Goal: Task Accomplishment & Management: Use online tool/utility

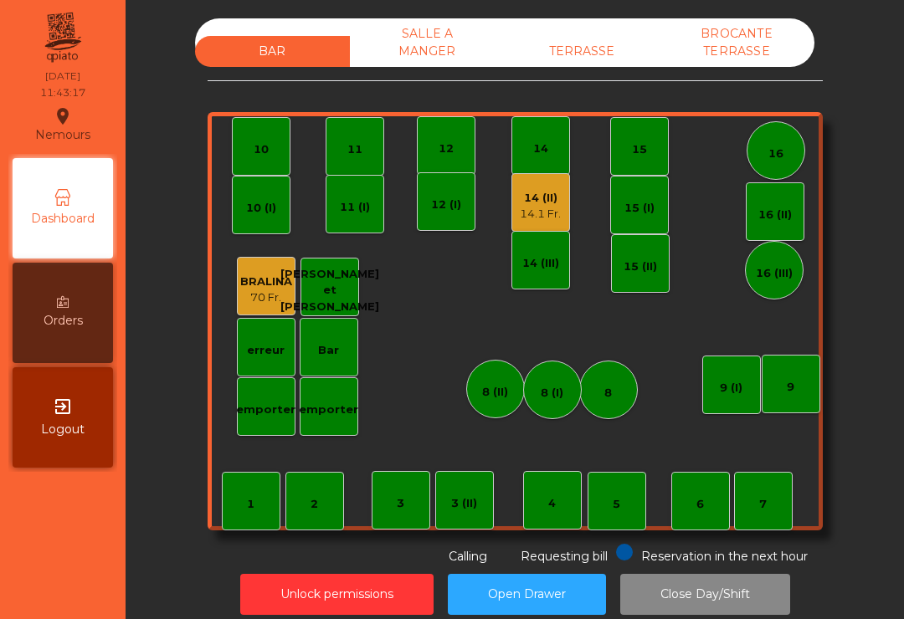
click at [538, 225] on div "14 (II) 14.1 Fr." at bounding box center [540, 202] width 59 height 59
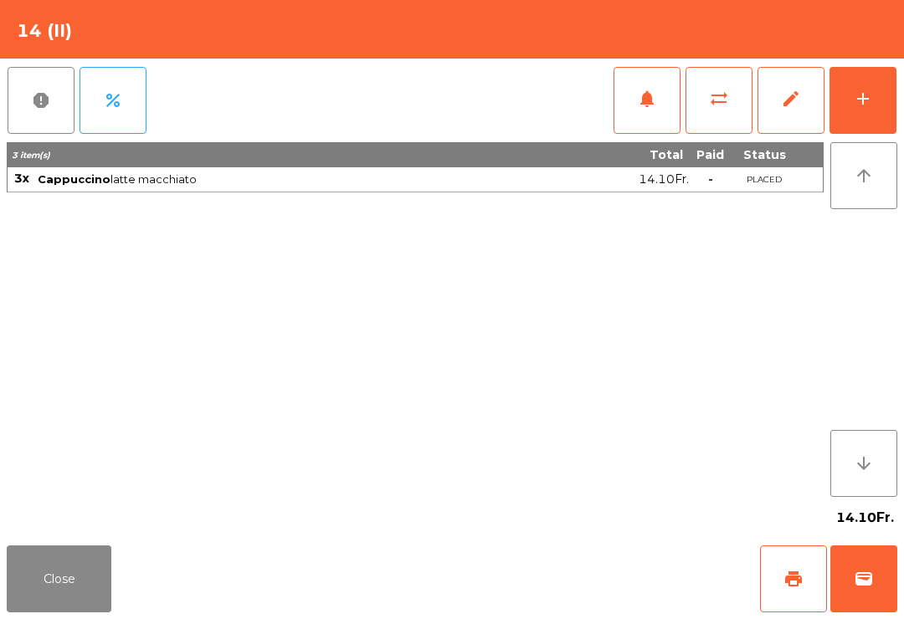
click at [799, 584] on span "print" at bounding box center [793, 579] width 20 height 20
click at [859, 603] on button "wallet" at bounding box center [863, 579] width 67 height 67
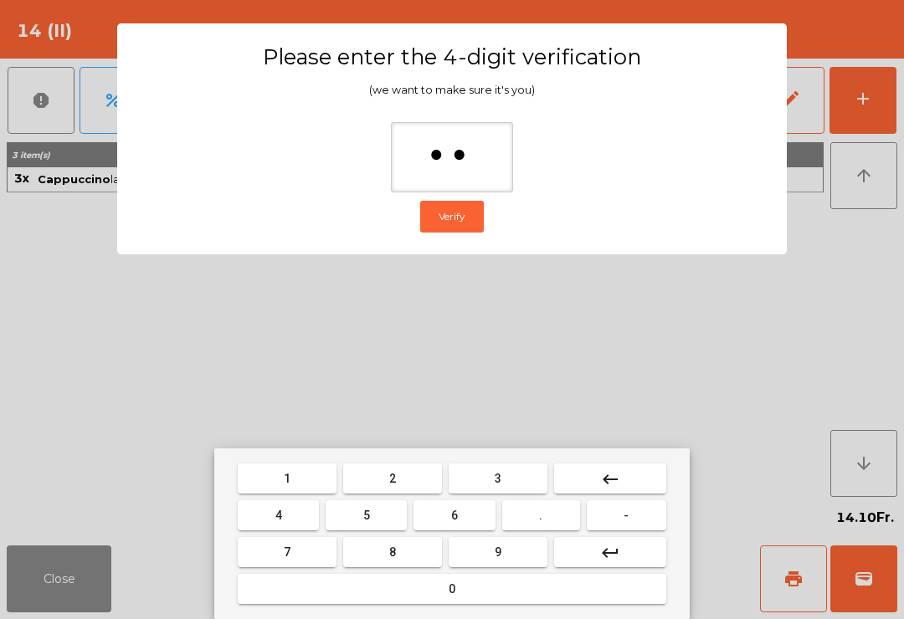
type input "***"
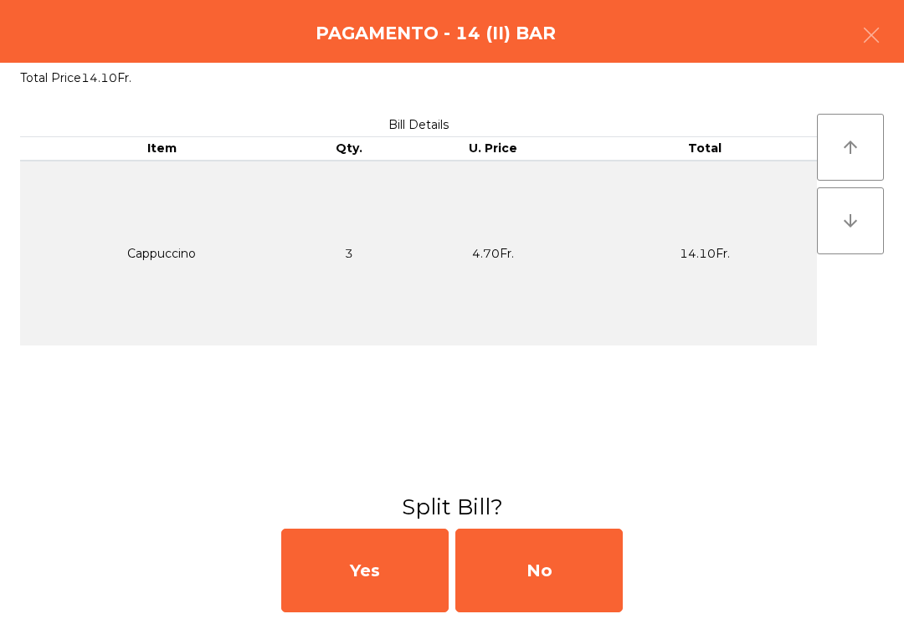
click at [584, 577] on div "No" at bounding box center [538, 571] width 167 height 84
click at [592, 551] on div "No" at bounding box center [538, 571] width 167 height 84
click at [592, 550] on div "No" at bounding box center [538, 571] width 167 height 84
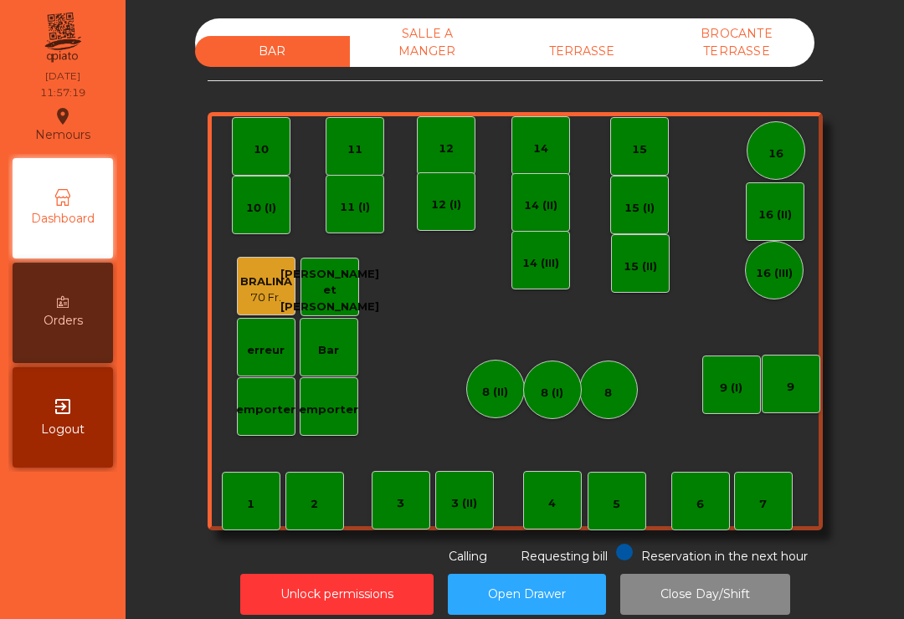
click at [279, 159] on div "10" at bounding box center [261, 146] width 59 height 59
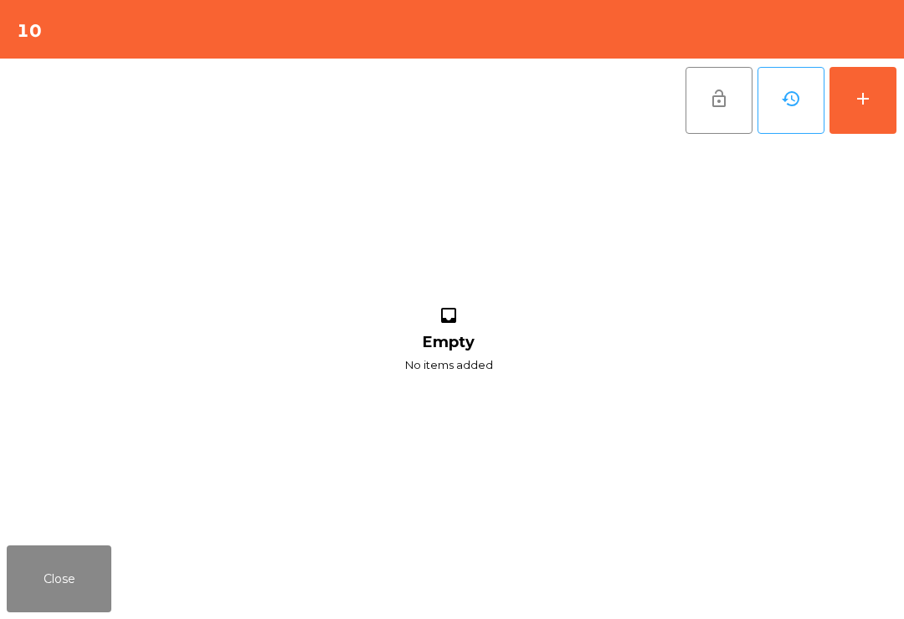
click at [876, 105] on button "add" at bounding box center [862, 100] width 67 height 67
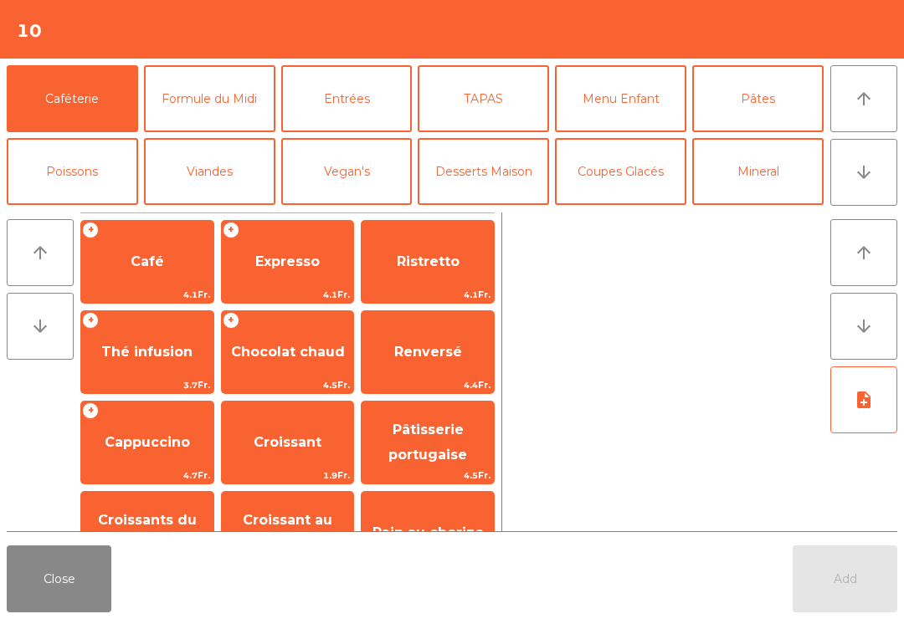
click at [142, 288] on span "4.1Fr." at bounding box center [147, 295] width 132 height 16
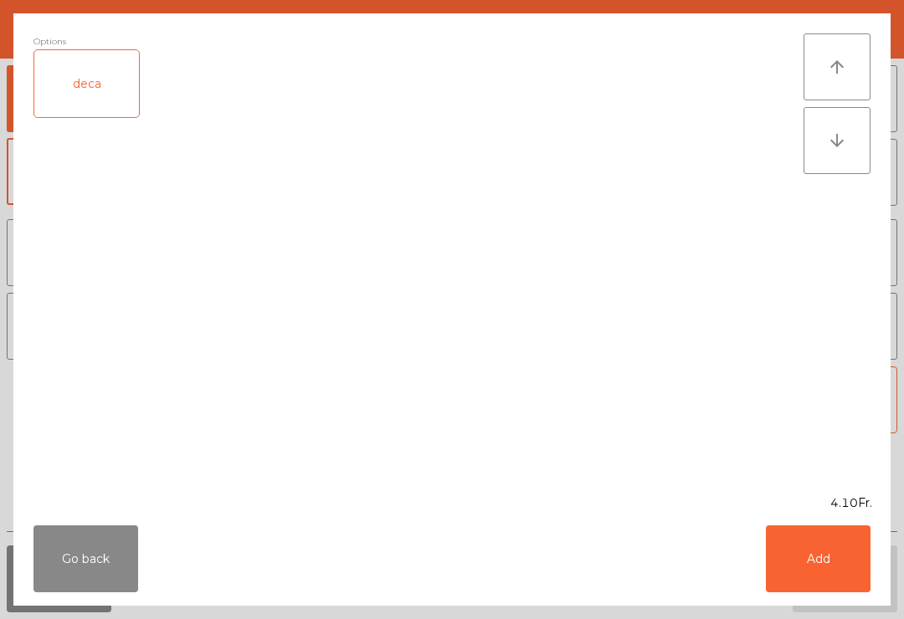
click at [85, 561] on button "Go back" at bounding box center [85, 558] width 105 height 67
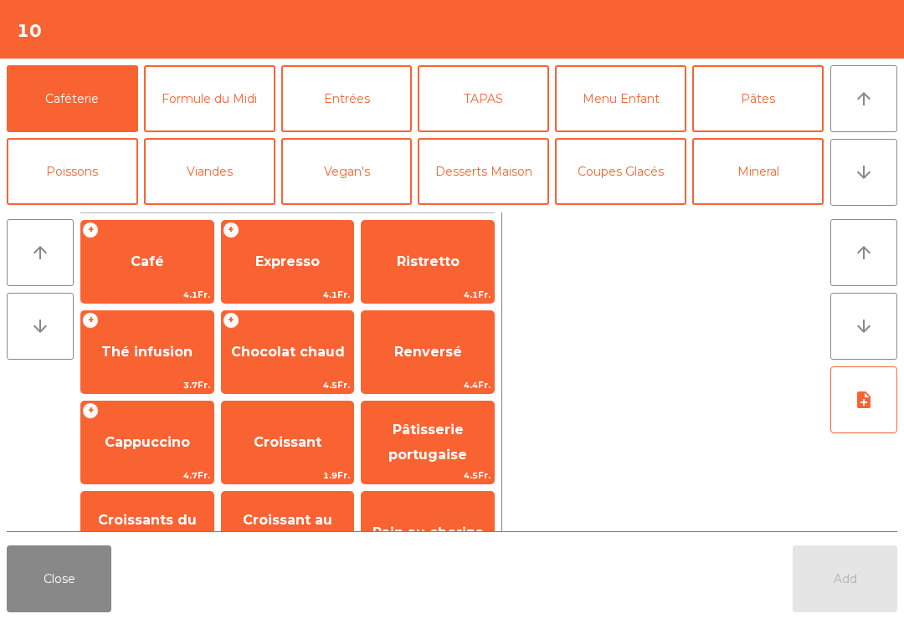
click at [151, 359] on span "Thé infusion" at bounding box center [146, 352] width 91 height 16
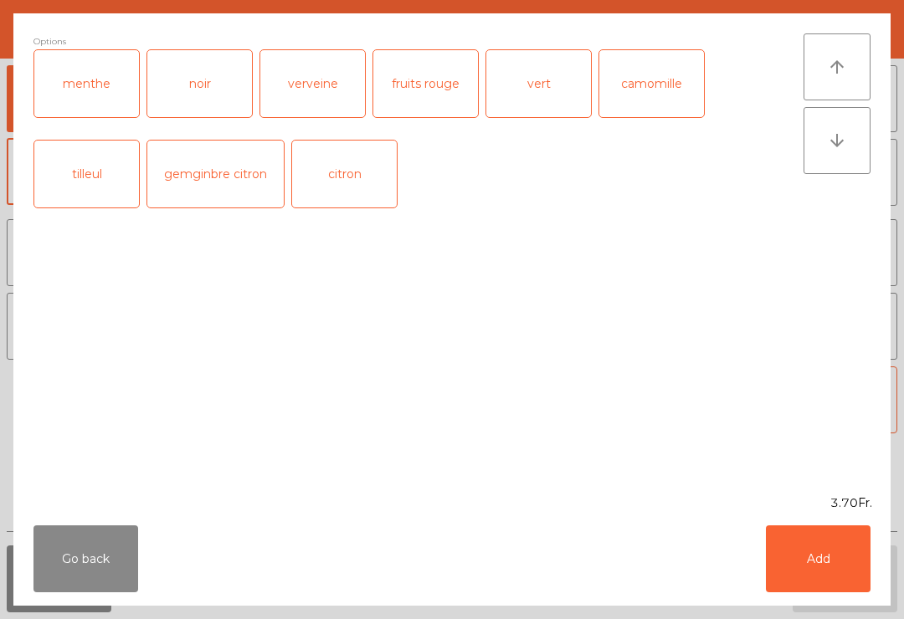
click at [831, 556] on button "Add" at bounding box center [818, 558] width 105 height 67
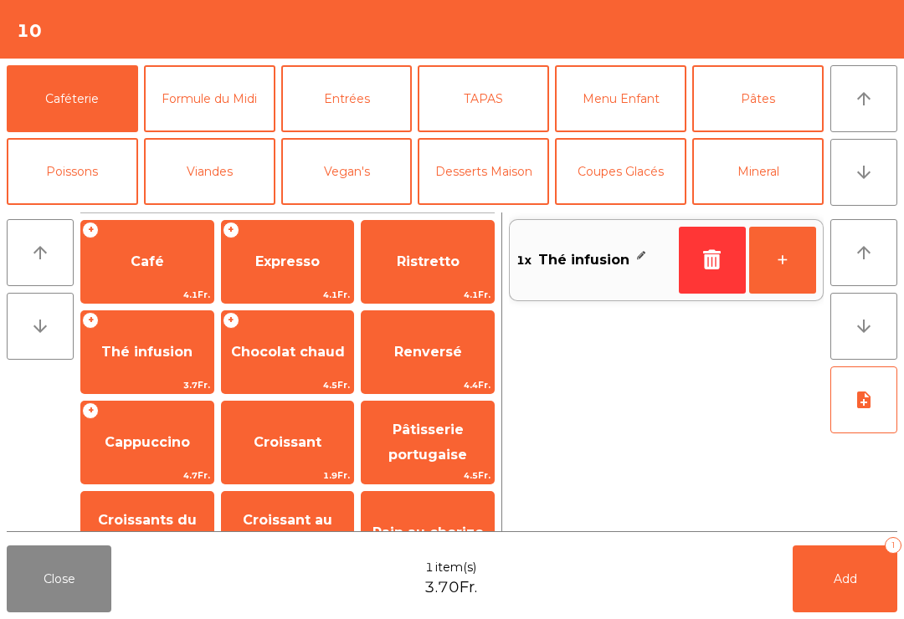
click at [444, 346] on span "Renversé" at bounding box center [428, 352] width 68 height 16
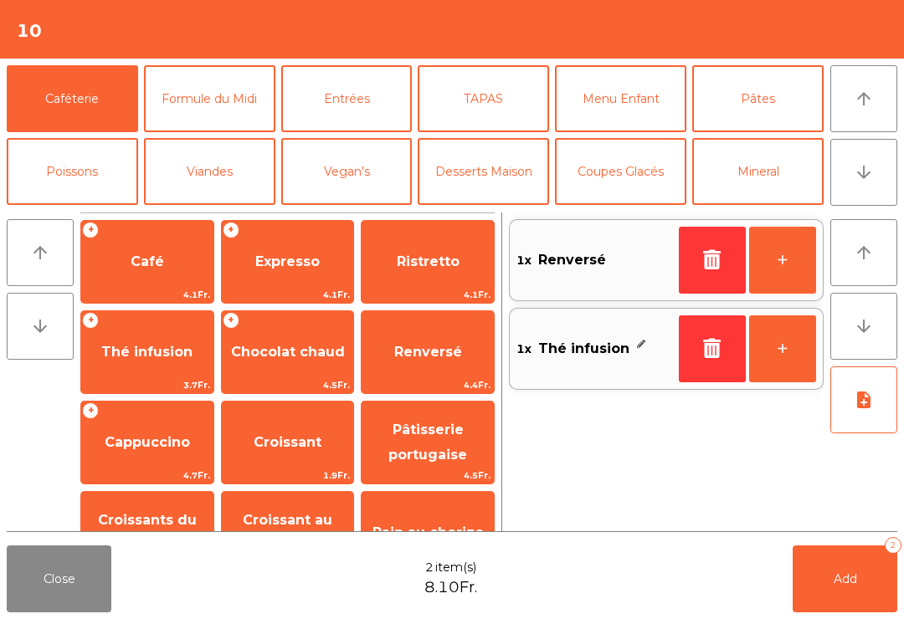
click at [849, 611] on button "Add 2" at bounding box center [844, 579] width 105 height 67
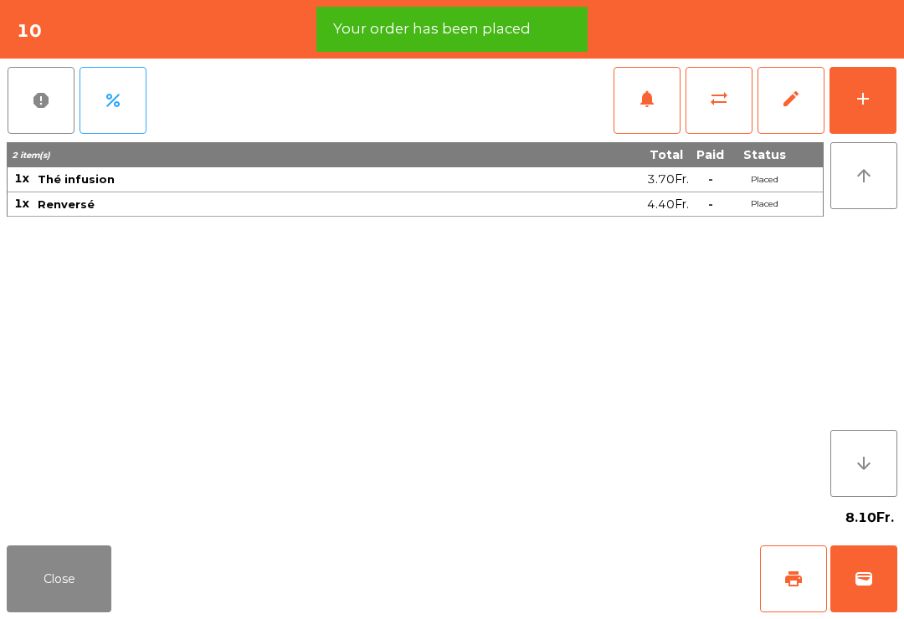
click at [770, 587] on button "print" at bounding box center [793, 579] width 67 height 67
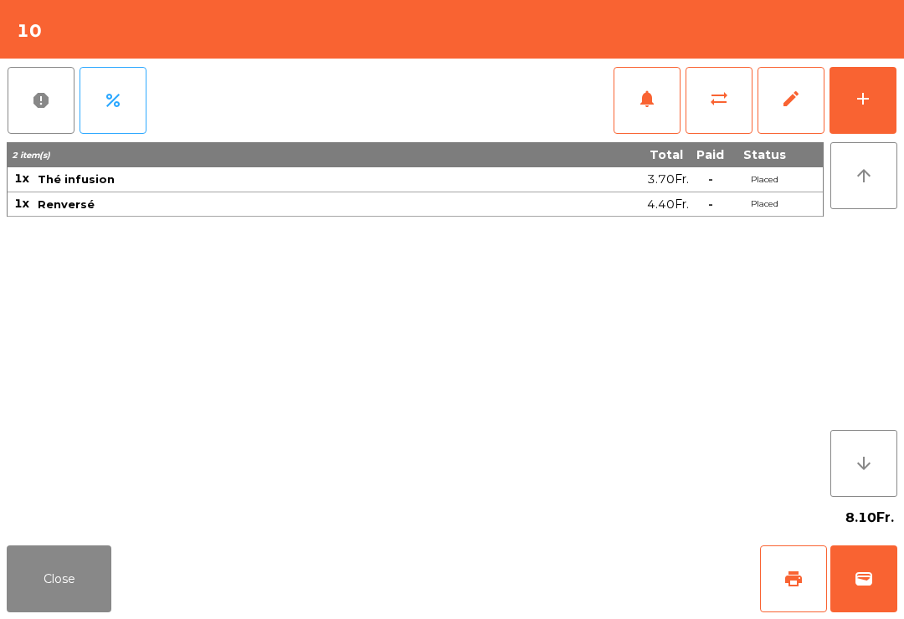
click at [21, 556] on button "Close" at bounding box center [59, 579] width 105 height 67
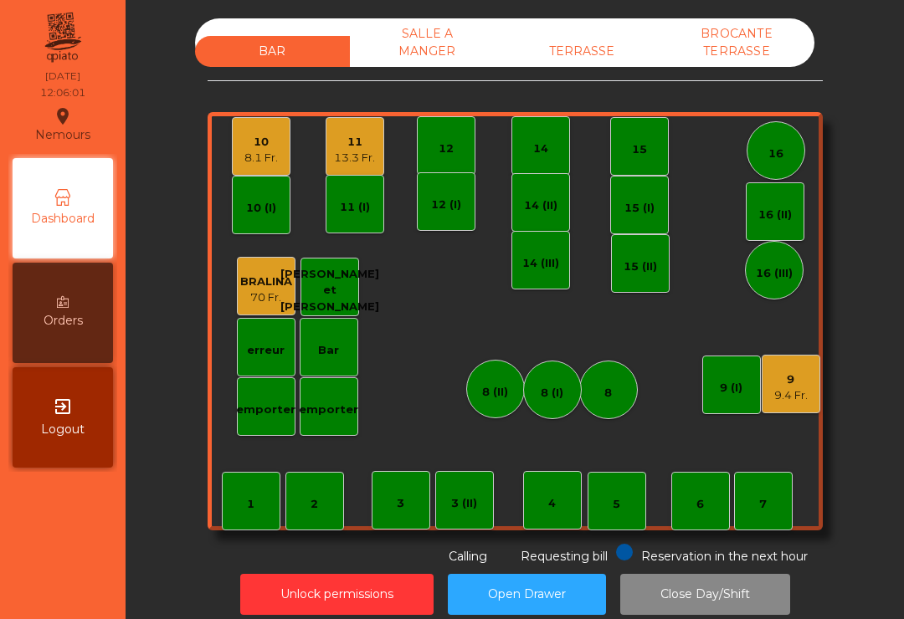
click at [778, 382] on div "9" at bounding box center [790, 379] width 33 height 17
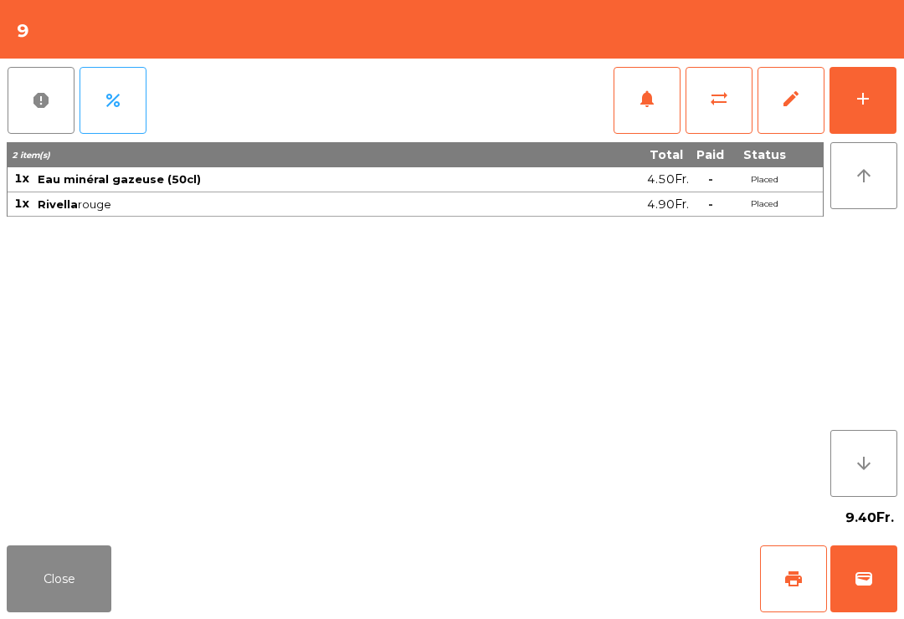
click at [858, 95] on div "add" at bounding box center [863, 99] width 20 height 20
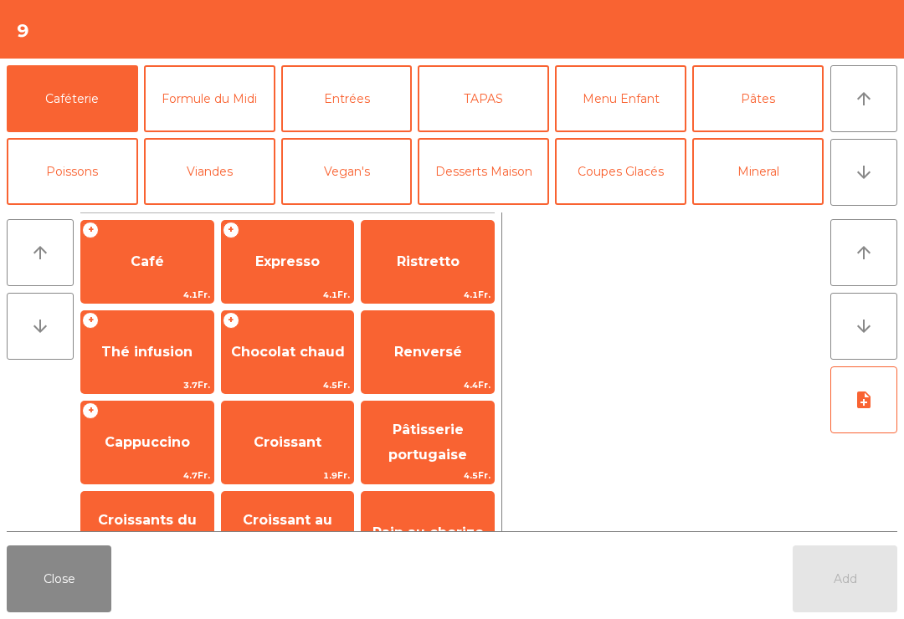
click at [238, 93] on button "Formule du Midi" at bounding box center [209, 98] width 131 height 67
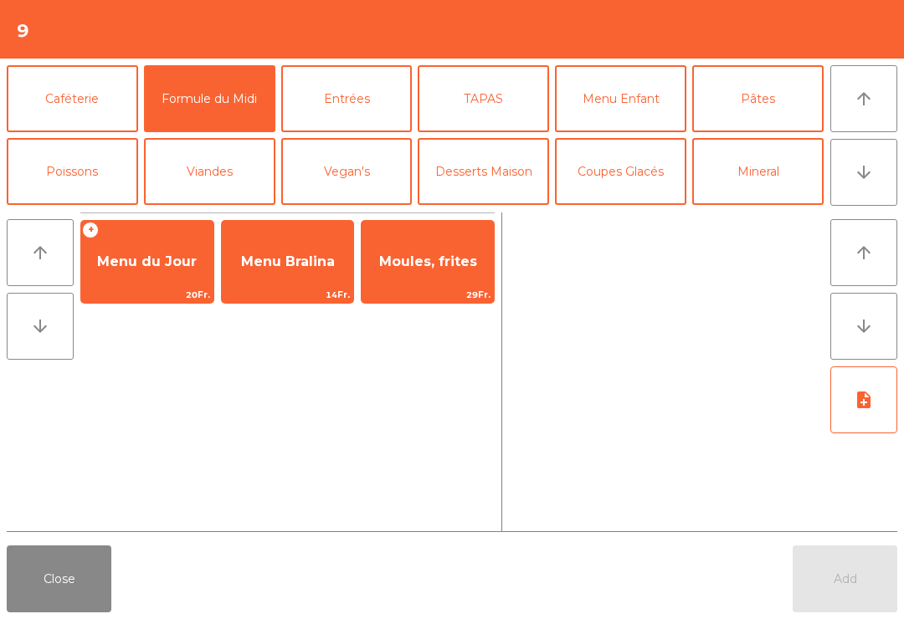
click at [151, 252] on span "Menu du Jour" at bounding box center [147, 261] width 132 height 45
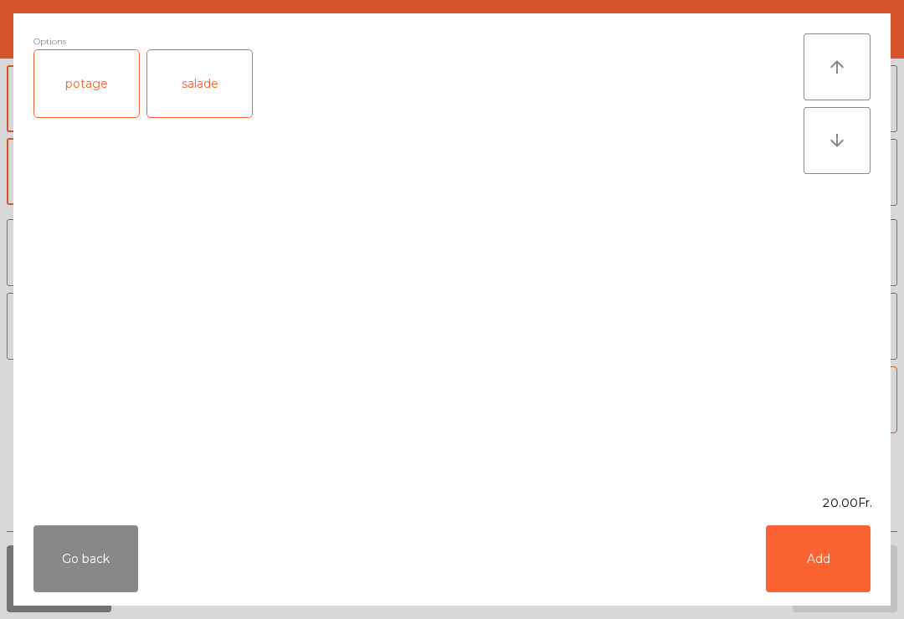
click at [207, 96] on div "salade" at bounding box center [199, 83] width 105 height 67
click at [814, 568] on button "Add" at bounding box center [818, 558] width 105 height 67
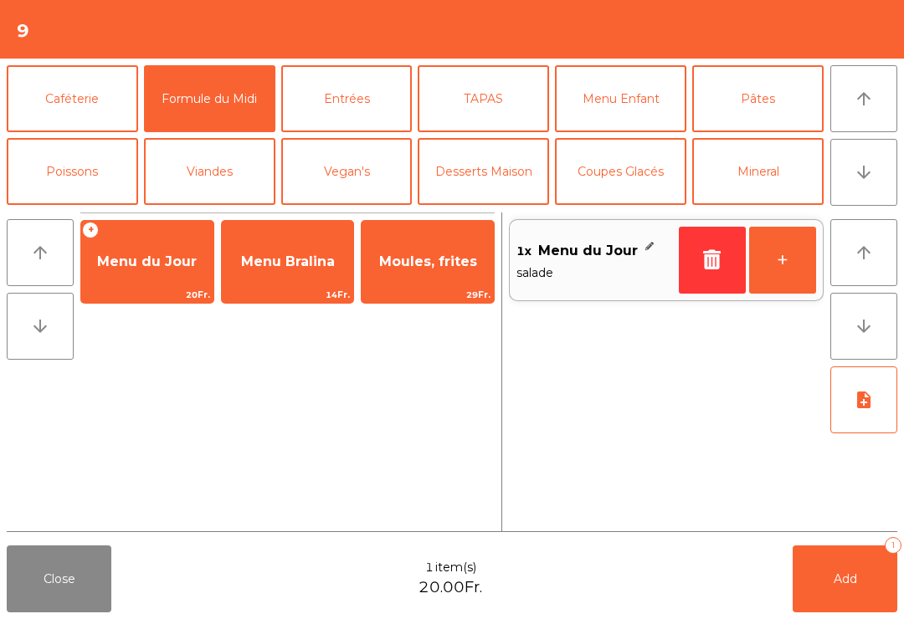
click at [791, 265] on button "+" at bounding box center [782, 260] width 67 height 67
click at [876, 587] on button "Add 2" at bounding box center [844, 579] width 105 height 67
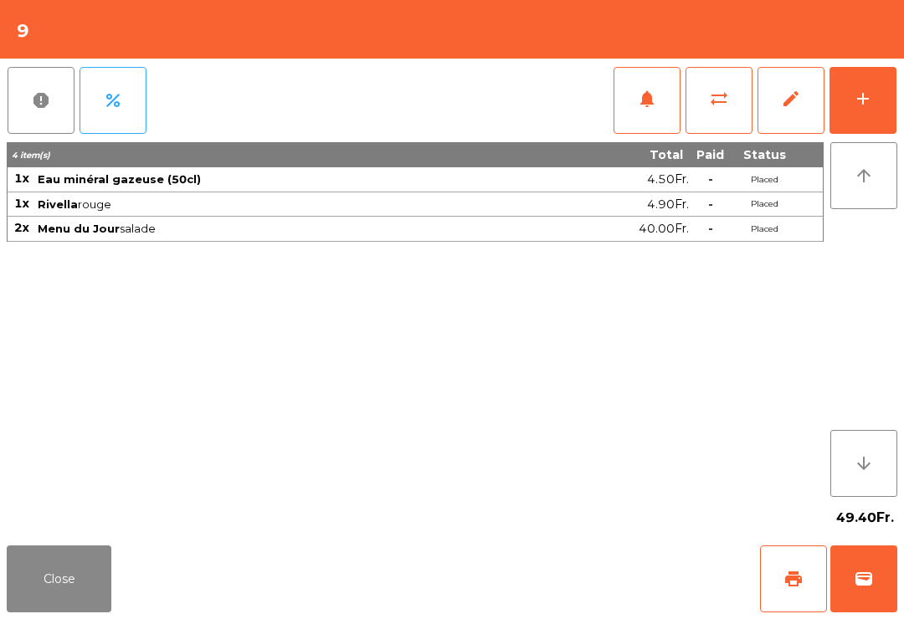
click at [1, 613] on div "Close print wallet" at bounding box center [452, 579] width 904 height 80
click at [13, 611] on button "Close" at bounding box center [59, 579] width 105 height 67
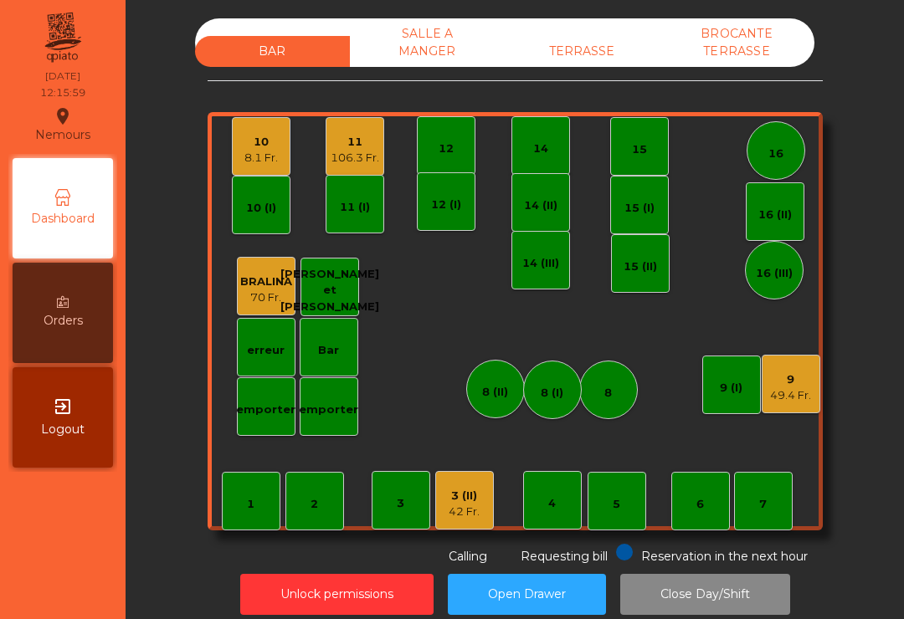
click at [474, 505] on div "42 Fr." at bounding box center [463, 512] width 31 height 17
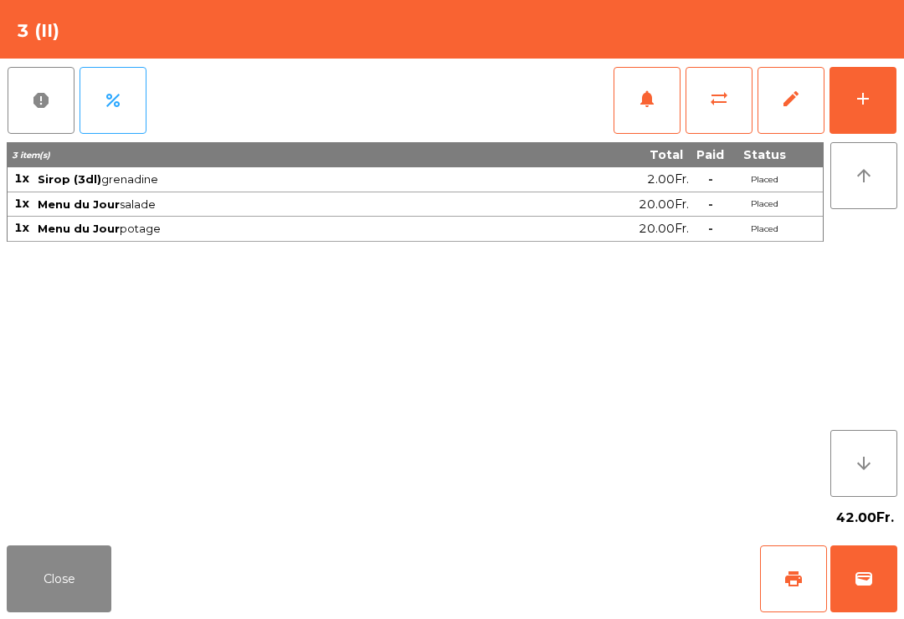
click at [857, 155] on button "arrow_upward" at bounding box center [863, 175] width 67 height 67
click at [872, 84] on button "add" at bounding box center [862, 100] width 67 height 67
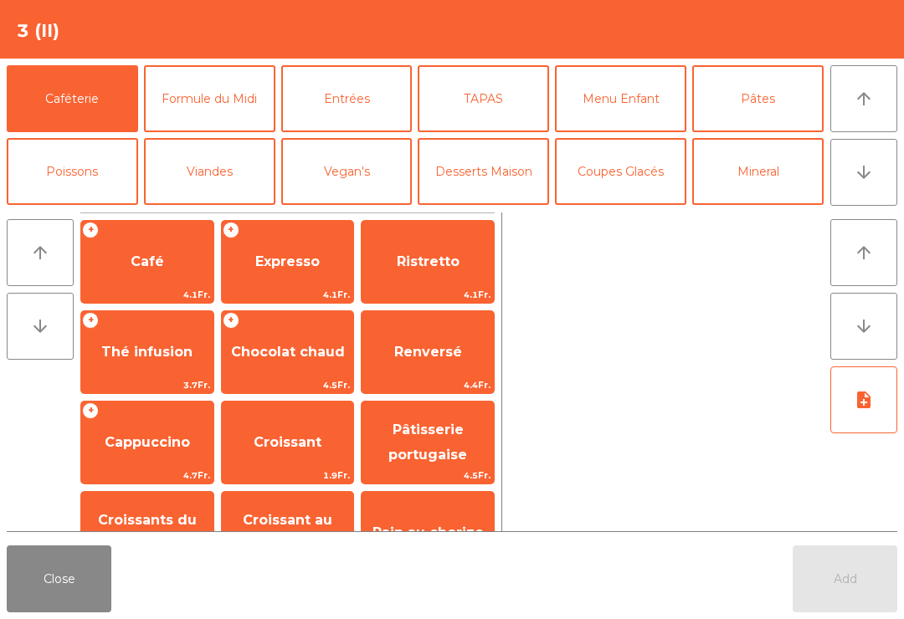
click at [863, 183] on button "arrow_downward" at bounding box center [863, 172] width 67 height 67
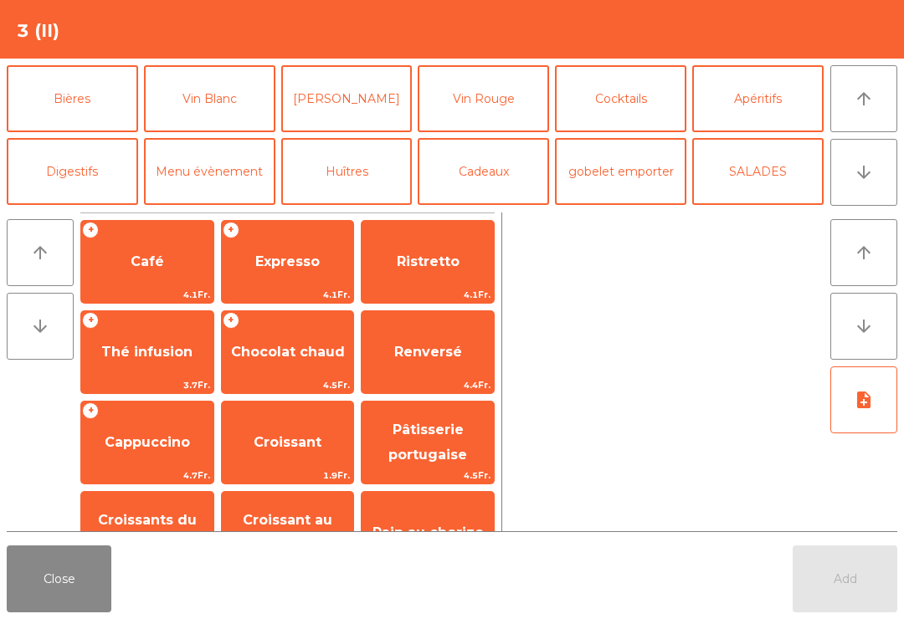
click at [473, 115] on button "Vin Rouge" at bounding box center [483, 98] width 131 height 67
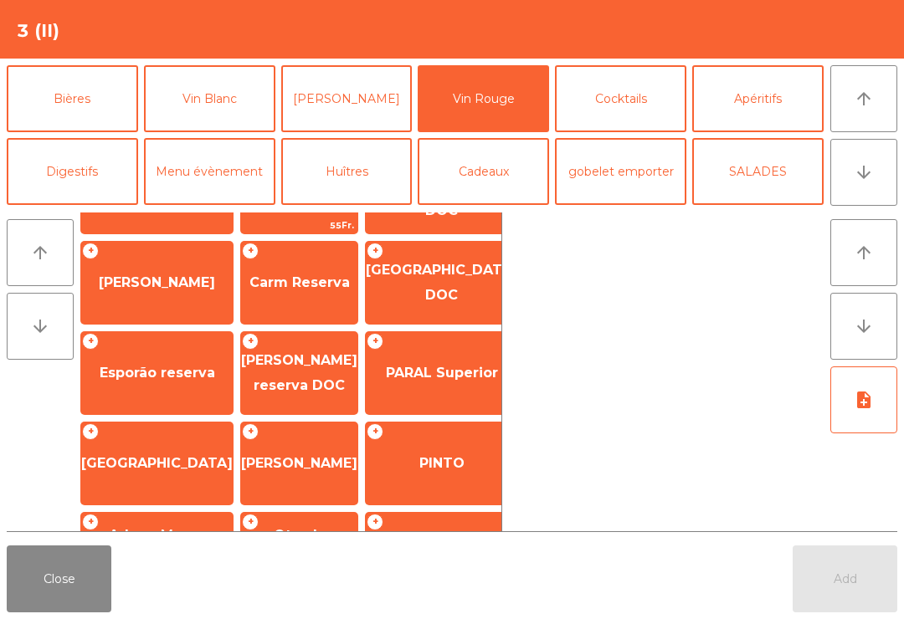
scroll to position [438, 0]
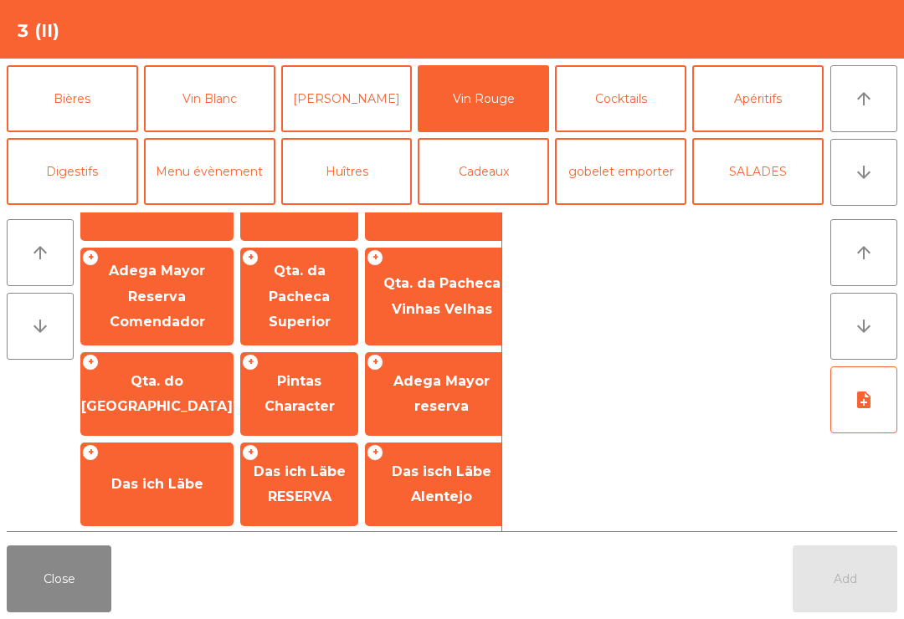
click at [301, 566] on span "Canivete" at bounding box center [299, 574] width 64 height 16
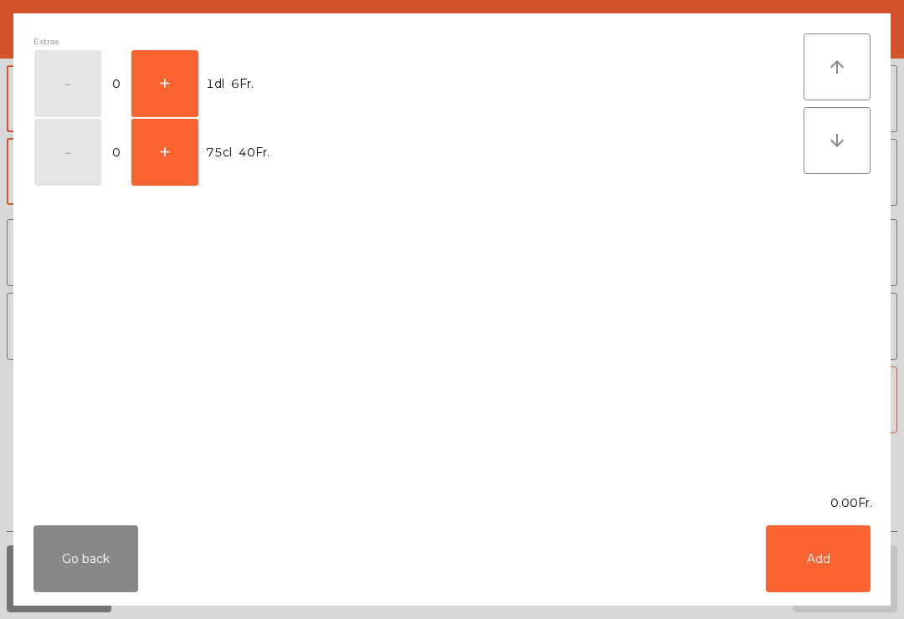
click at [159, 85] on button "+" at bounding box center [164, 83] width 67 height 67
click at [818, 566] on button "Add" at bounding box center [818, 558] width 105 height 67
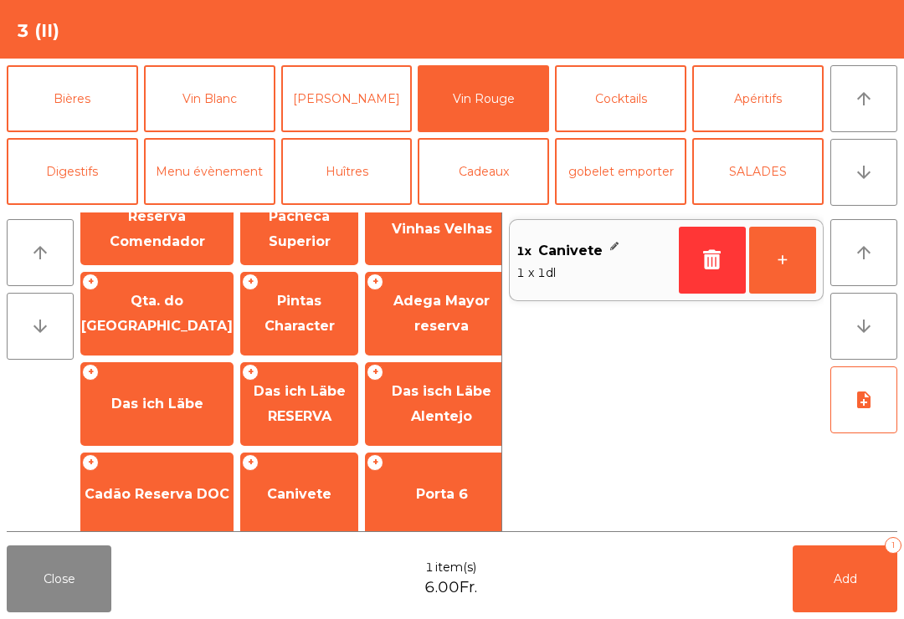
click at [873, 580] on button "Add 1" at bounding box center [844, 579] width 105 height 67
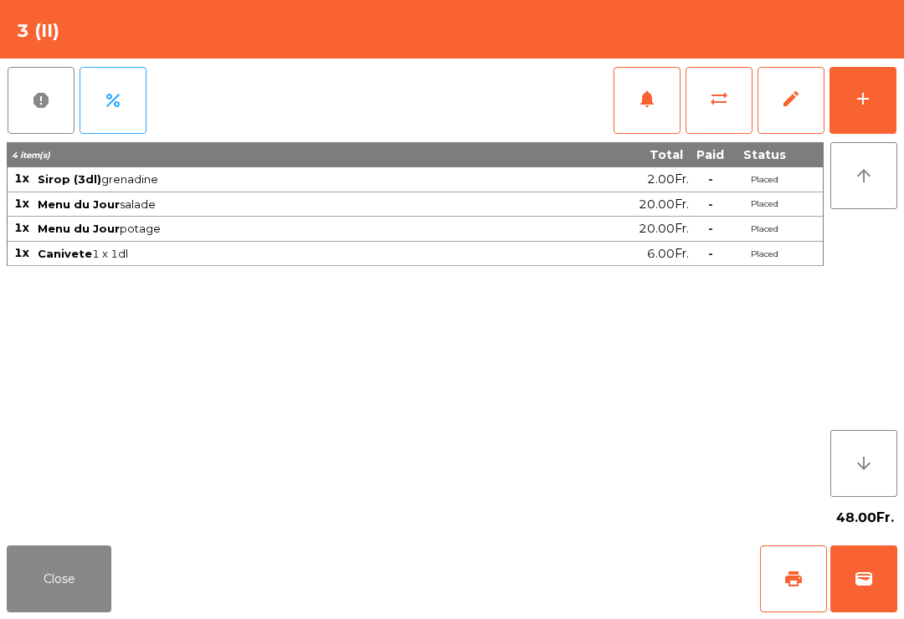
click at [35, 603] on button "Close" at bounding box center [59, 579] width 105 height 67
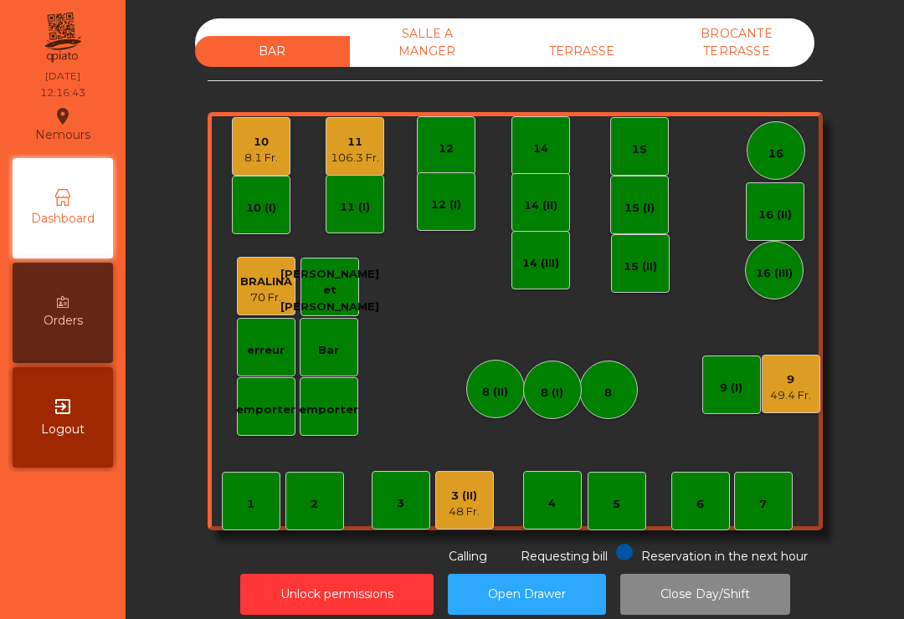
click at [748, 518] on div "7" at bounding box center [763, 501] width 59 height 59
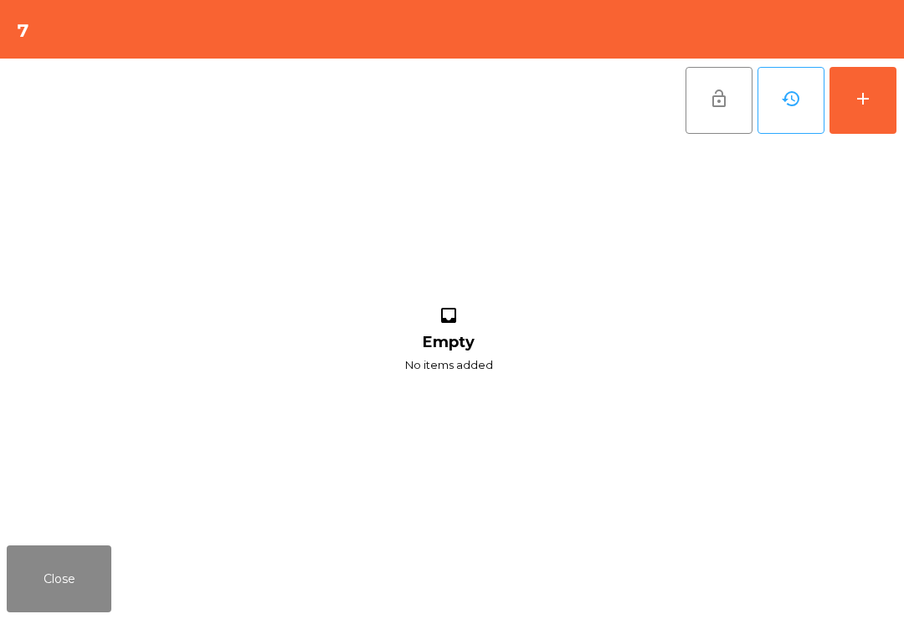
click at [848, 131] on button "add" at bounding box center [862, 100] width 67 height 67
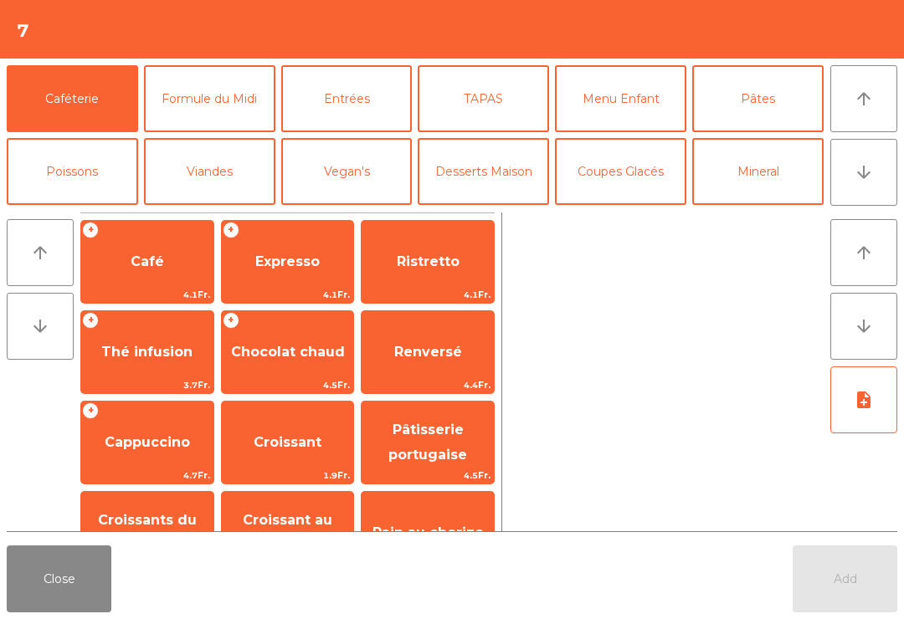
click at [870, 166] on icon "arrow_downward" at bounding box center [863, 172] width 20 height 20
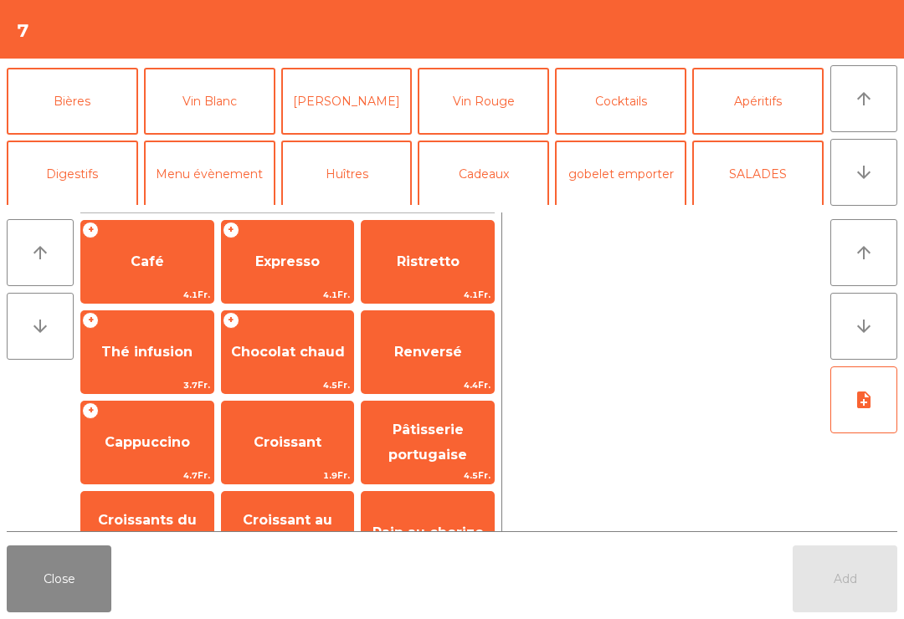
scroll to position [68, 0]
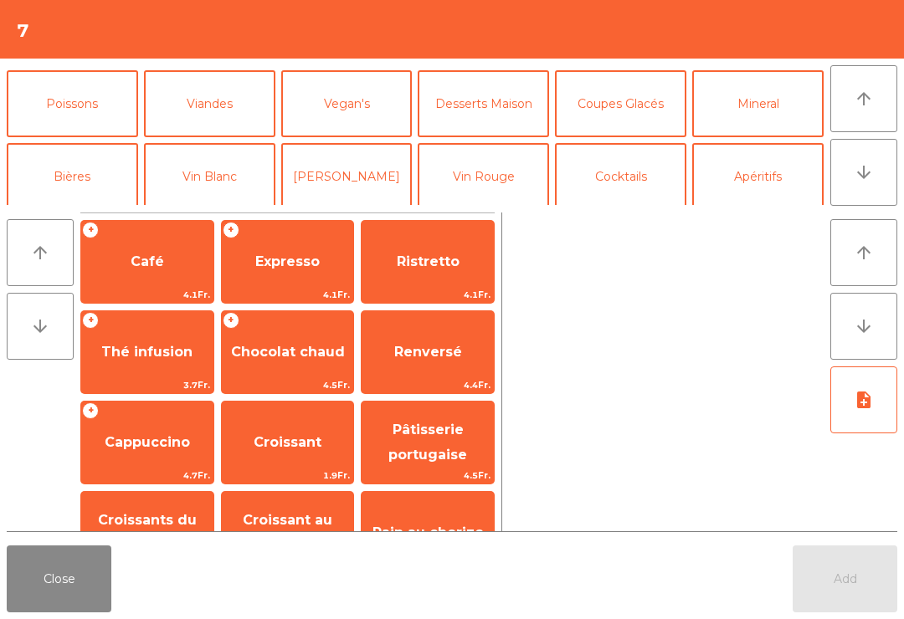
click at [772, 113] on button "Mineral" at bounding box center [757, 103] width 131 height 67
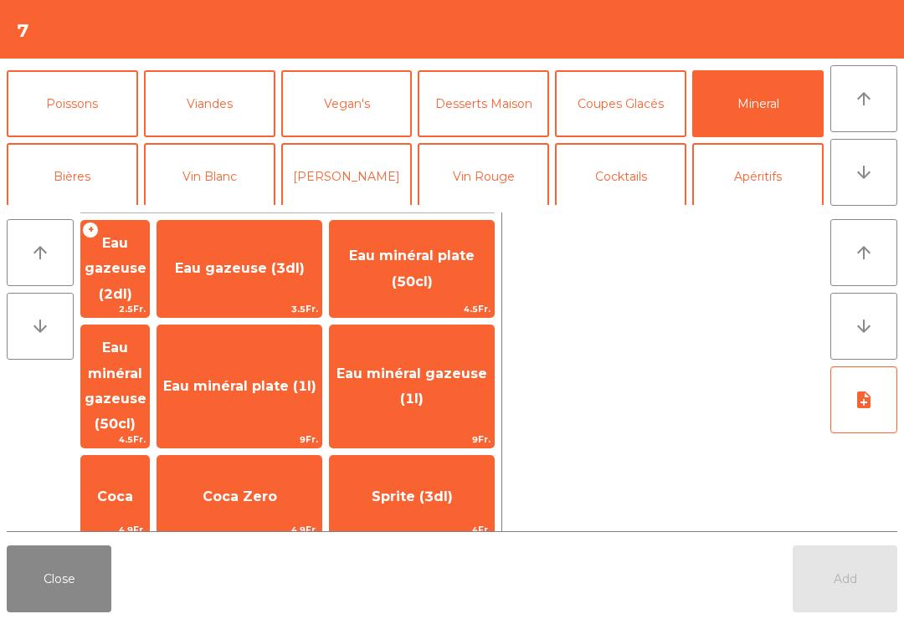
click at [146, 367] on span "Eau minéral gazeuse (50cl)" at bounding box center [116, 386] width 62 height 92
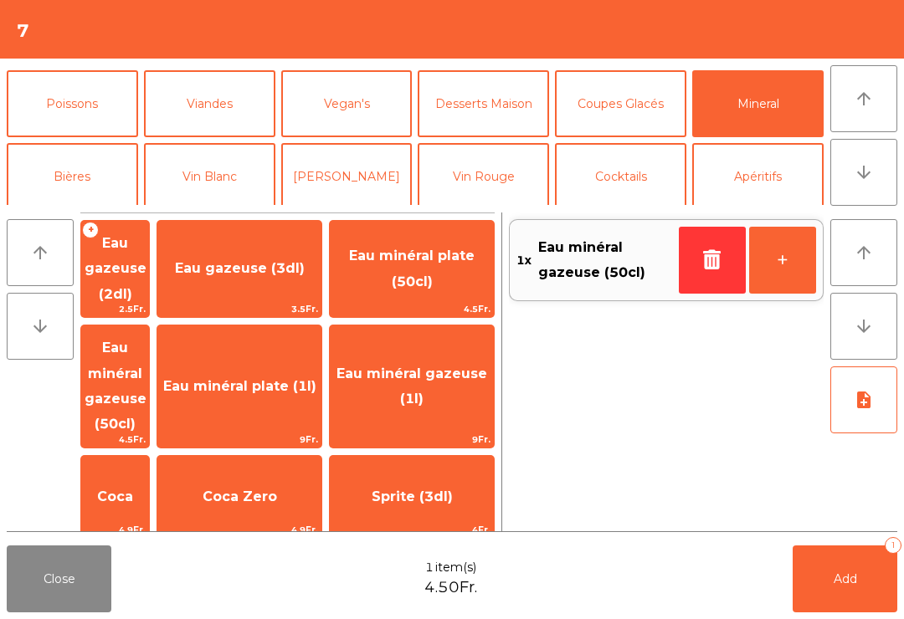
scroll to position [1, 0]
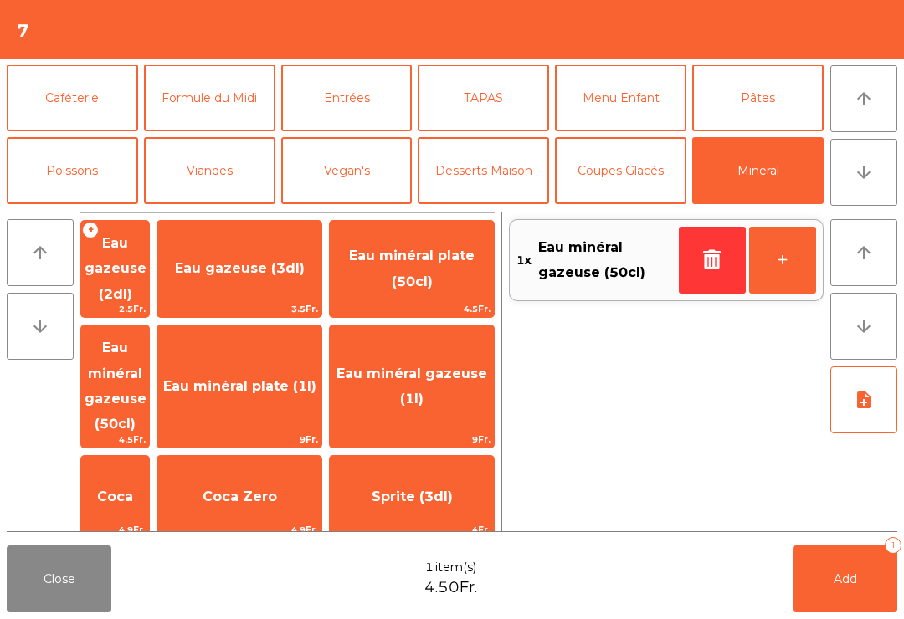
click at [88, 210] on button "Bières" at bounding box center [72, 243] width 131 height 67
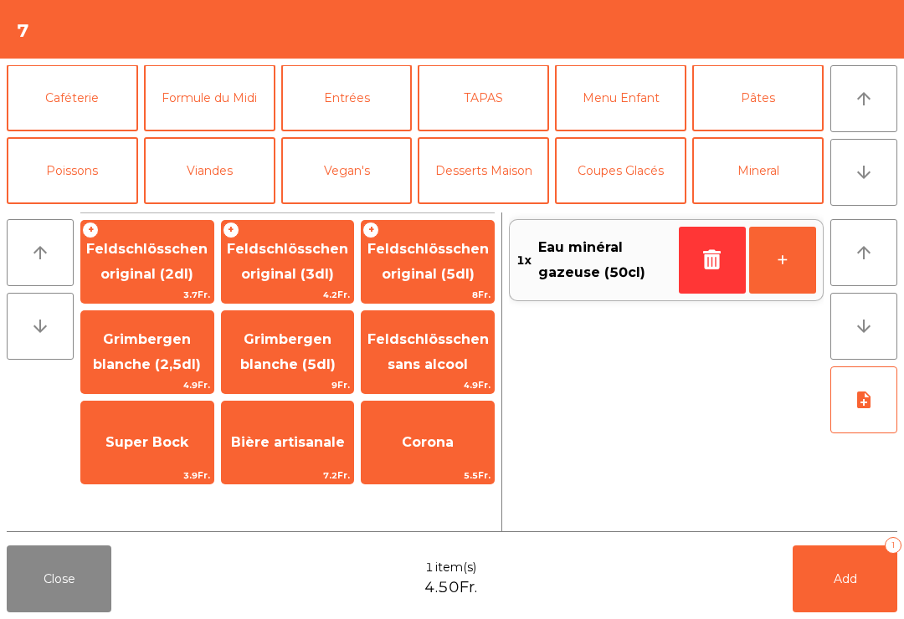
scroll to position [90, 0]
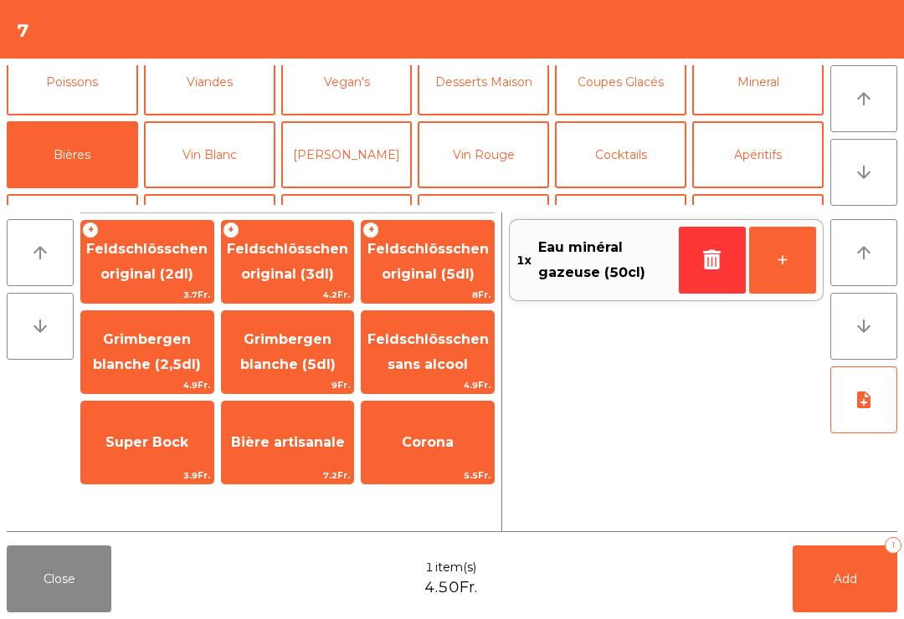
click at [305, 267] on span "Feldschlösschen original (3dl)" at bounding box center [287, 261] width 121 height 41
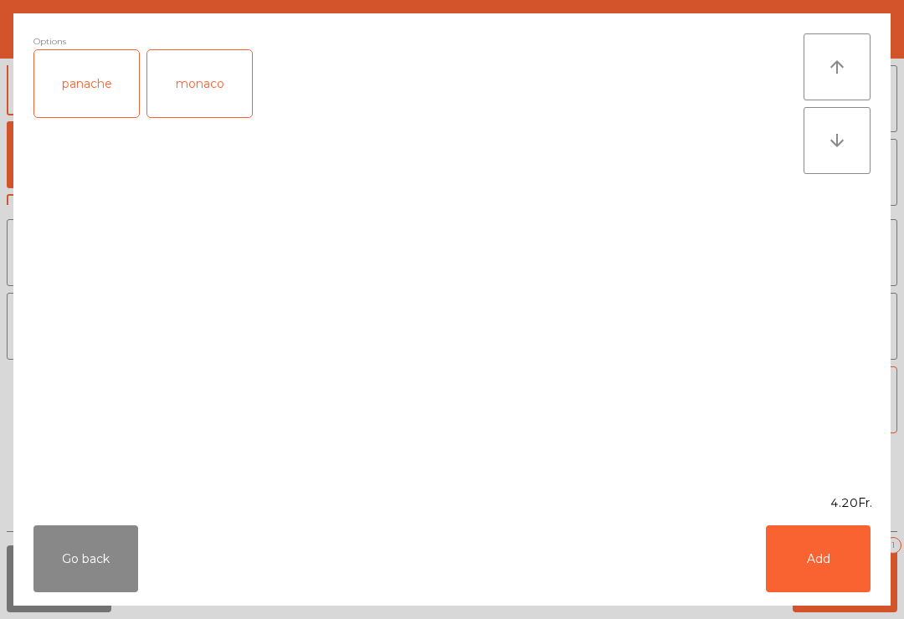
click at [106, 76] on div "panache" at bounding box center [86, 83] width 105 height 67
click at [807, 536] on button "Add" at bounding box center [818, 558] width 105 height 67
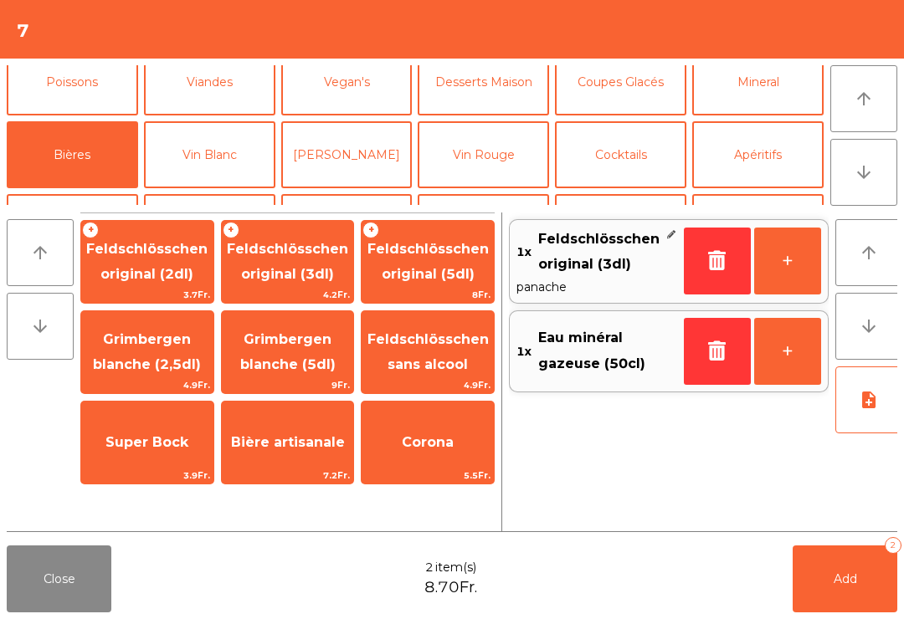
click at [867, 601] on button "Add 2" at bounding box center [844, 579] width 105 height 67
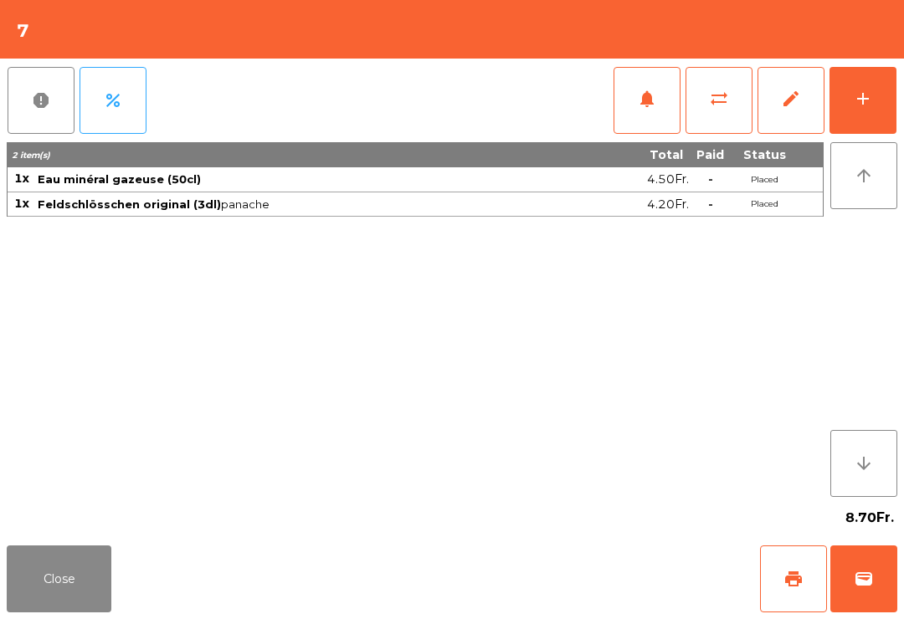
click at [73, 606] on button "Close" at bounding box center [59, 579] width 105 height 67
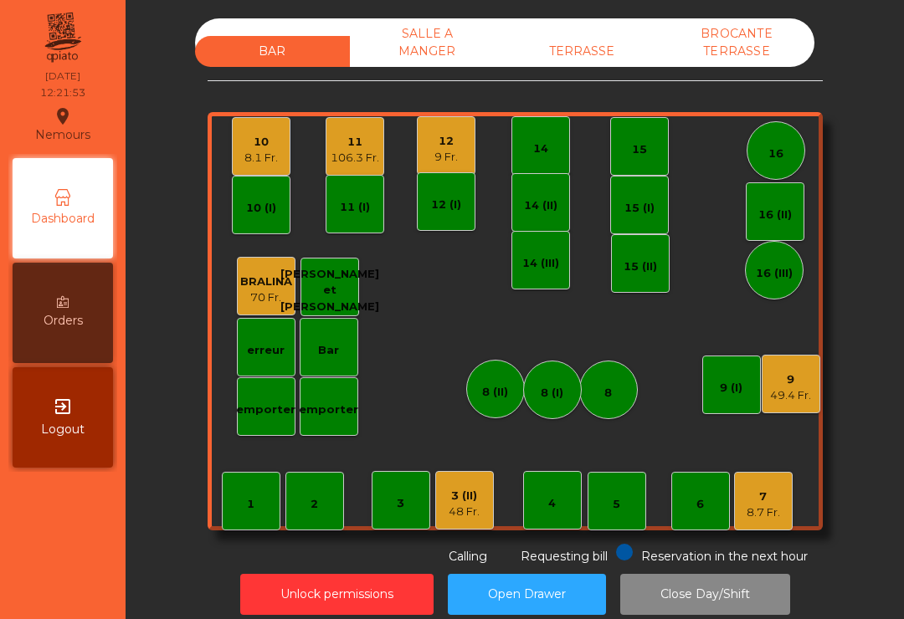
click at [756, 219] on div "16 (II)" at bounding box center [774, 211] width 59 height 59
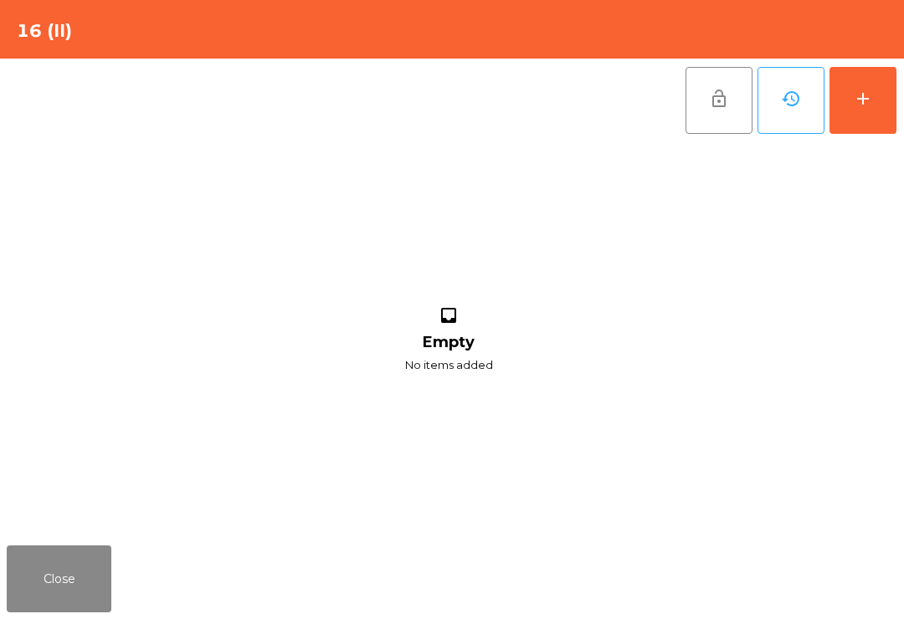
click at [868, 109] on button "add" at bounding box center [862, 100] width 67 height 67
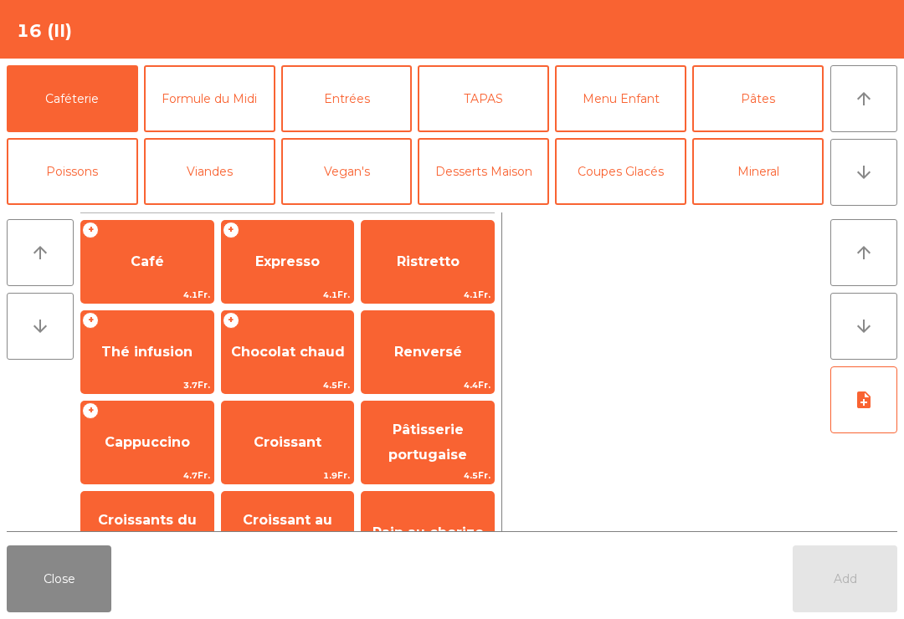
click at [761, 166] on button "Mineral" at bounding box center [757, 171] width 131 height 67
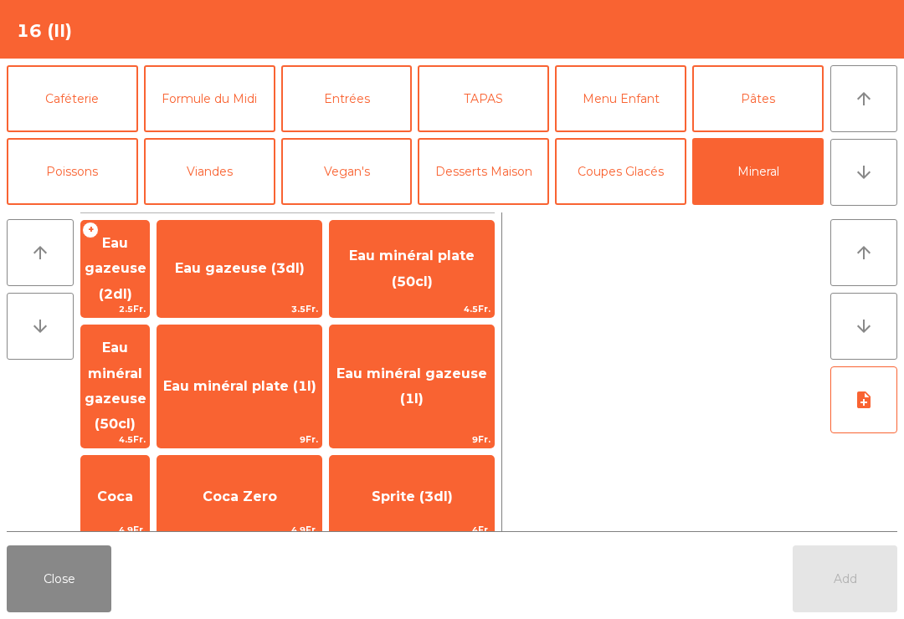
click at [291, 378] on span "Eau minéral plate (1l)" at bounding box center [239, 386] width 153 height 16
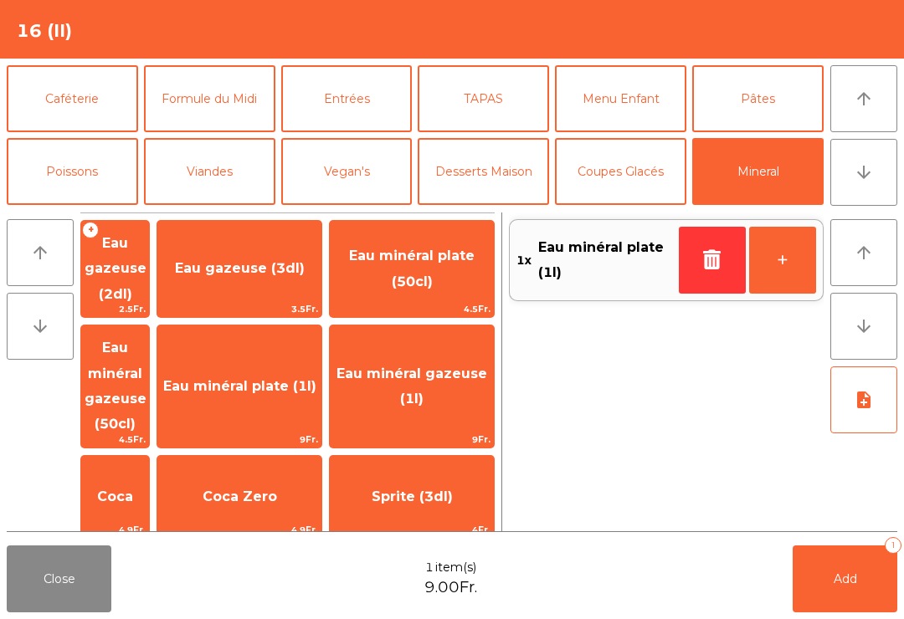
scroll to position [83, 0]
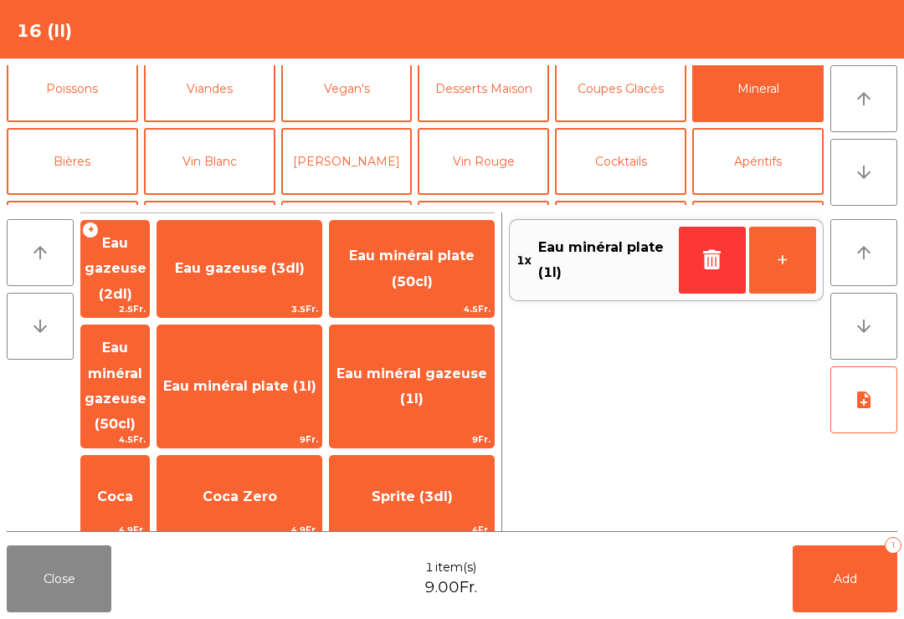
click at [79, 153] on button "Bières" at bounding box center [72, 161] width 131 height 67
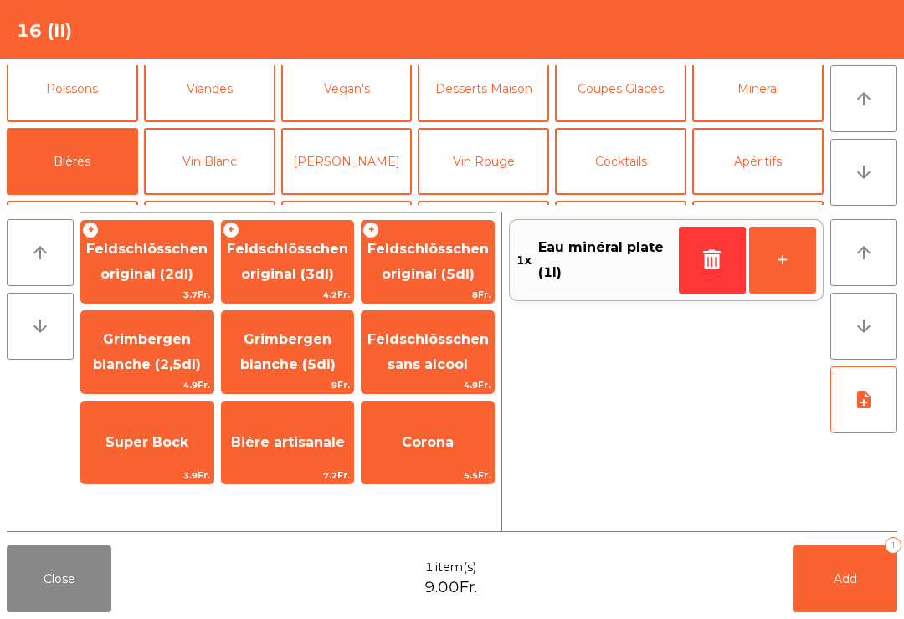
scroll to position [88, 0]
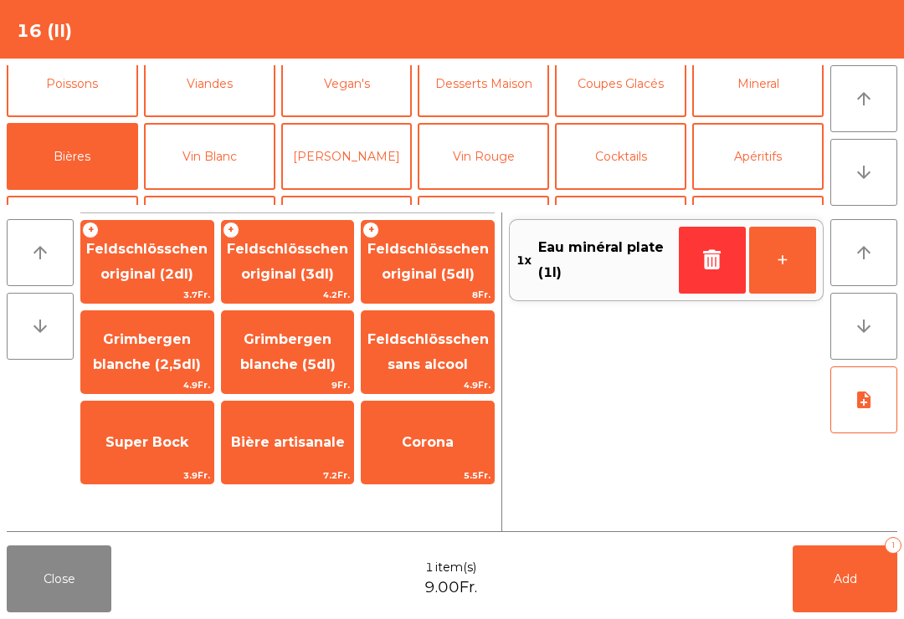
click at [289, 264] on span "Feldschlösschen original (3dl)" at bounding box center [288, 262] width 132 height 71
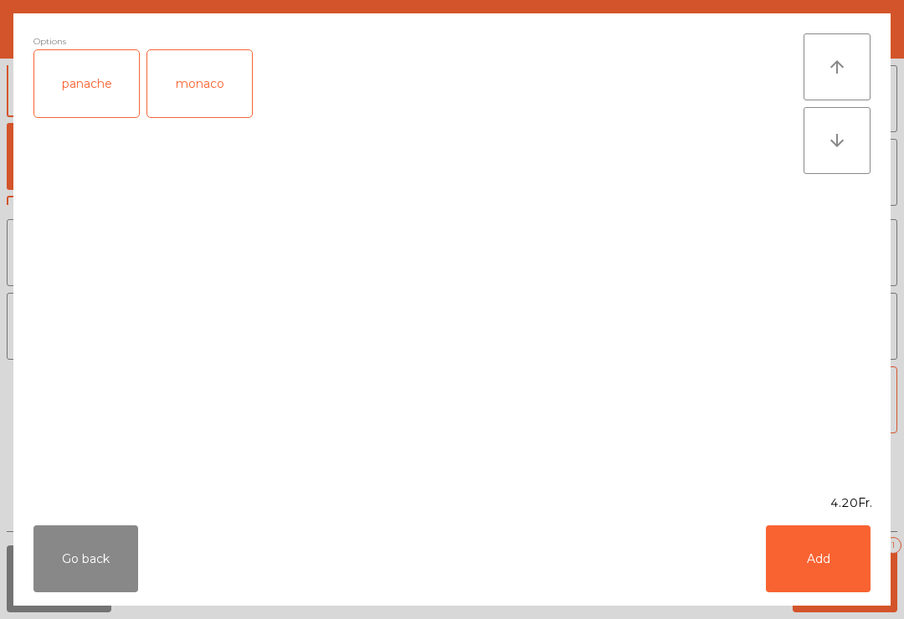
click at [822, 569] on button "Add" at bounding box center [818, 558] width 105 height 67
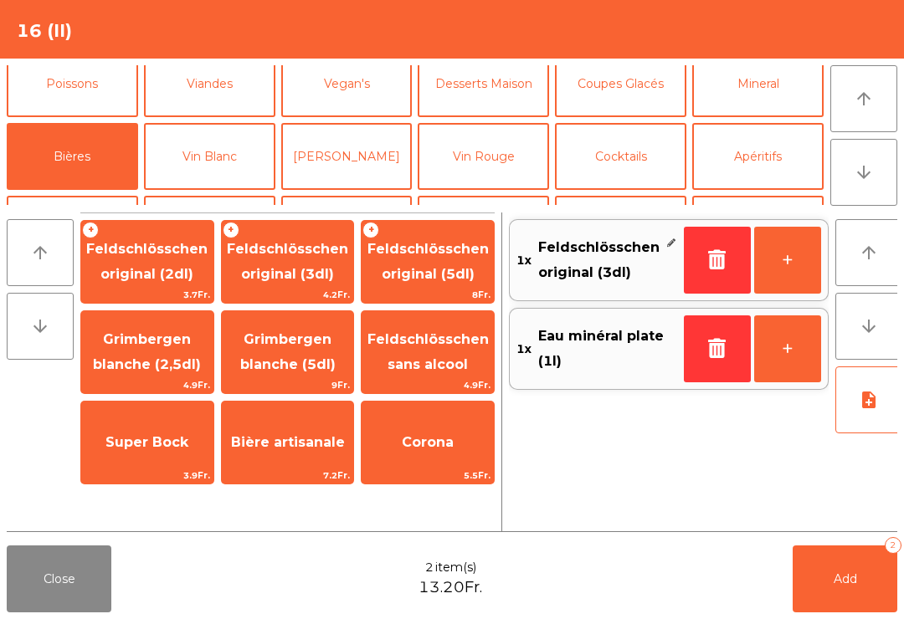
click at [199, 148] on button "Vin Blanc" at bounding box center [209, 156] width 131 height 67
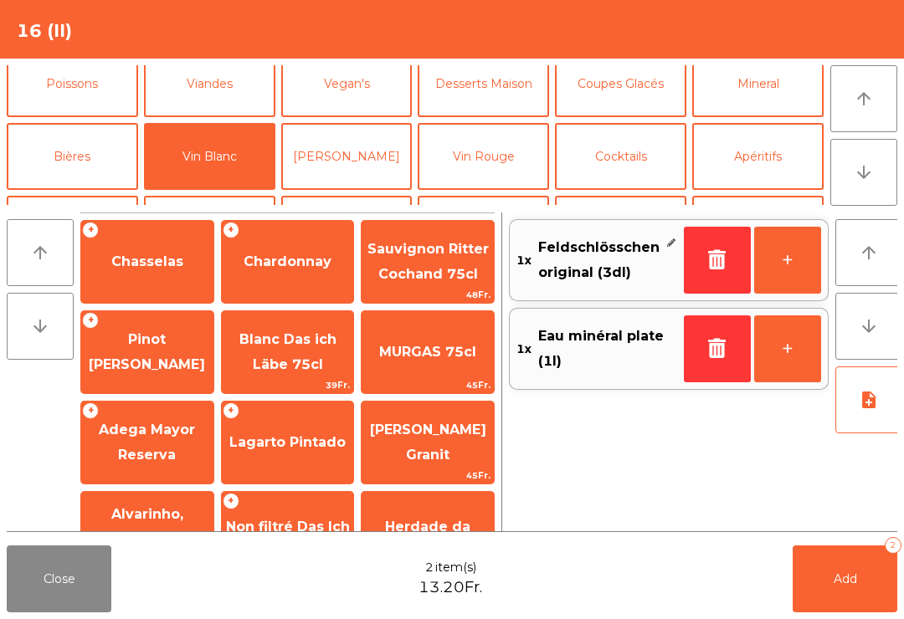
click at [294, 265] on span "Chardonnay" at bounding box center [287, 262] width 88 height 16
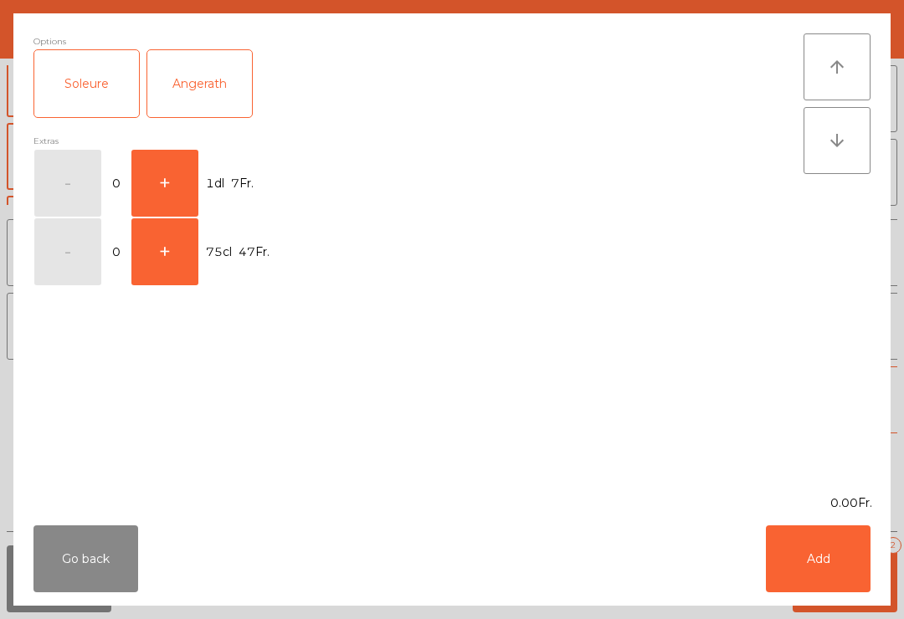
click at [162, 177] on button "+" at bounding box center [164, 183] width 67 height 67
click at [814, 556] on button "Add" at bounding box center [818, 558] width 105 height 67
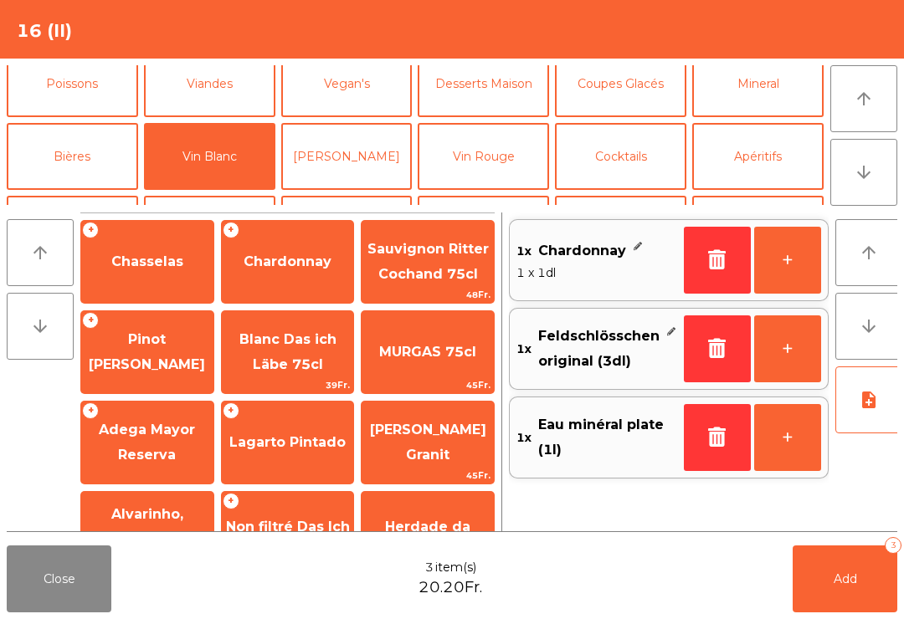
click at [850, 572] on span "Add" at bounding box center [844, 578] width 23 height 15
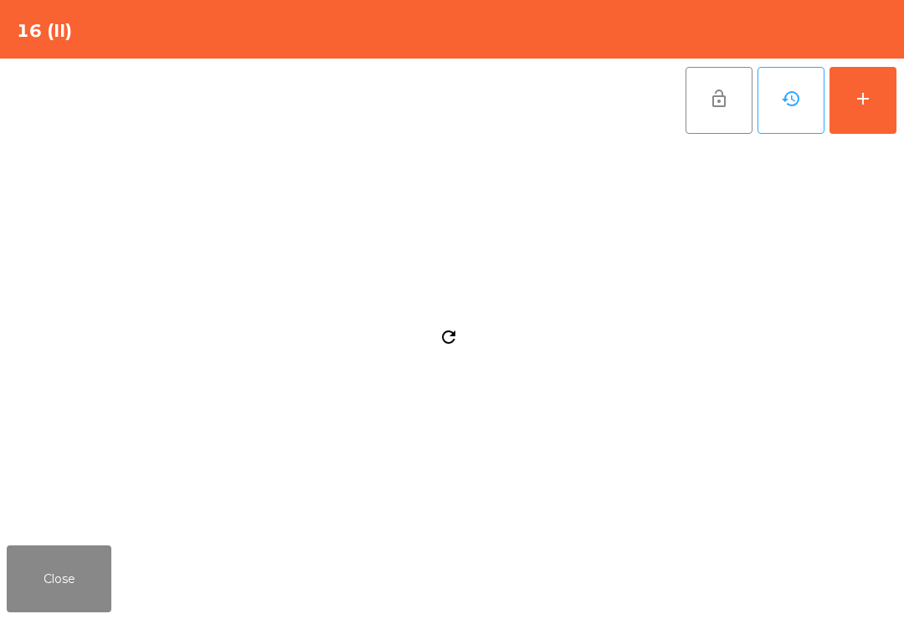
click at [69, 531] on div "refresh" at bounding box center [449, 340] width 884 height 397
click at [82, 572] on button "Close" at bounding box center [59, 579] width 105 height 67
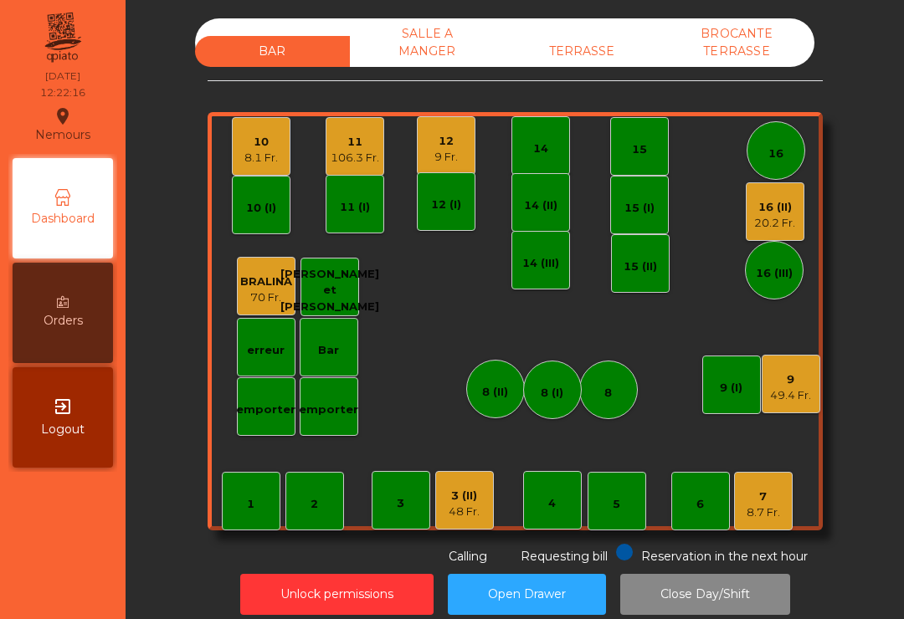
click at [450, 142] on div "12" at bounding box center [445, 141] width 23 height 17
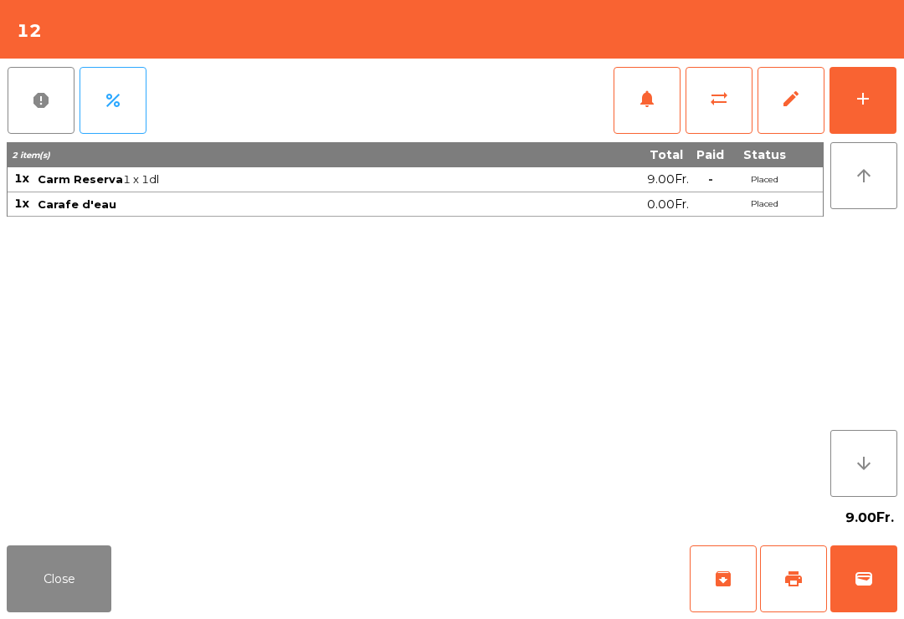
click at [853, 96] on div "add" at bounding box center [863, 99] width 20 height 20
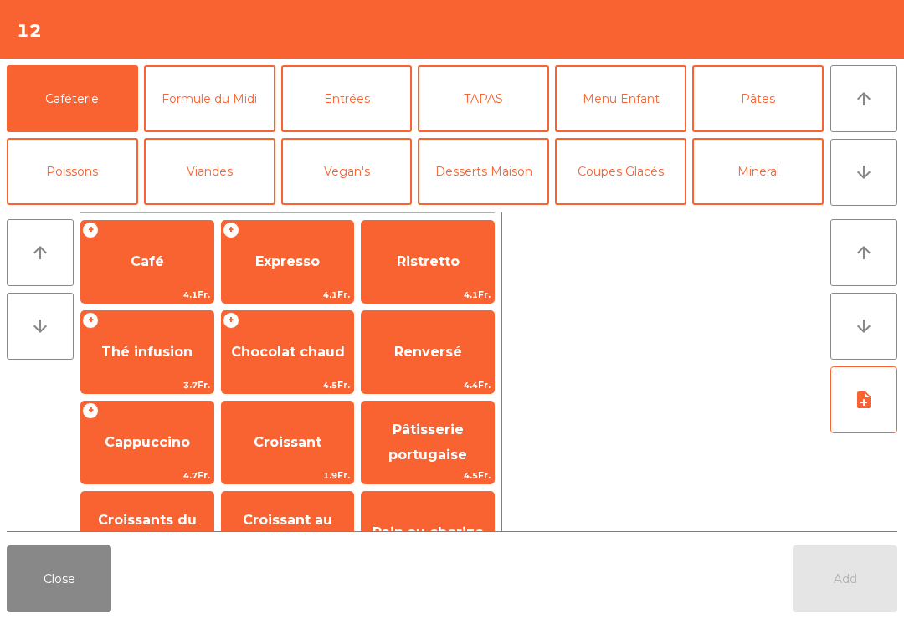
click at [222, 168] on button "Viandes" at bounding box center [209, 171] width 131 height 67
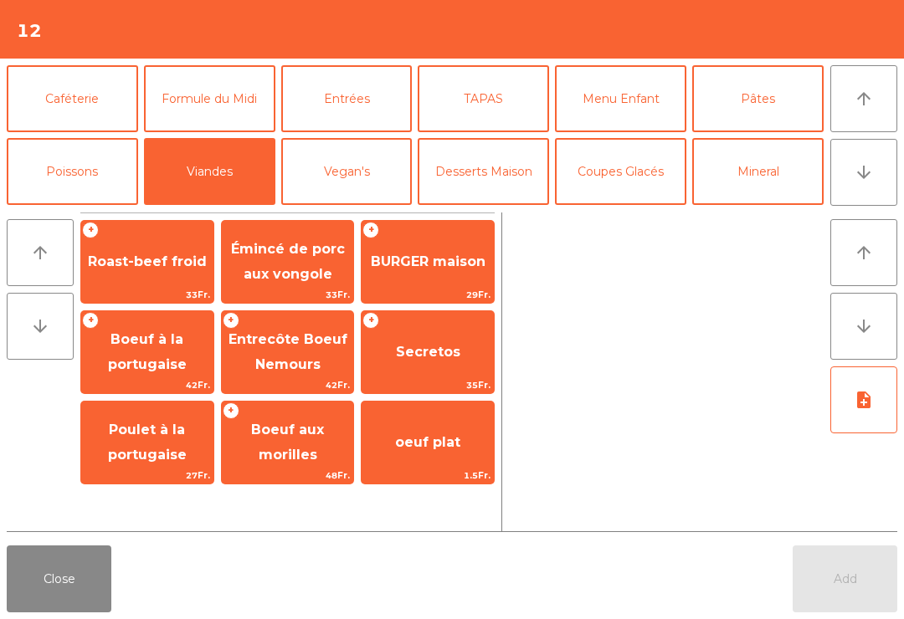
click at [297, 346] on span "Entrecôte Boeuf Nemours" at bounding box center [287, 351] width 119 height 41
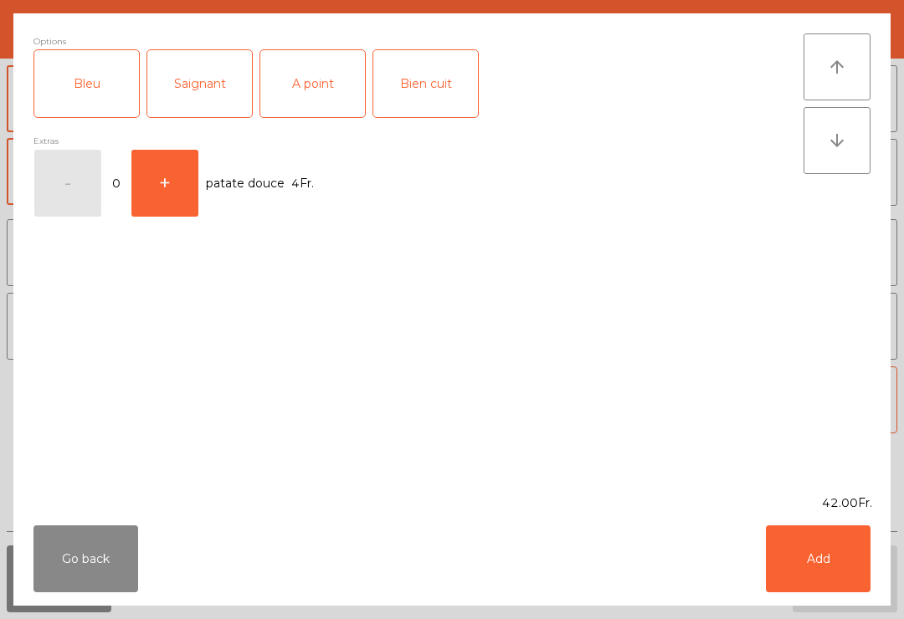
click at [192, 100] on div "Saignant" at bounding box center [199, 83] width 105 height 67
click at [832, 567] on button "Add" at bounding box center [818, 558] width 105 height 67
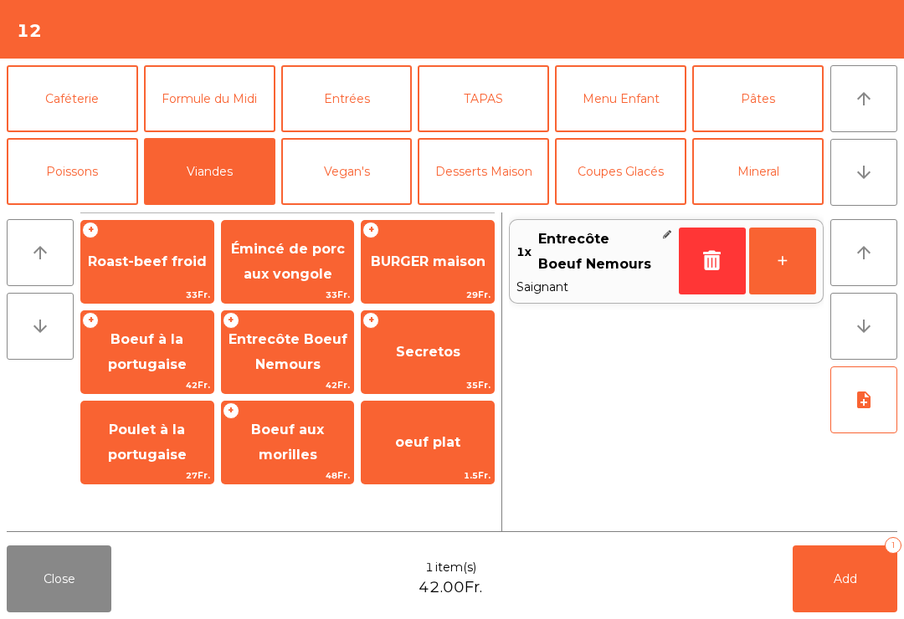
click at [224, 88] on button "Formule du Midi" at bounding box center [209, 98] width 131 height 67
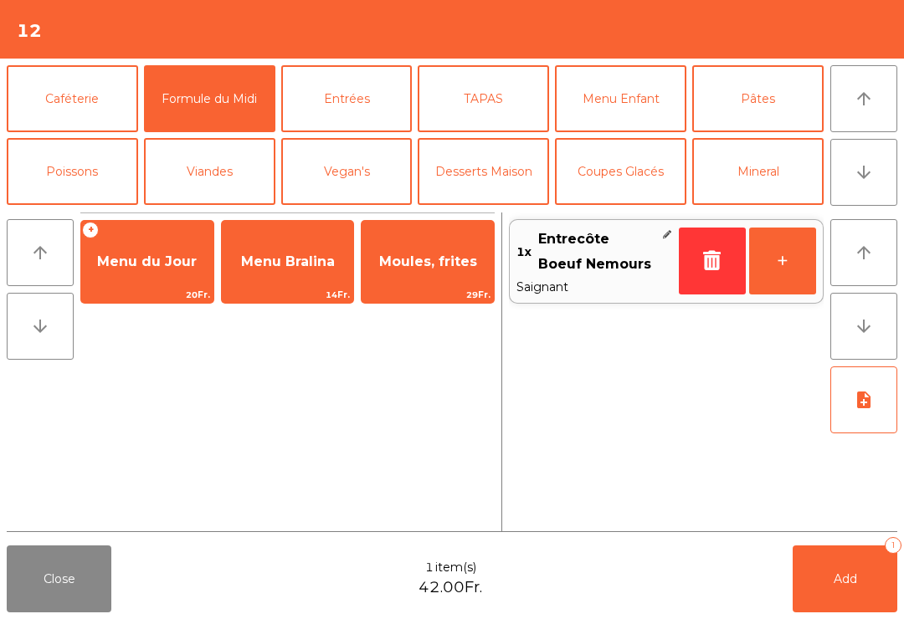
click at [137, 255] on span "Menu du Jour" at bounding box center [147, 262] width 100 height 16
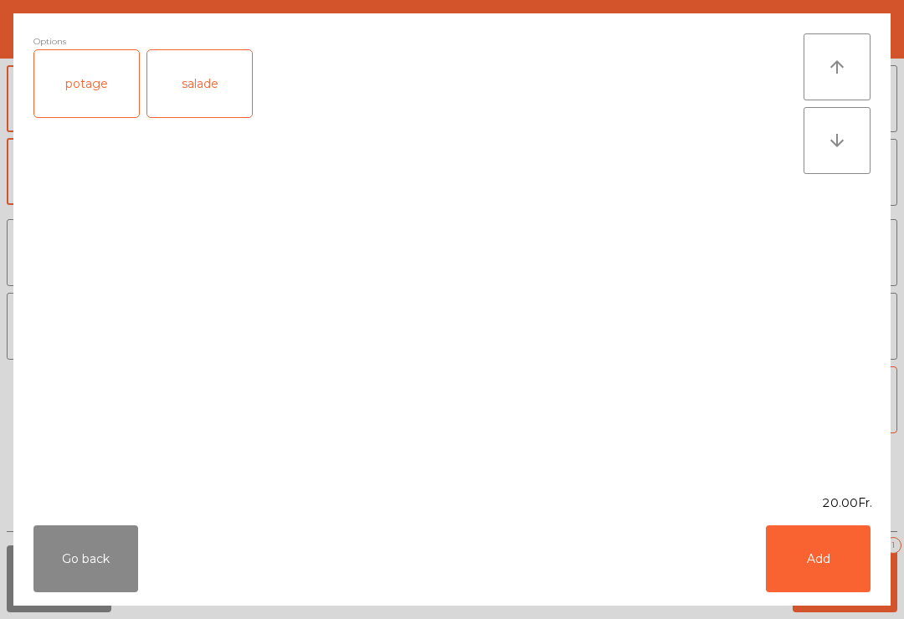
click at [96, 68] on div "potage" at bounding box center [86, 83] width 105 height 67
click at [826, 591] on button "Add" at bounding box center [818, 558] width 105 height 67
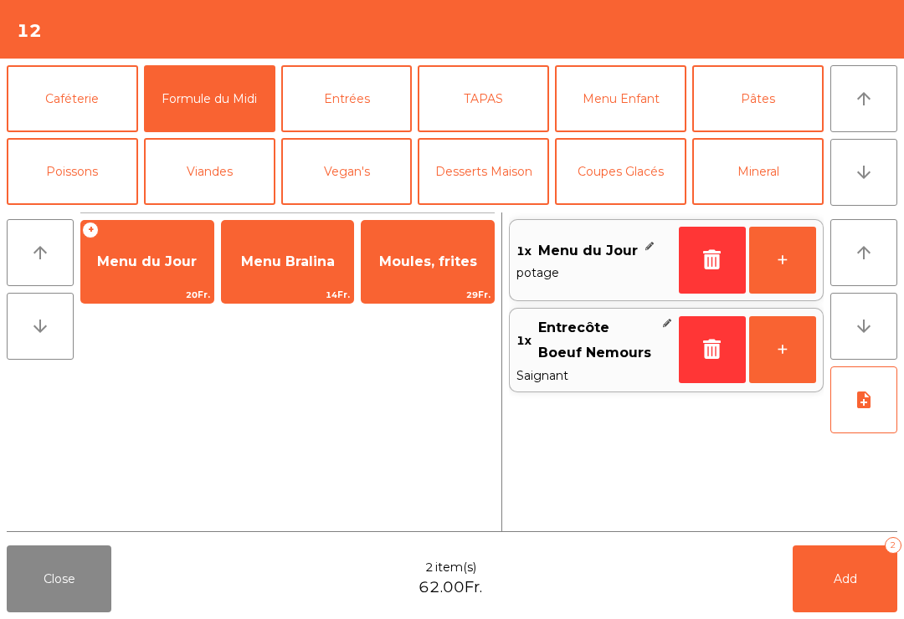
click at [849, 574] on span "Add" at bounding box center [844, 578] width 23 height 15
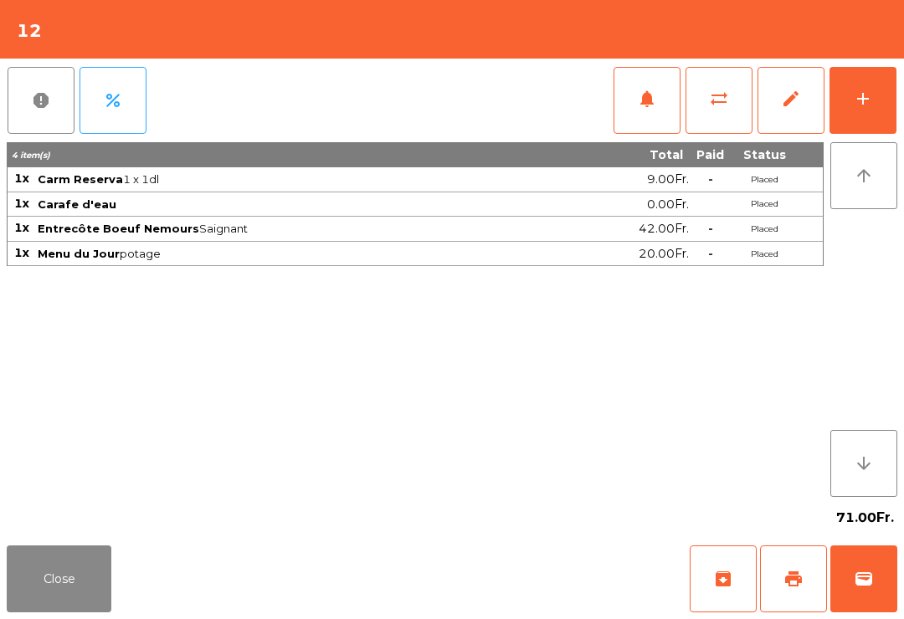
click at [54, 606] on button "Close" at bounding box center [59, 579] width 105 height 67
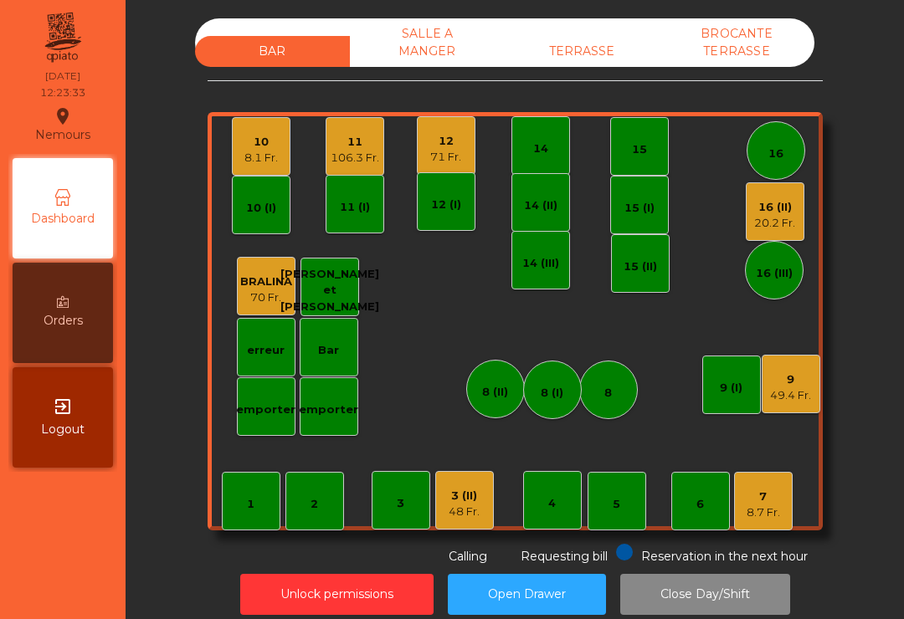
click at [774, 514] on div "8.7 Fr." at bounding box center [762, 513] width 33 height 17
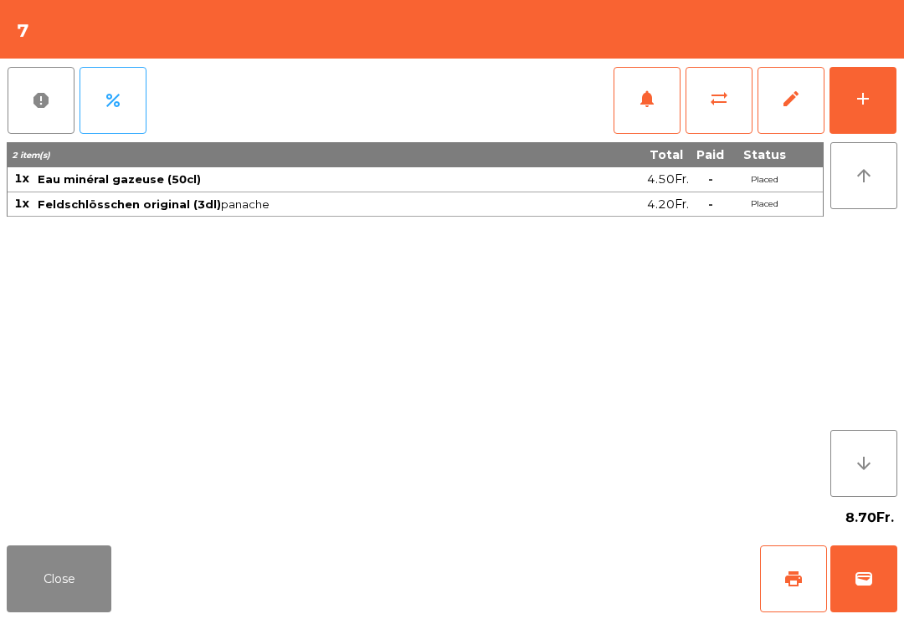
click at [873, 98] on button "add" at bounding box center [862, 100] width 67 height 67
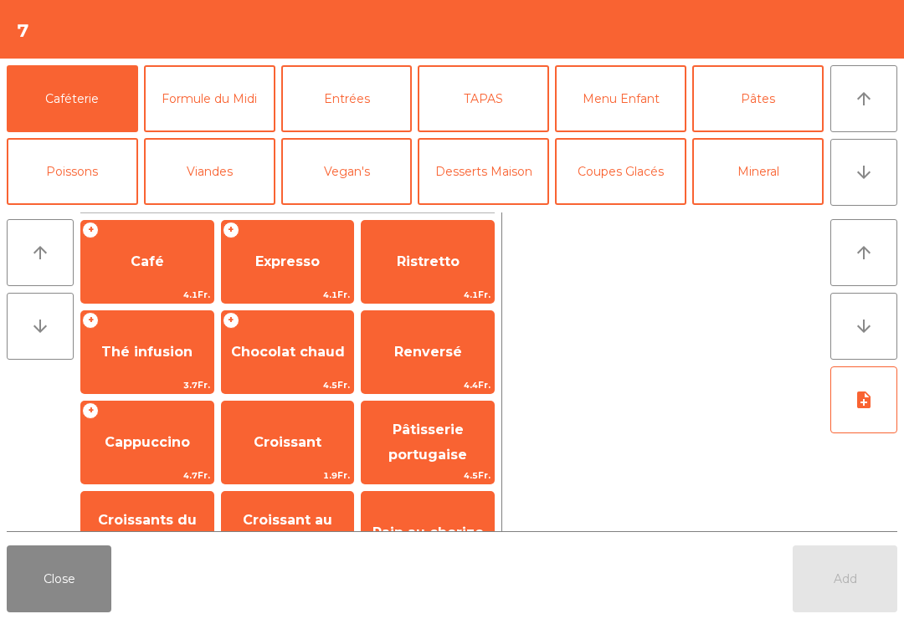
click at [215, 98] on button "Formule du Midi" at bounding box center [209, 98] width 131 height 67
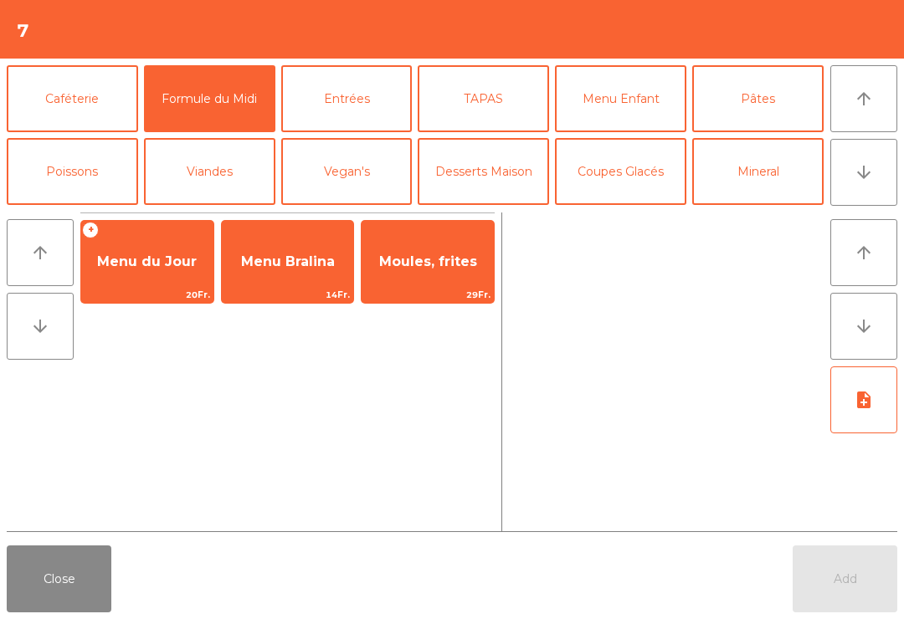
click at [148, 284] on span "Menu du Jour" at bounding box center [147, 261] width 132 height 45
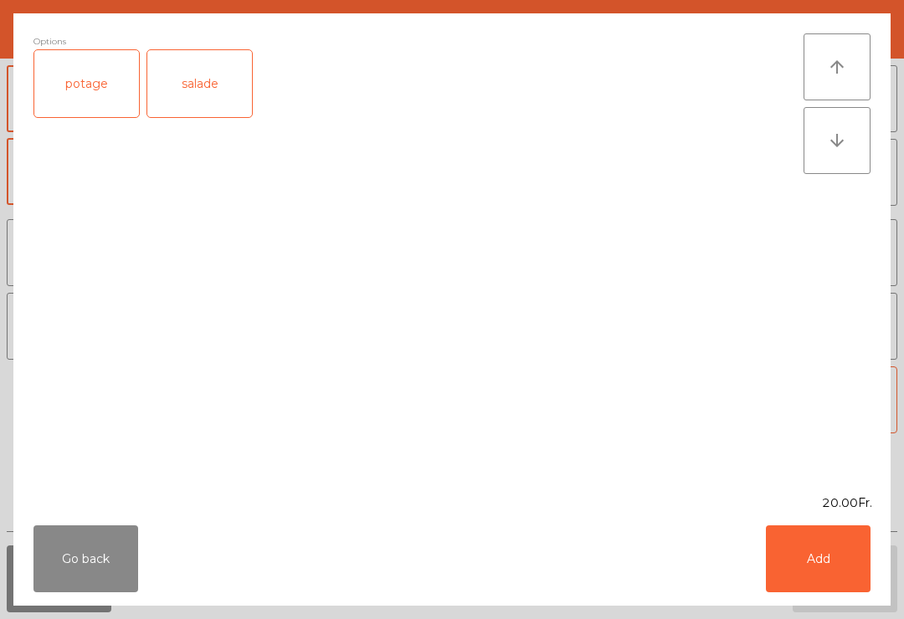
click at [207, 85] on div "salade" at bounding box center [199, 83] width 105 height 67
click at [839, 556] on button "Add" at bounding box center [818, 558] width 105 height 67
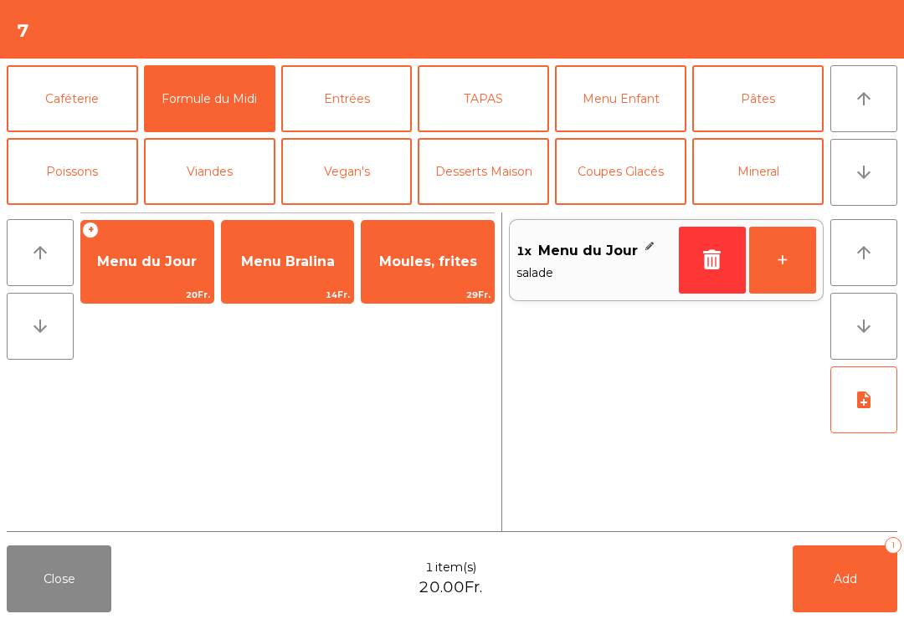
click at [161, 271] on span "Menu du Jour" at bounding box center [147, 261] width 132 height 45
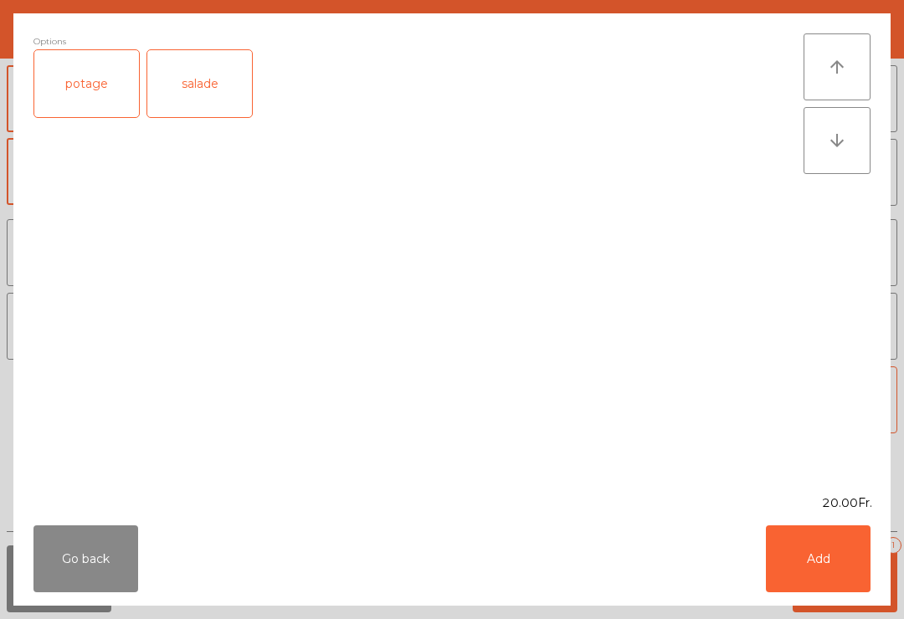
click at [91, 66] on div "potage" at bounding box center [86, 83] width 105 height 67
click at [796, 555] on button "Add" at bounding box center [818, 558] width 105 height 67
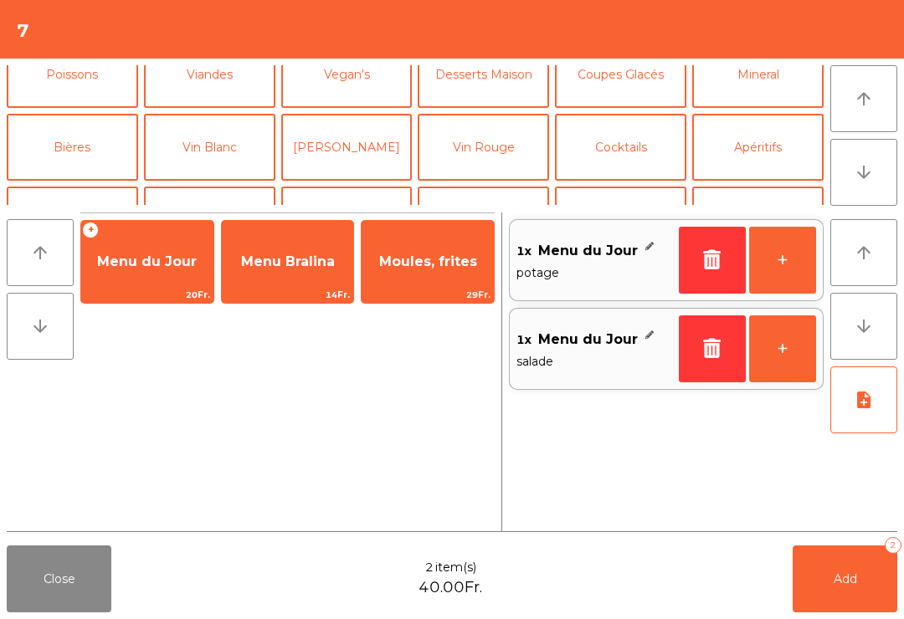
scroll to position [-2, 0]
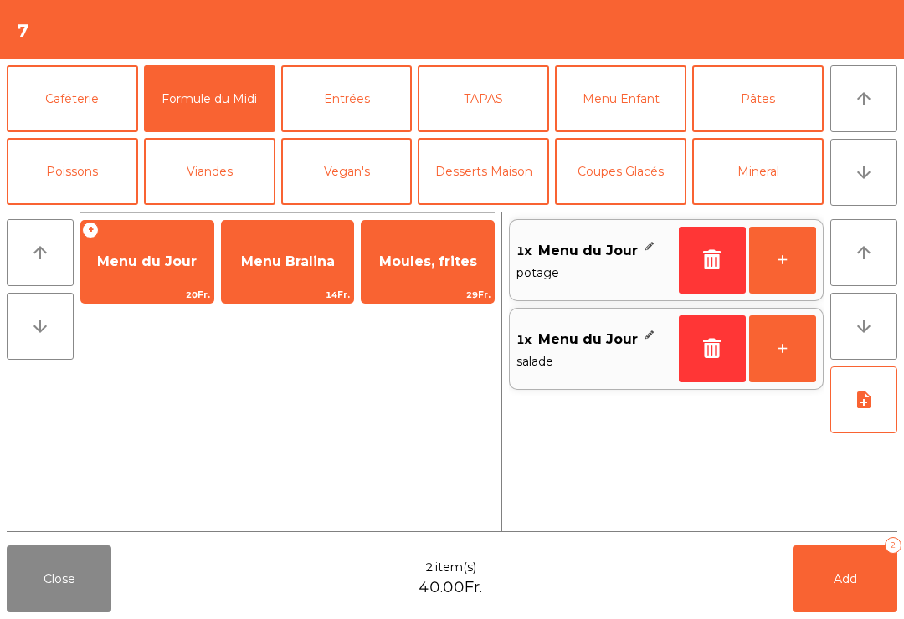
click at [779, 95] on button "Pâtes" at bounding box center [757, 98] width 131 height 67
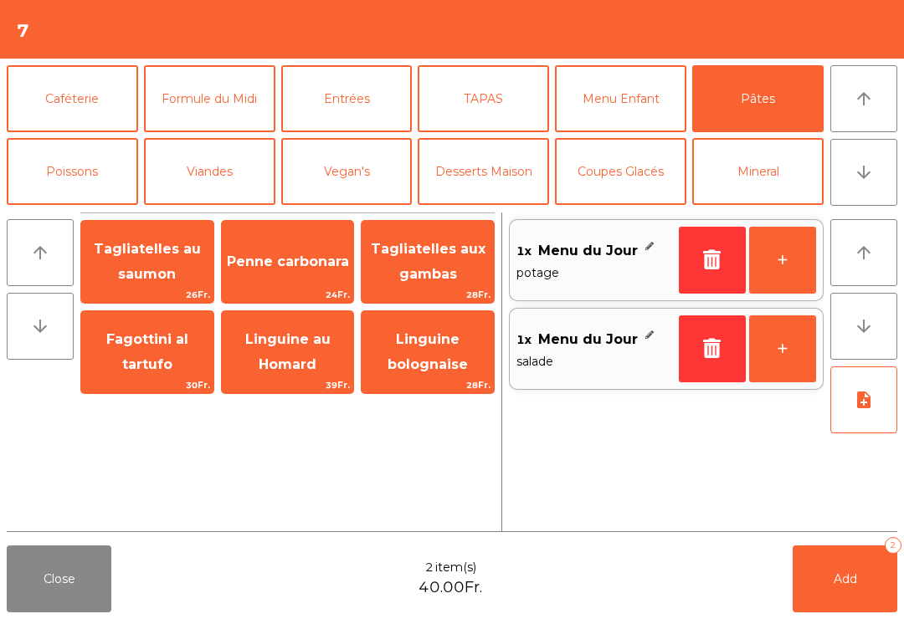
click at [175, 259] on span "Tagliatelles au saumon" at bounding box center [147, 262] width 132 height 71
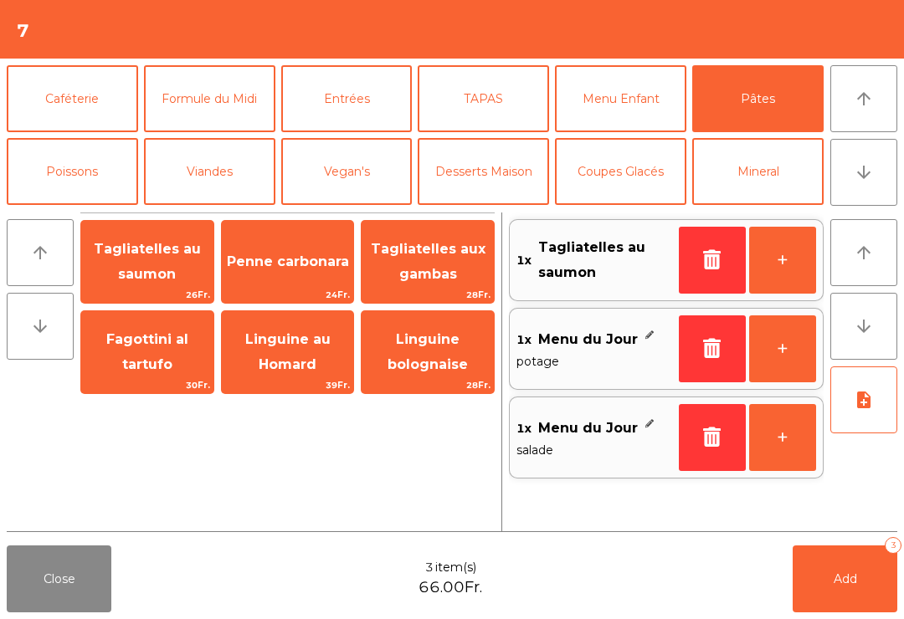
click at [843, 607] on button "Add 3" at bounding box center [844, 579] width 105 height 67
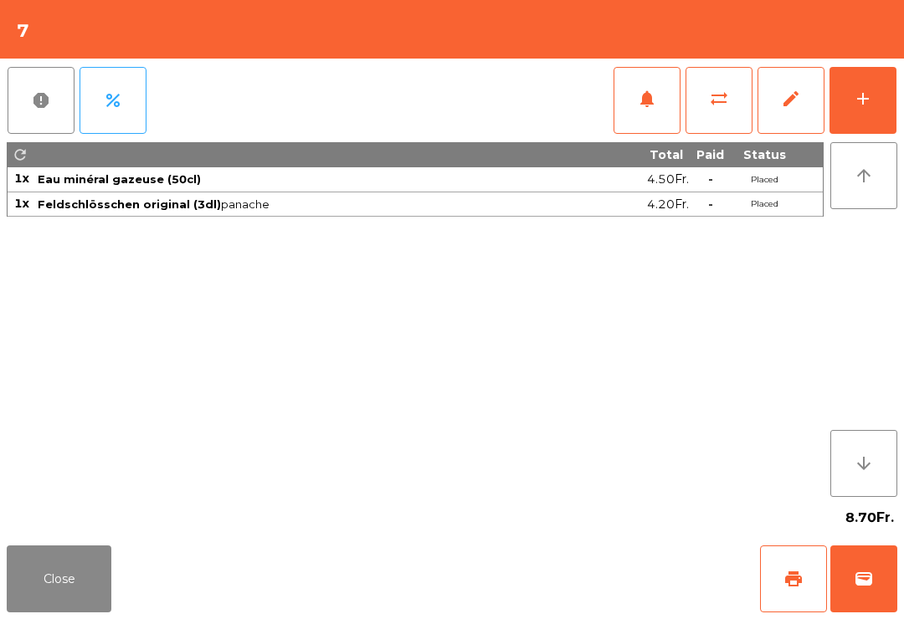
click at [55, 611] on button "Close" at bounding box center [59, 579] width 105 height 67
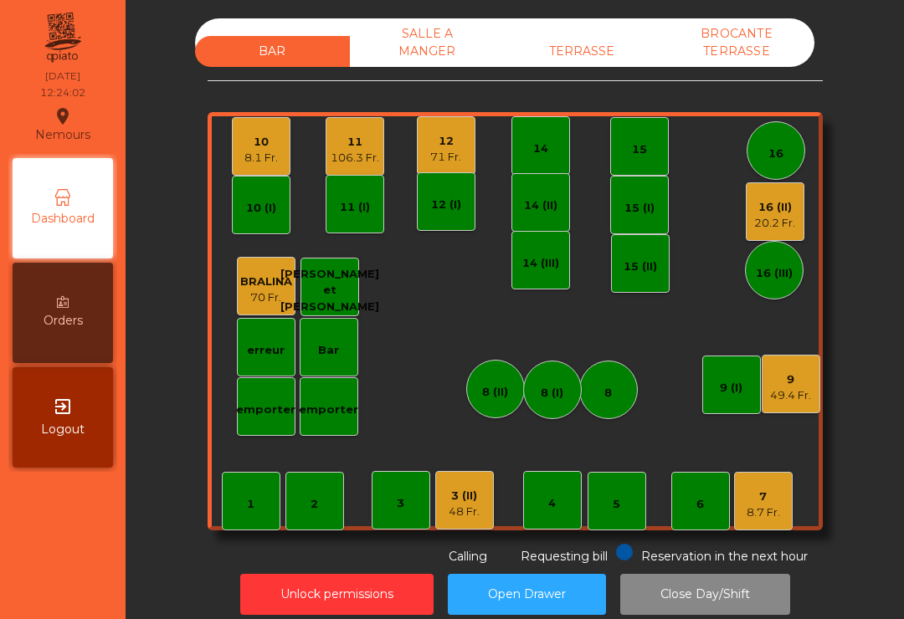
click at [769, 223] on div "20.2 Fr." at bounding box center [774, 223] width 41 height 17
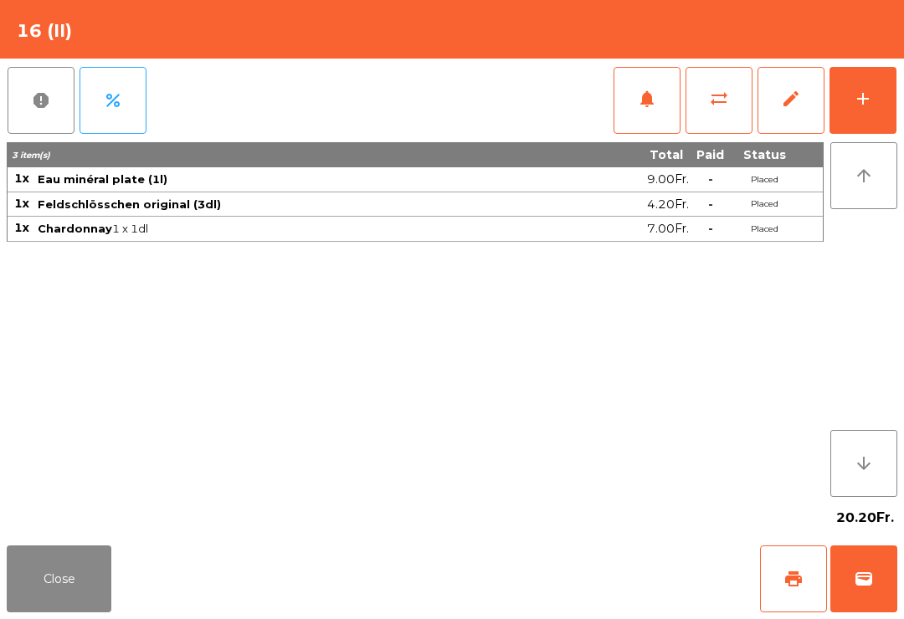
click at [48, 570] on button "Close" at bounding box center [59, 579] width 105 height 67
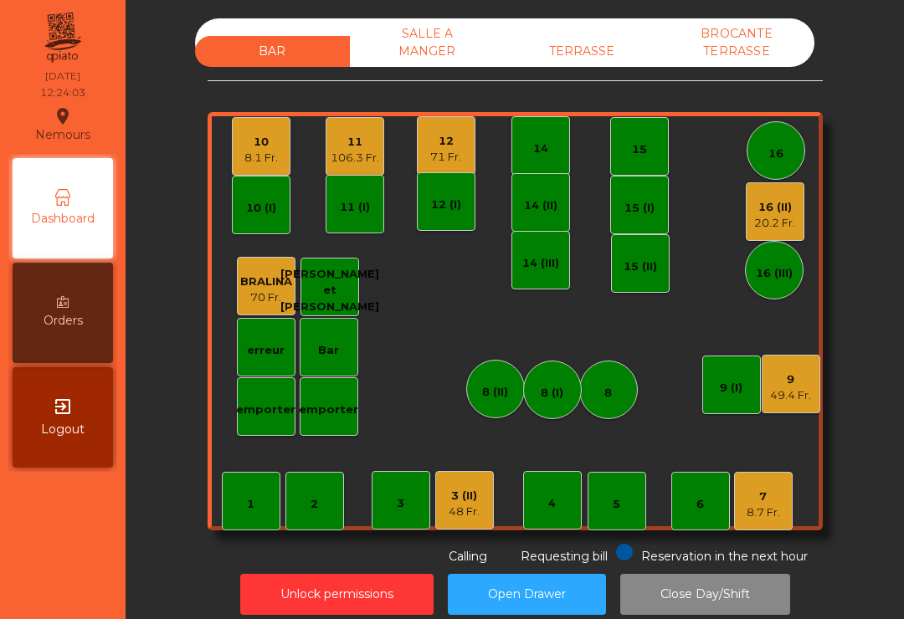
click at [244, 151] on div "8.1 Fr." at bounding box center [260, 158] width 33 height 17
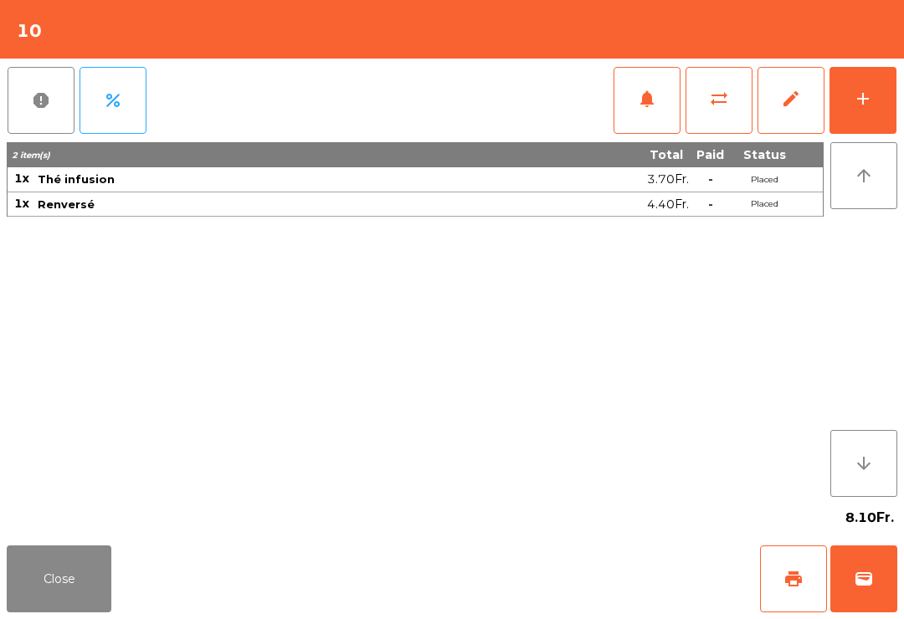
click at [874, 564] on button "wallet" at bounding box center [863, 579] width 67 height 67
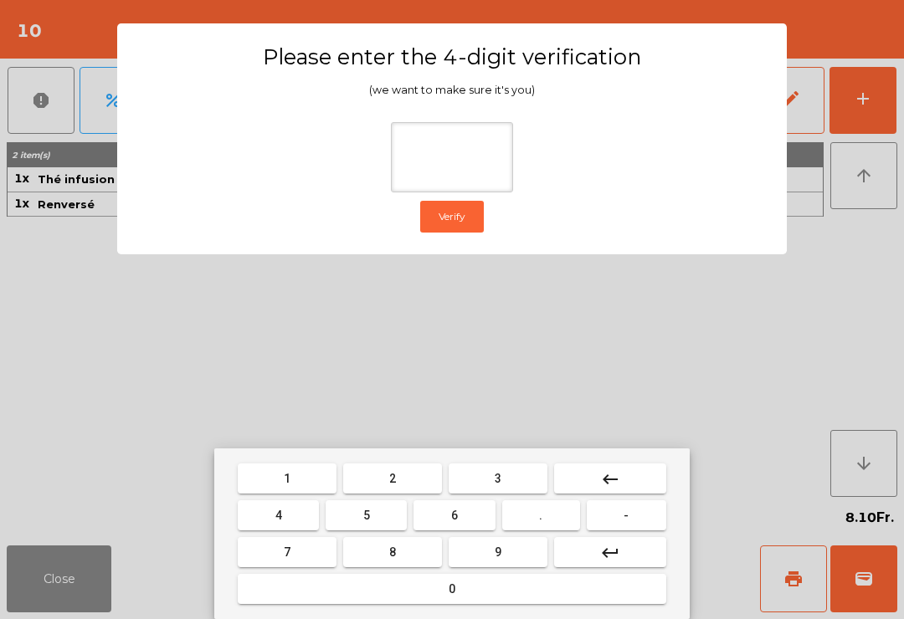
type input "*"
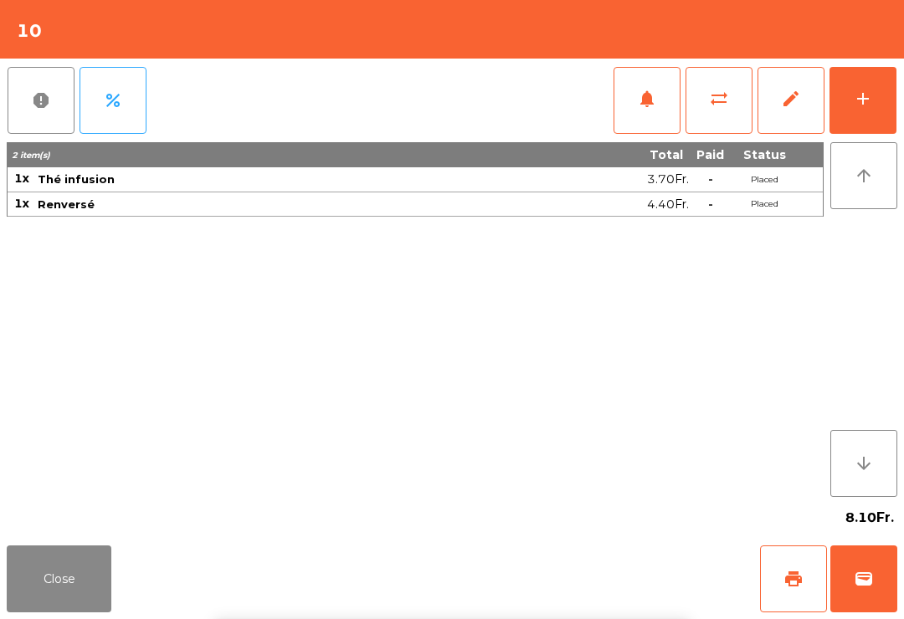
click at [592, 590] on div "Close print wallet" at bounding box center [452, 579] width 904 height 80
click at [535, 587] on div "Close print wallet" at bounding box center [452, 579] width 904 height 80
click at [545, 571] on div "Close print wallet" at bounding box center [452, 579] width 904 height 80
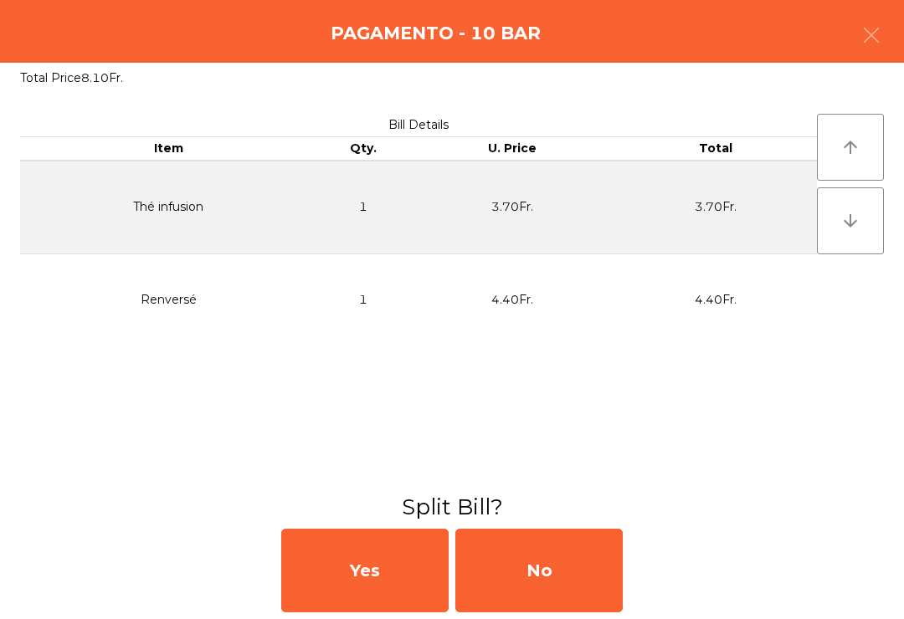
click at [566, 569] on div "No" at bounding box center [538, 571] width 167 height 84
click at [586, 540] on div "No" at bounding box center [538, 571] width 167 height 84
click at [577, 573] on div "No" at bounding box center [538, 571] width 167 height 84
click at [570, 584] on div "No" at bounding box center [538, 571] width 167 height 84
click at [551, 579] on div "No" at bounding box center [538, 571] width 167 height 84
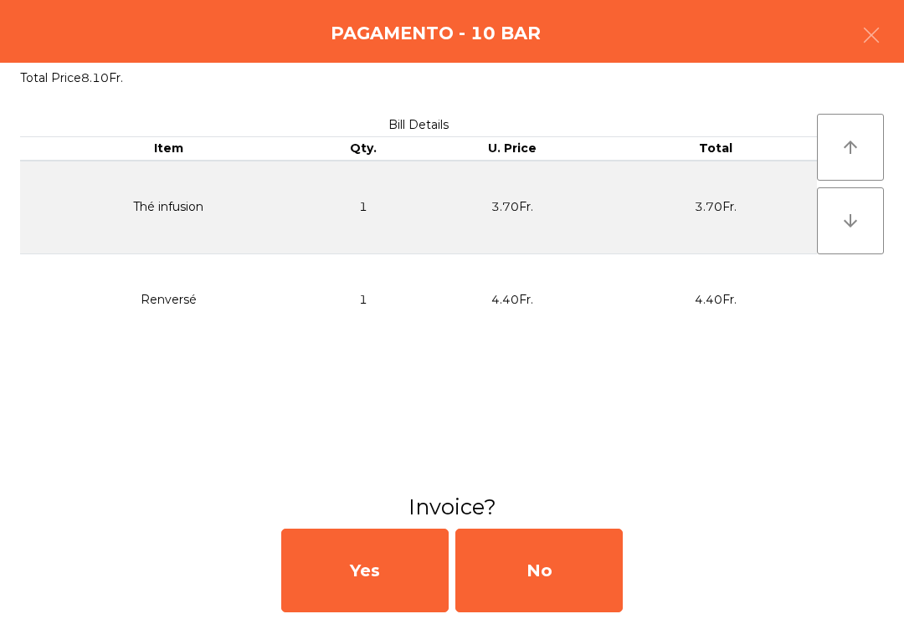
click at [554, 579] on div "No" at bounding box center [538, 571] width 167 height 84
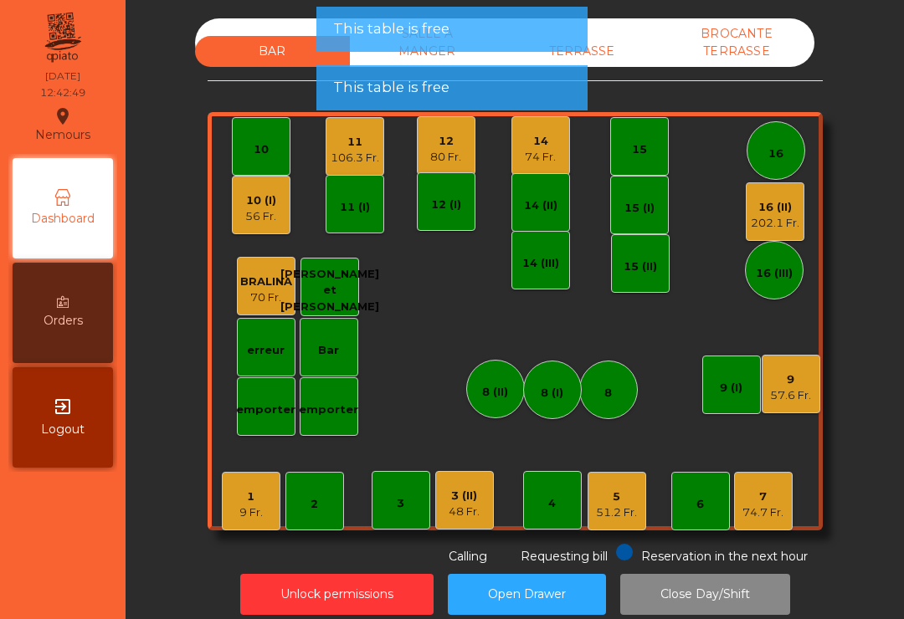
click at [352, 134] on div "11" at bounding box center [354, 142] width 49 height 17
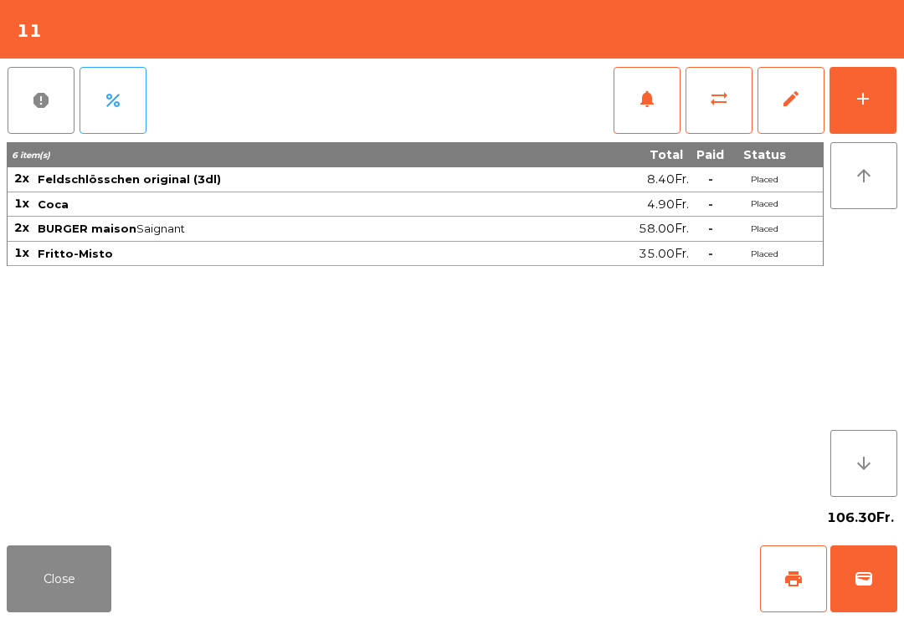
click at [771, 567] on button "print" at bounding box center [793, 579] width 67 height 67
click at [874, 578] on button "wallet" at bounding box center [863, 579] width 67 height 67
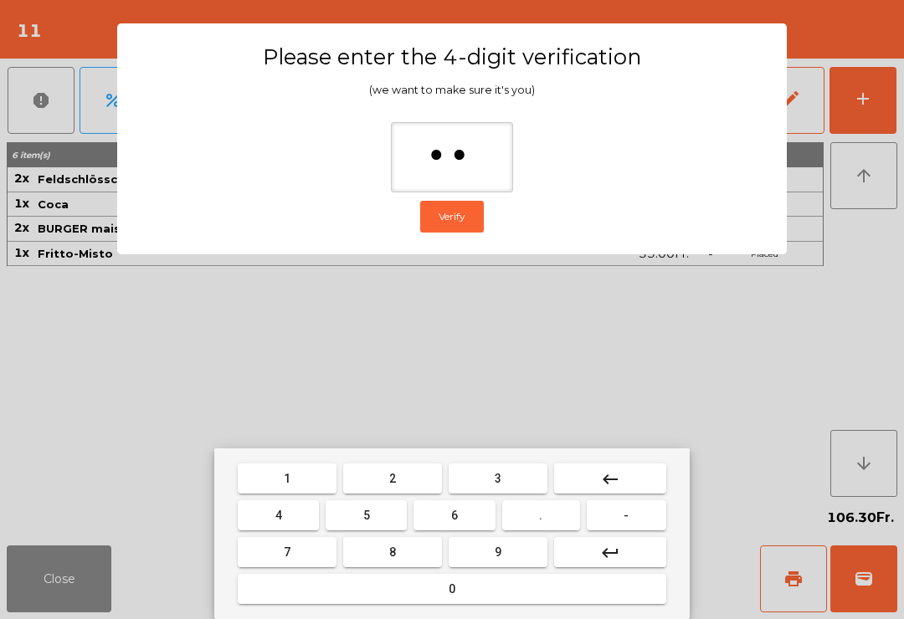
type input "***"
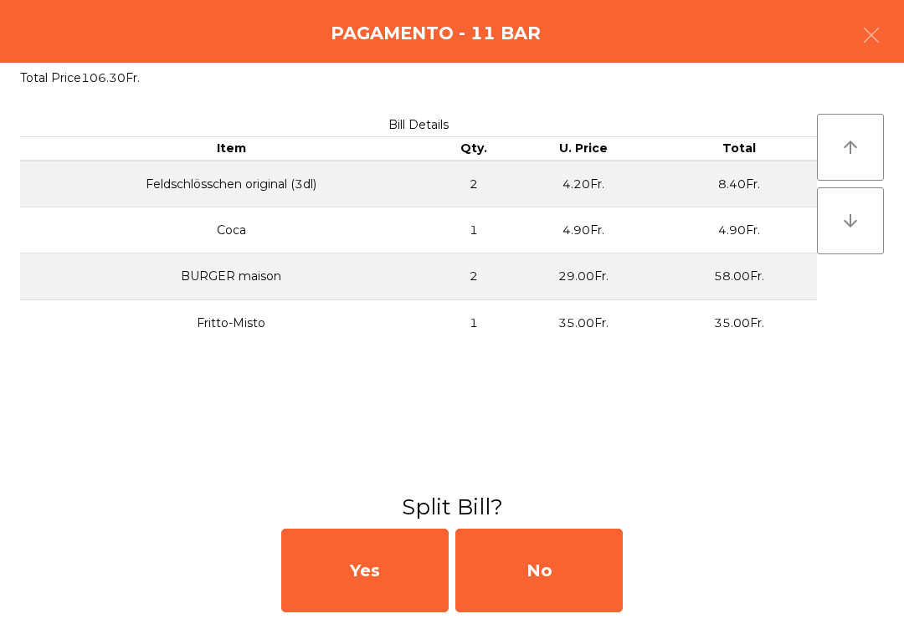
click at [541, 590] on div "No" at bounding box center [538, 571] width 167 height 84
click at [564, 542] on div "MB" at bounding box center [538, 571] width 167 height 84
click at [571, 576] on div "No" at bounding box center [538, 571] width 167 height 84
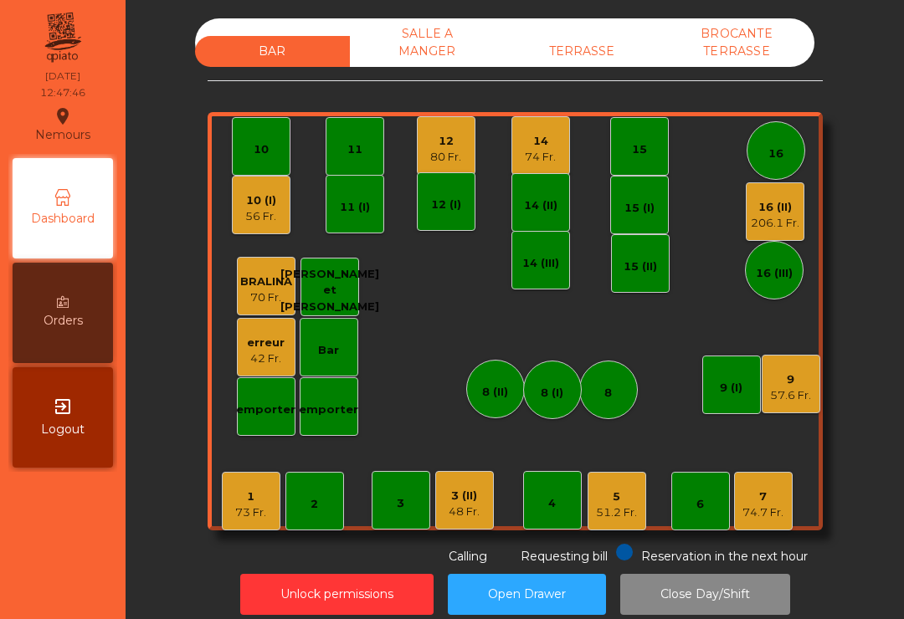
click at [781, 226] on div "206.1 Fr." at bounding box center [775, 223] width 49 height 17
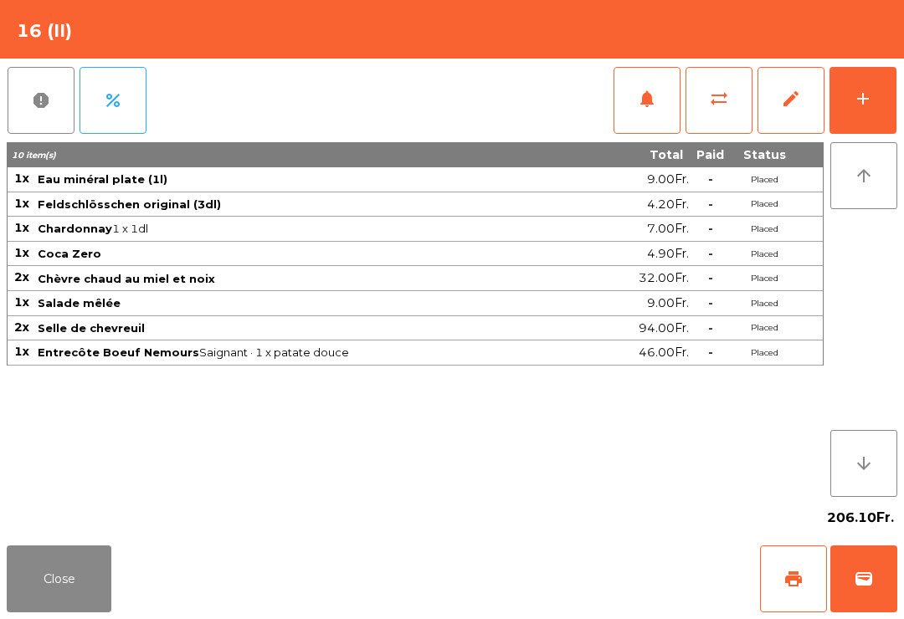
click at [99, 611] on button "Close" at bounding box center [59, 579] width 105 height 67
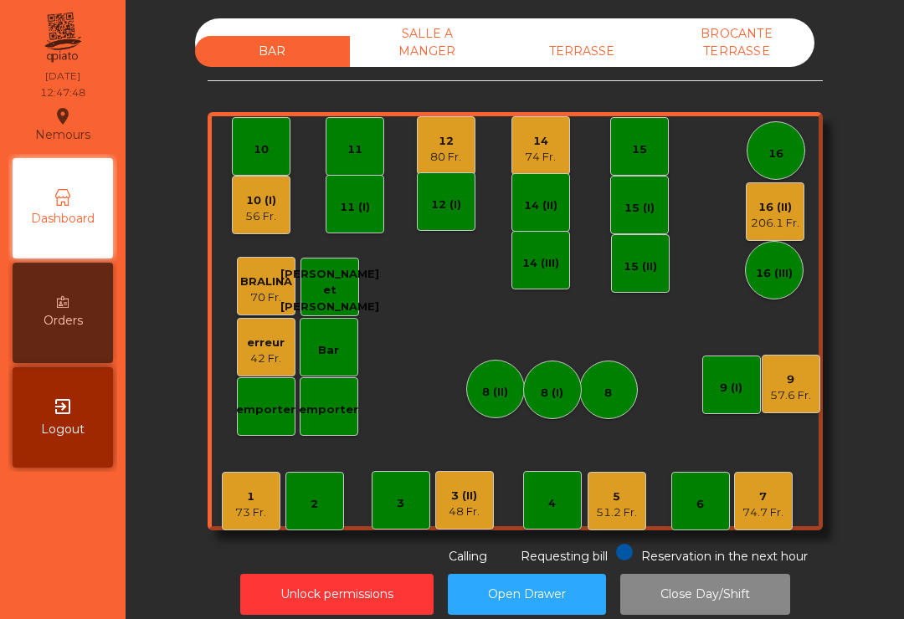
click at [525, 157] on div "74 Fr." at bounding box center [540, 157] width 31 height 17
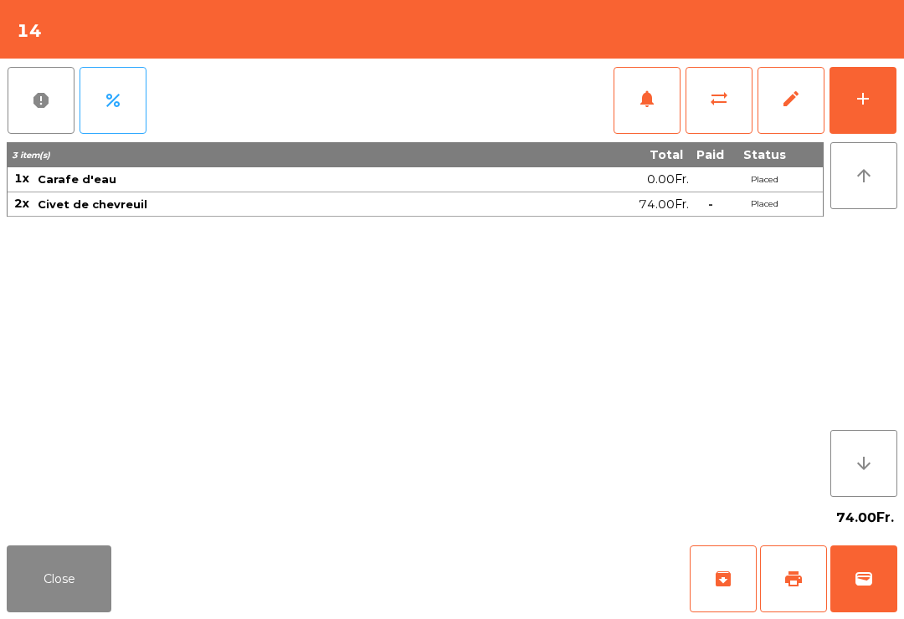
click at [13, 569] on button "Close" at bounding box center [59, 579] width 105 height 67
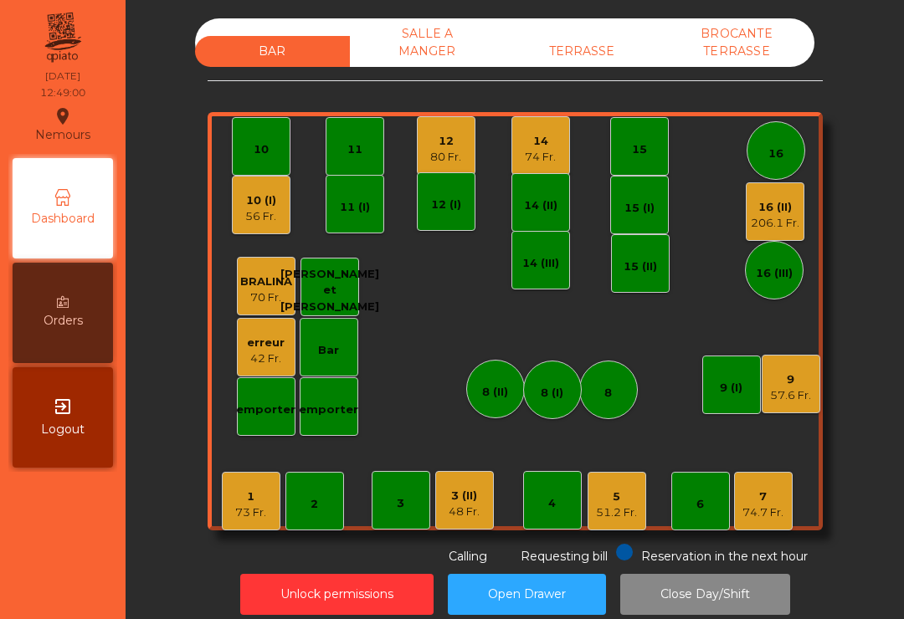
click at [786, 397] on div "57.6 Fr." at bounding box center [790, 395] width 41 height 17
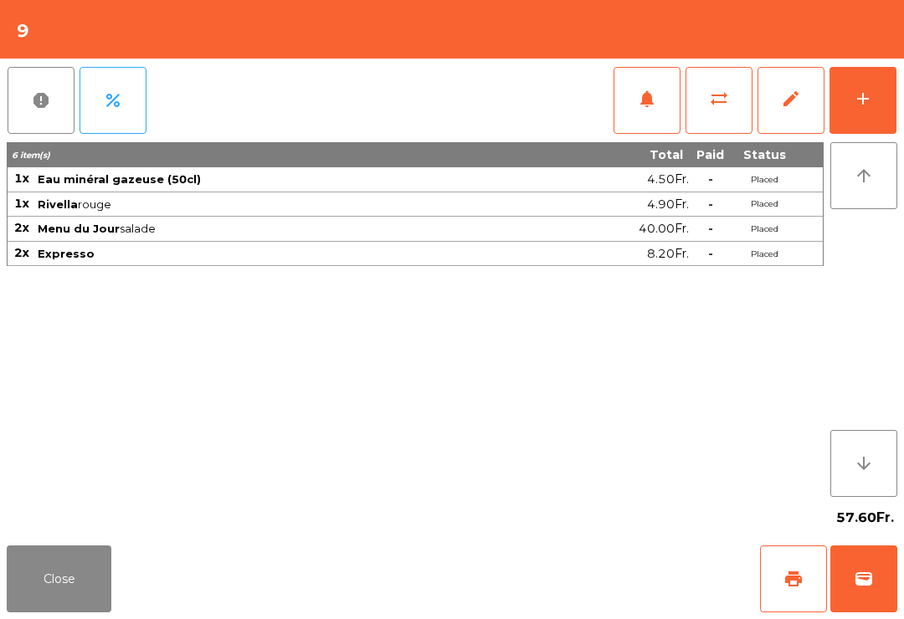
click at [814, 597] on button "print" at bounding box center [793, 579] width 67 height 67
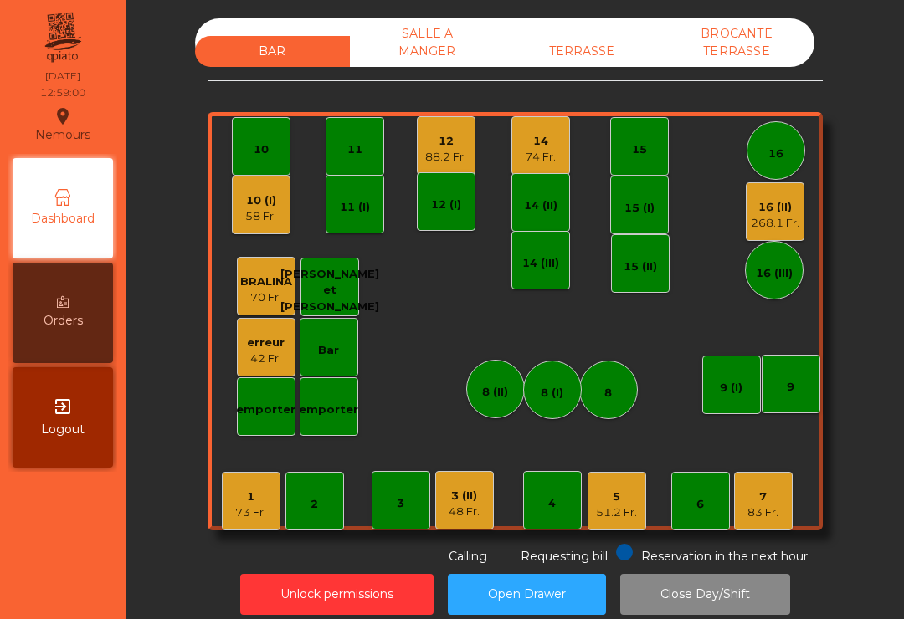
click at [771, 219] on div "268.1 Fr." at bounding box center [775, 223] width 49 height 17
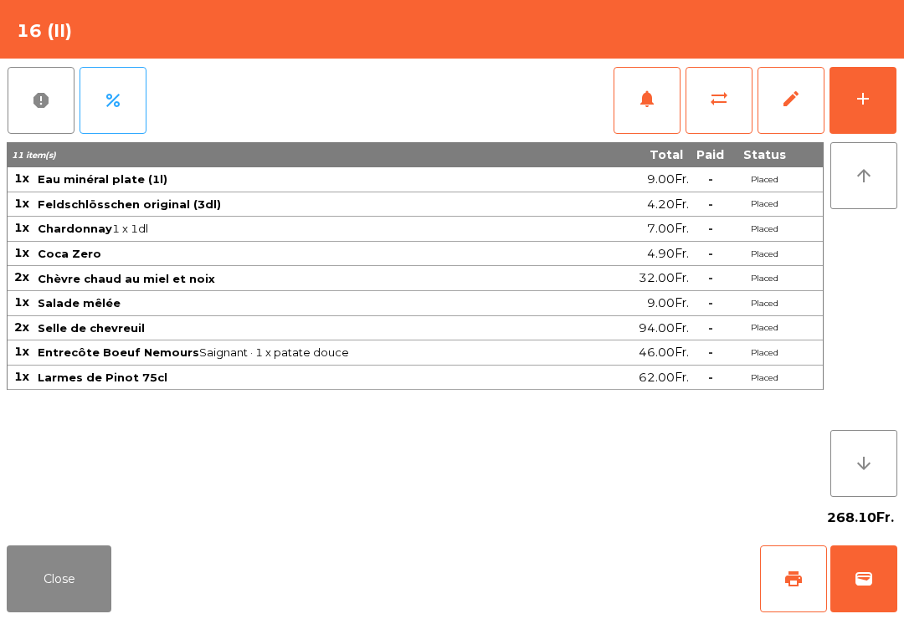
click at [632, 111] on button "notifications" at bounding box center [646, 100] width 67 height 67
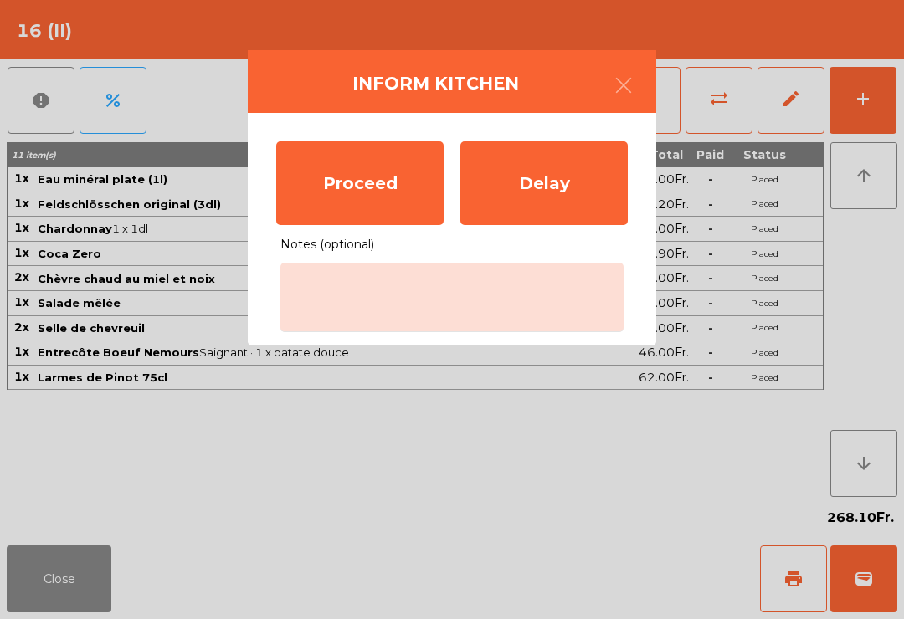
click at [366, 180] on div "Proceed" at bounding box center [359, 183] width 167 height 84
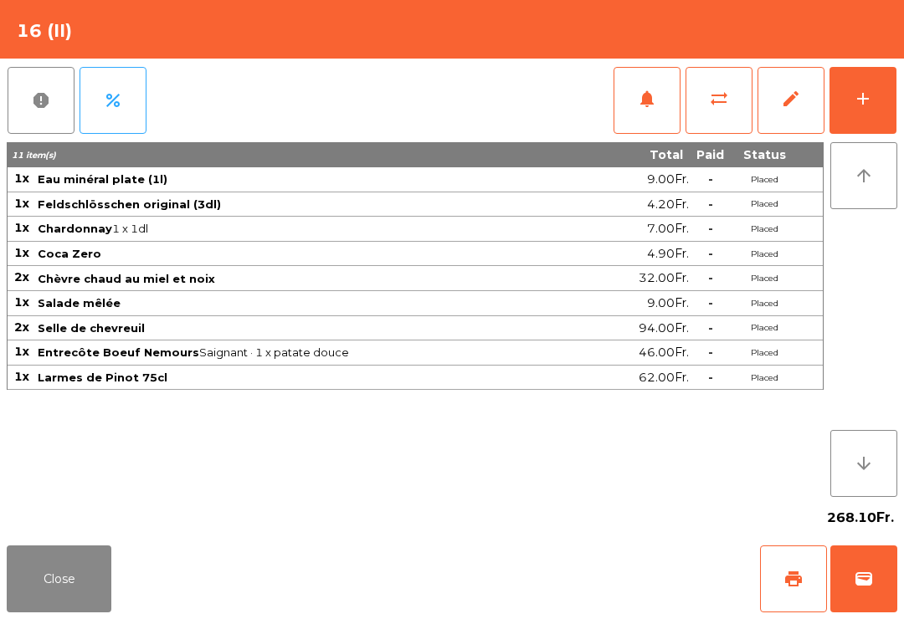
click at [48, 581] on button "Close" at bounding box center [59, 579] width 105 height 67
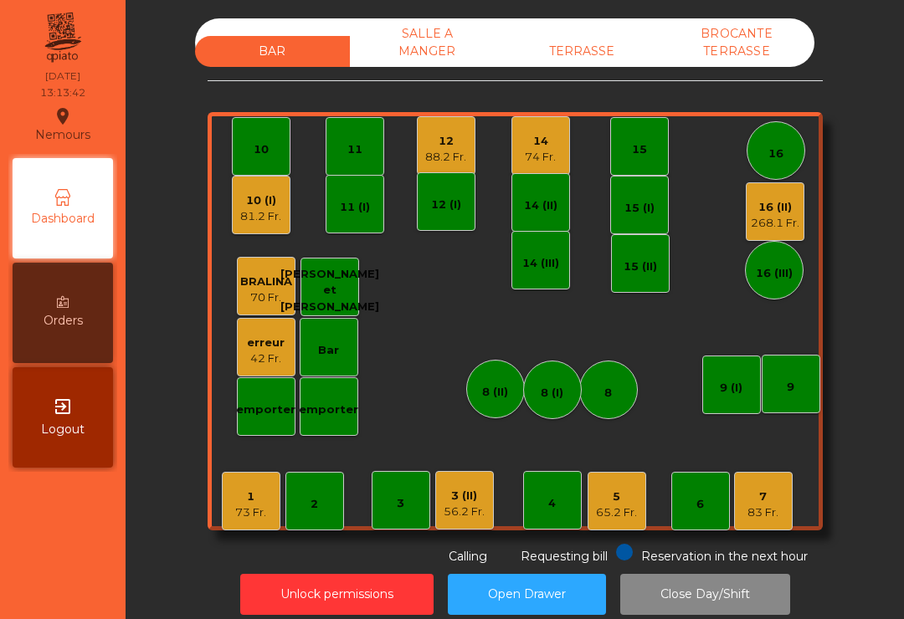
click at [262, 202] on div "10 (I)" at bounding box center [260, 200] width 41 height 17
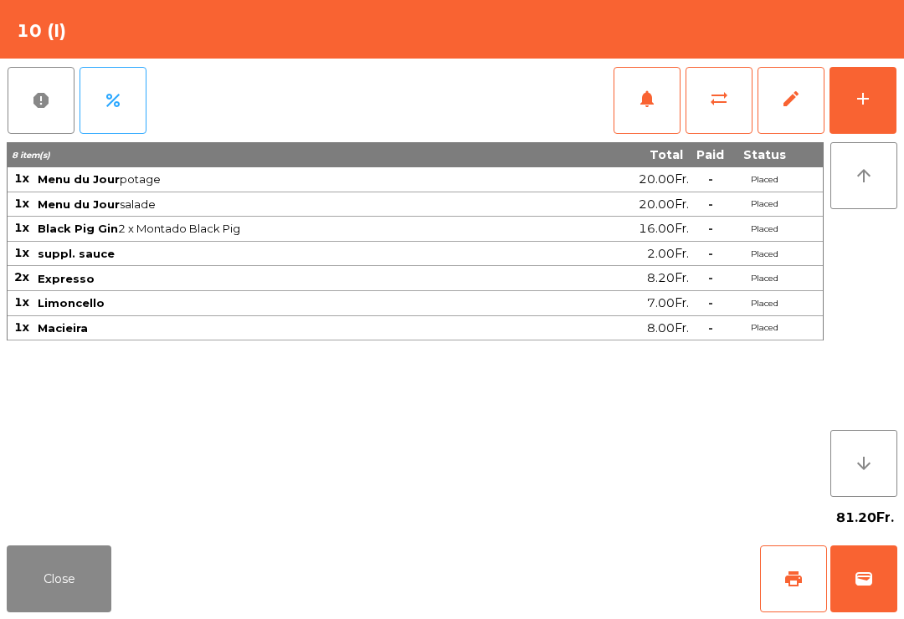
click at [798, 566] on button "print" at bounding box center [793, 579] width 67 height 67
click at [64, 581] on button "Close" at bounding box center [59, 579] width 105 height 67
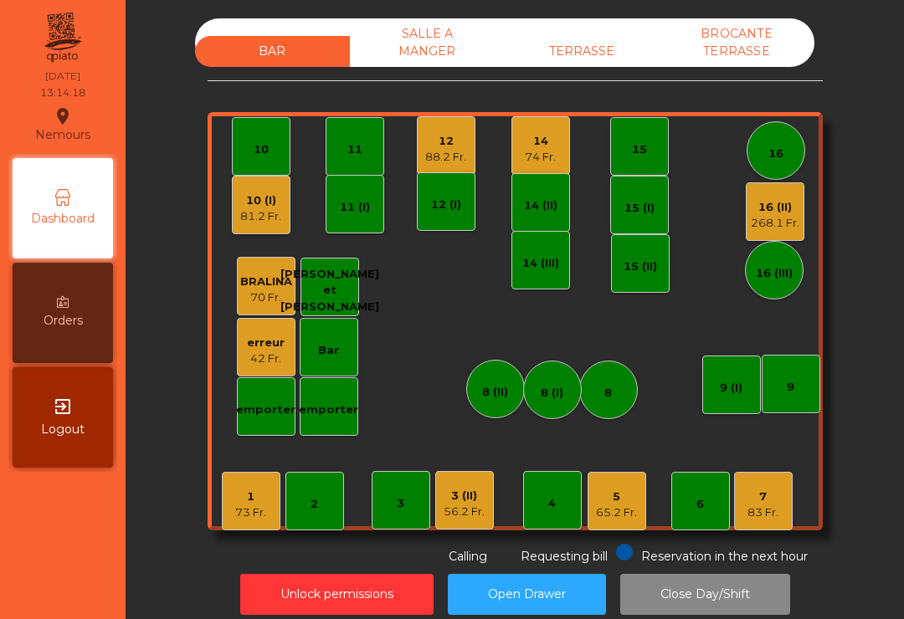
click at [438, 149] on div "88.2 Fr." at bounding box center [445, 157] width 41 height 17
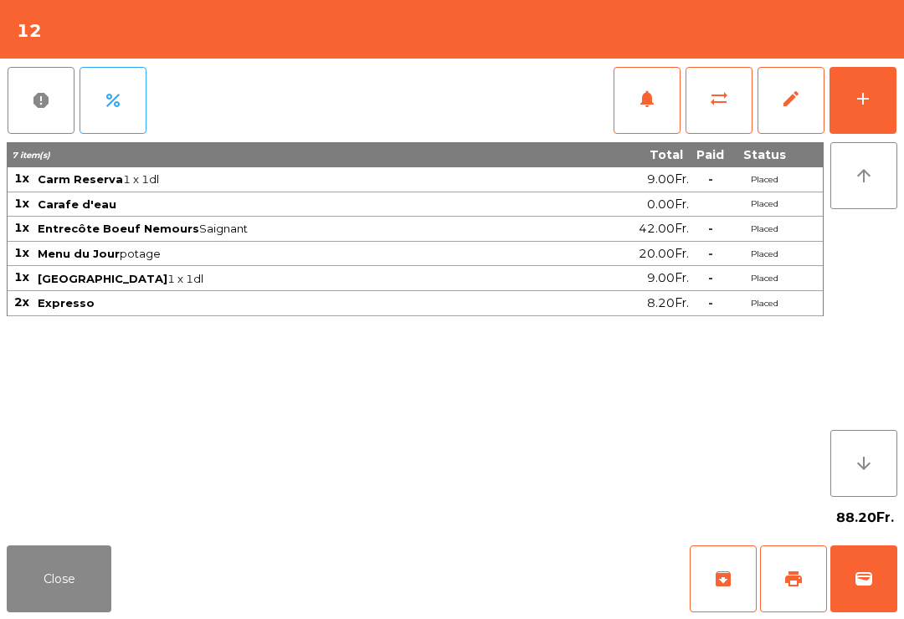
click at [805, 576] on button "print" at bounding box center [793, 579] width 67 height 67
click at [76, 594] on button "Close" at bounding box center [59, 579] width 105 height 67
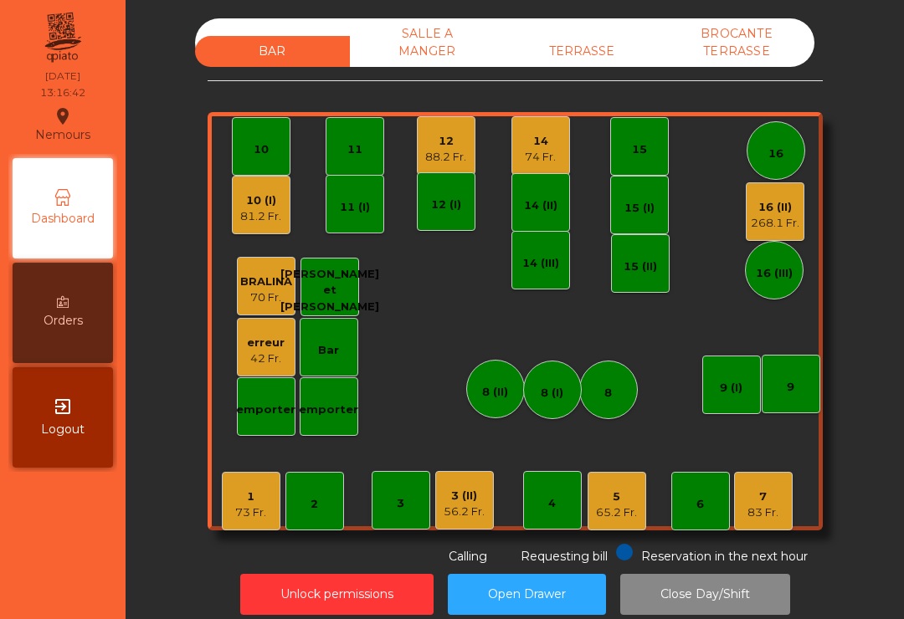
click at [757, 519] on div "83 Fr." at bounding box center [762, 513] width 31 height 17
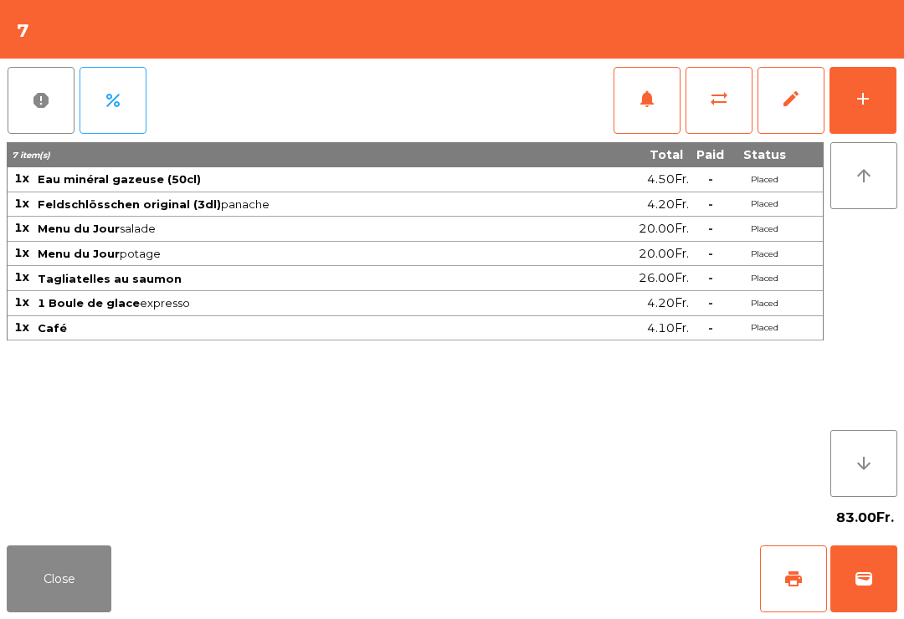
click at [794, 586] on span "print" at bounding box center [793, 579] width 20 height 20
click at [66, 572] on button "Close" at bounding box center [59, 579] width 105 height 67
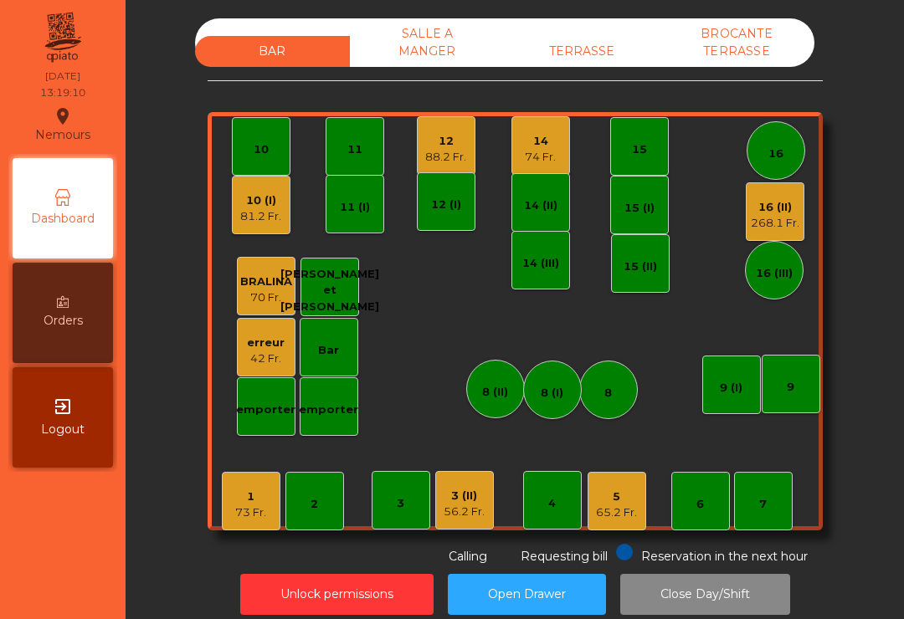
click at [479, 510] on div "56.2 Fr." at bounding box center [463, 512] width 41 height 17
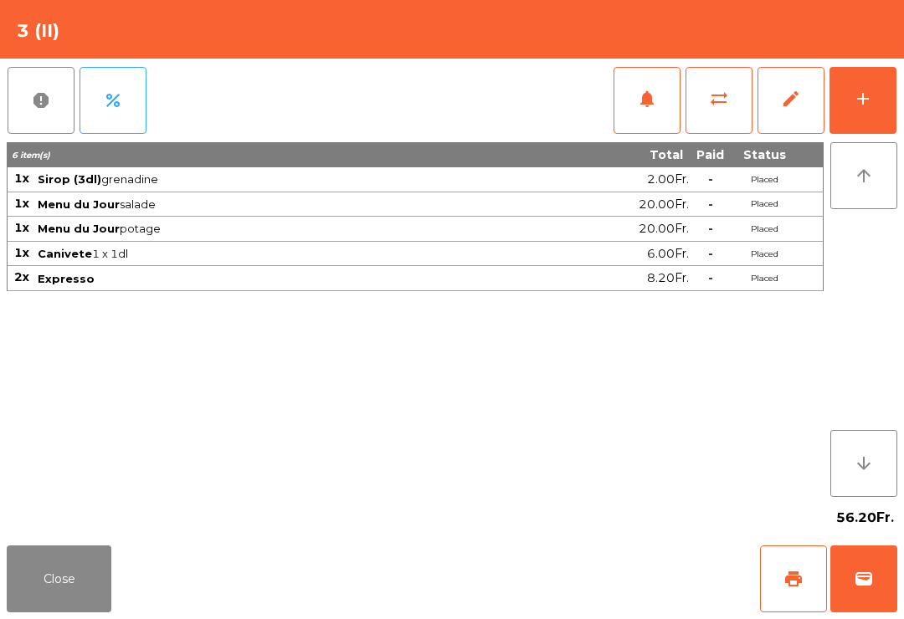
click at [783, 581] on span "print" at bounding box center [793, 579] width 20 height 20
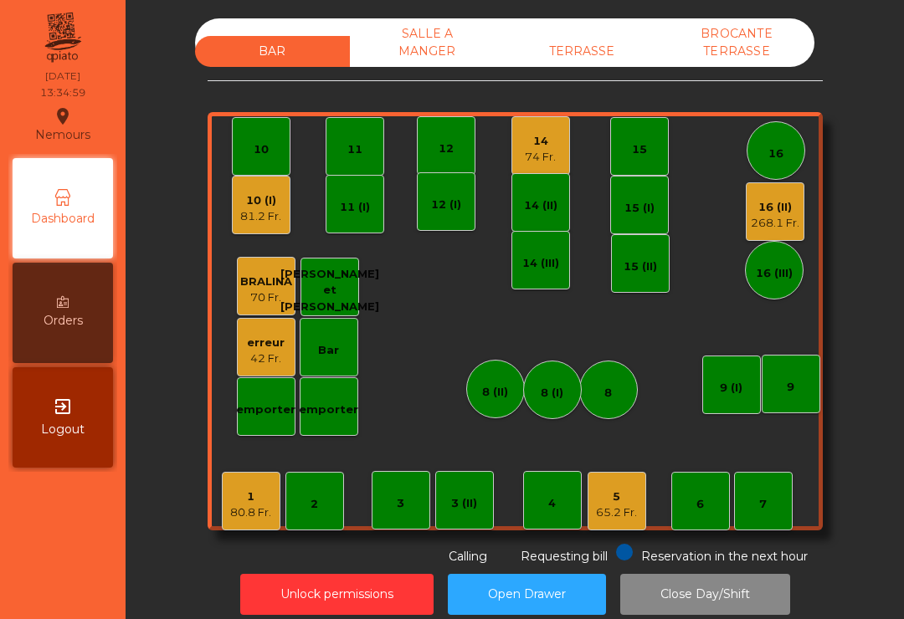
click at [622, 508] on div "65.2 Fr." at bounding box center [616, 513] width 41 height 17
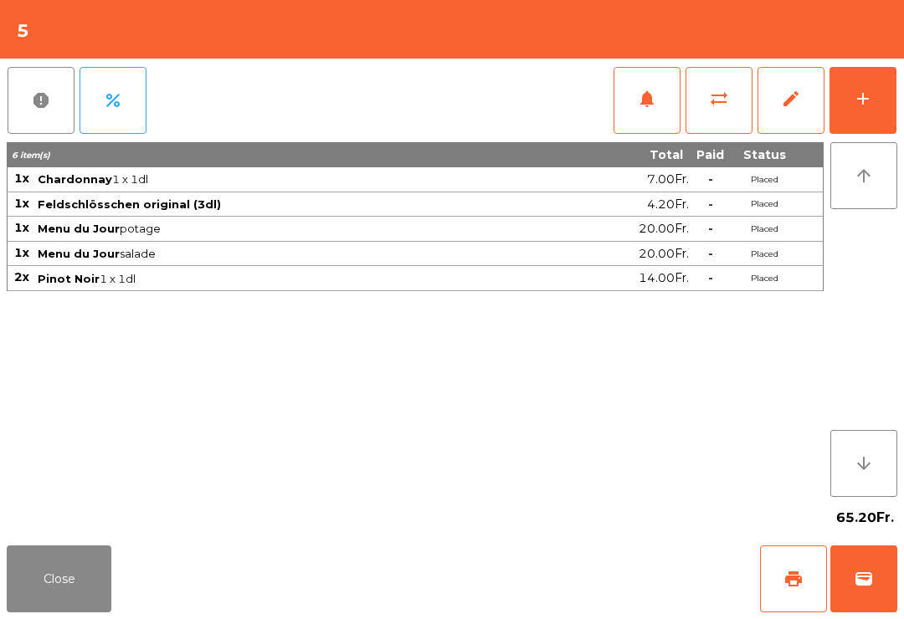
click at [802, 579] on span "print" at bounding box center [793, 579] width 20 height 20
click at [44, 561] on button "Close" at bounding box center [59, 579] width 105 height 67
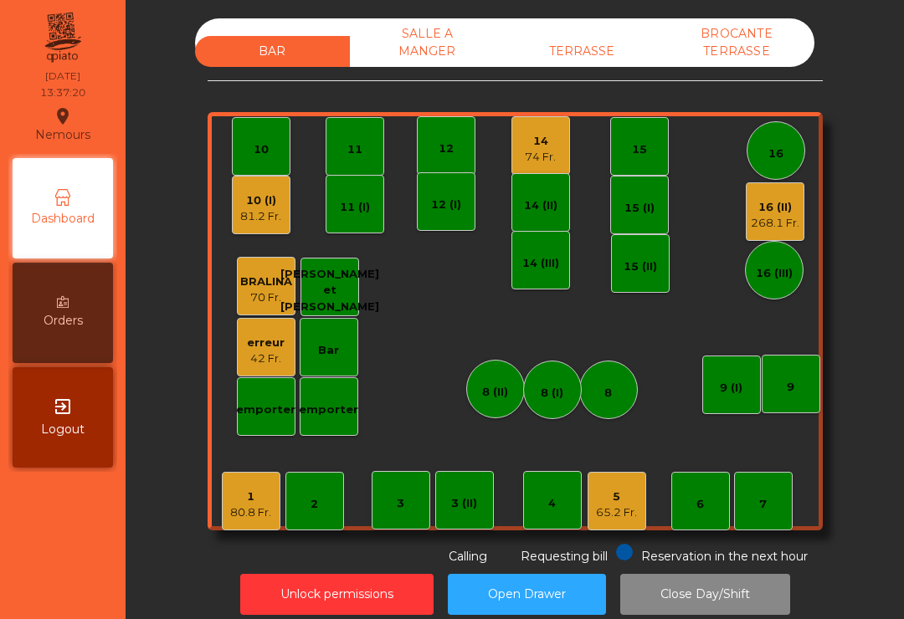
click at [614, 528] on div "5 65.2 Fr." at bounding box center [616, 501] width 59 height 59
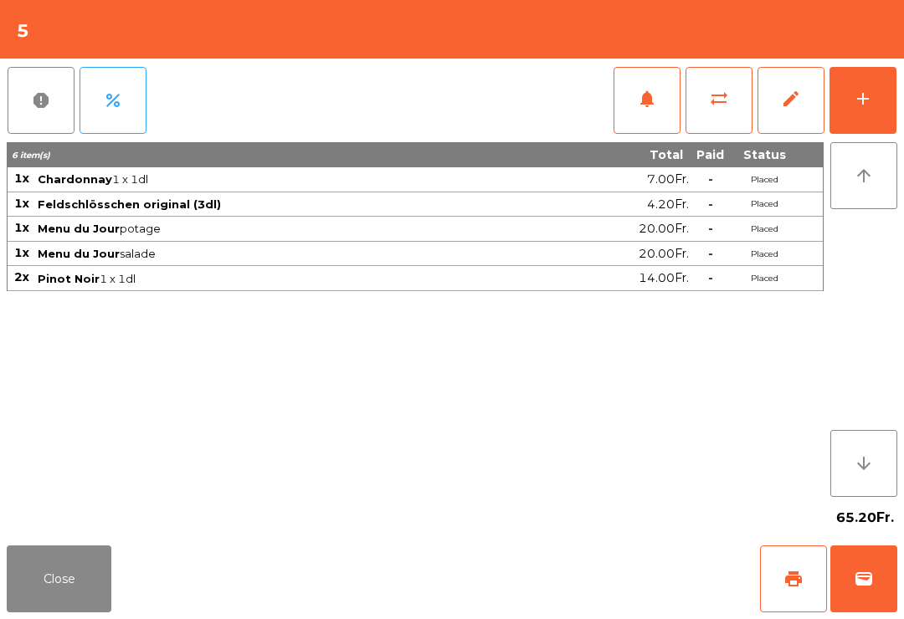
click at [873, 585] on span "wallet" at bounding box center [863, 579] width 20 height 20
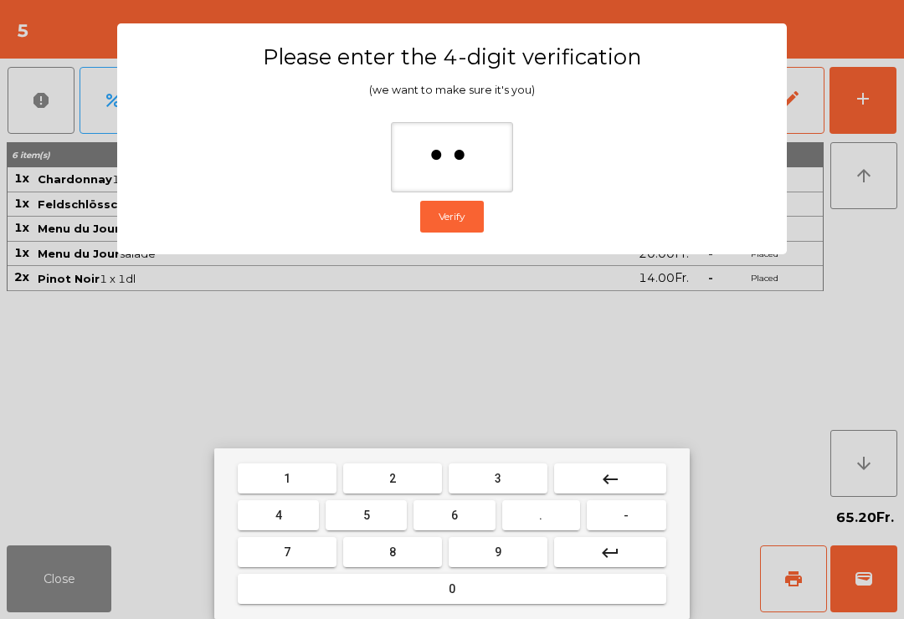
type input "***"
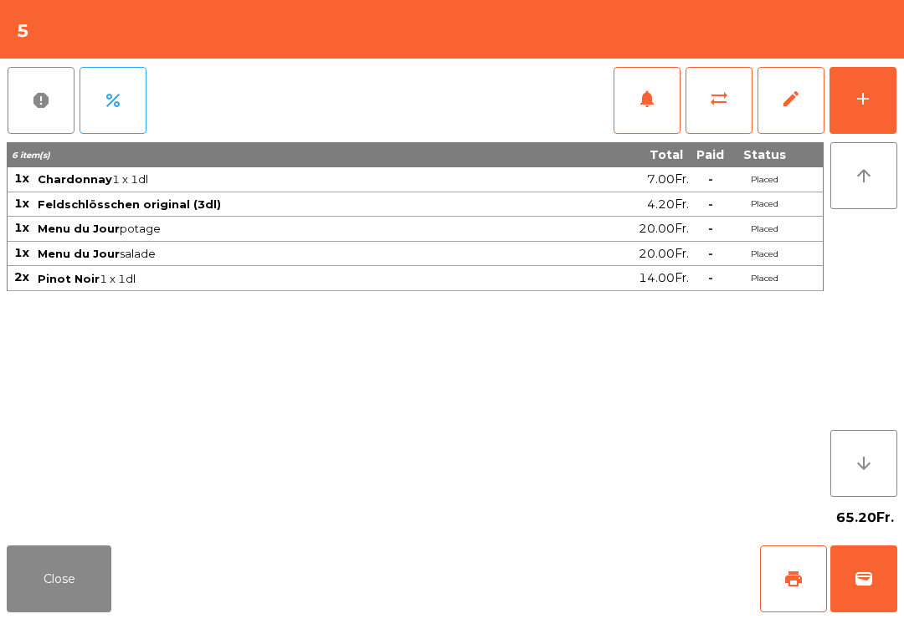
click at [554, 589] on div "Close print wallet" at bounding box center [452, 579] width 904 height 80
click at [602, 576] on div "Close print wallet" at bounding box center [452, 579] width 904 height 80
click at [588, 575] on div "Close print wallet" at bounding box center [452, 579] width 904 height 80
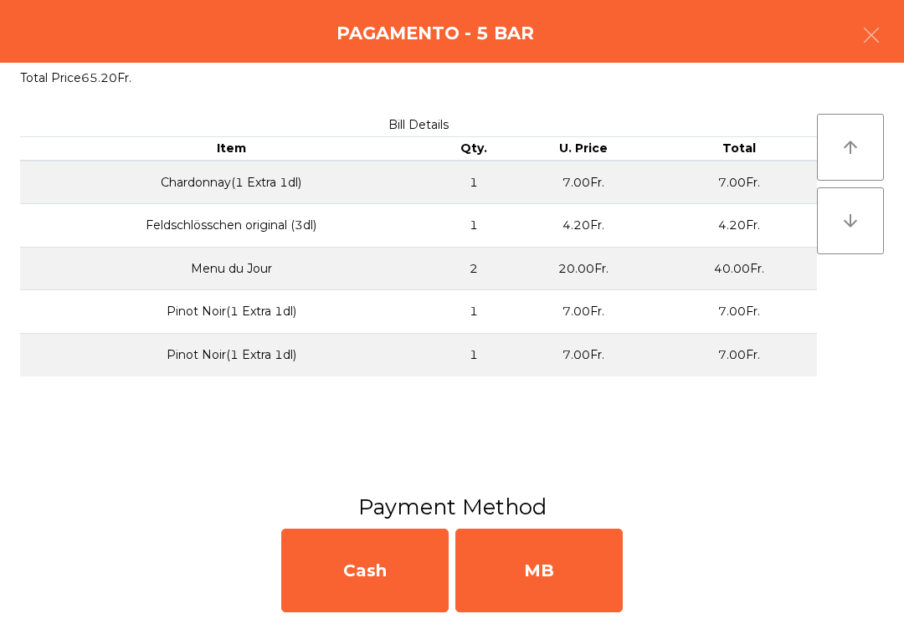
click at [571, 558] on div "MB" at bounding box center [538, 571] width 167 height 84
click at [568, 573] on div "No" at bounding box center [538, 571] width 167 height 84
click at [567, 585] on div "No" at bounding box center [538, 571] width 167 height 84
click at [538, 569] on div "No" at bounding box center [538, 571] width 167 height 84
